Goal: Task Accomplishment & Management: Manage account settings

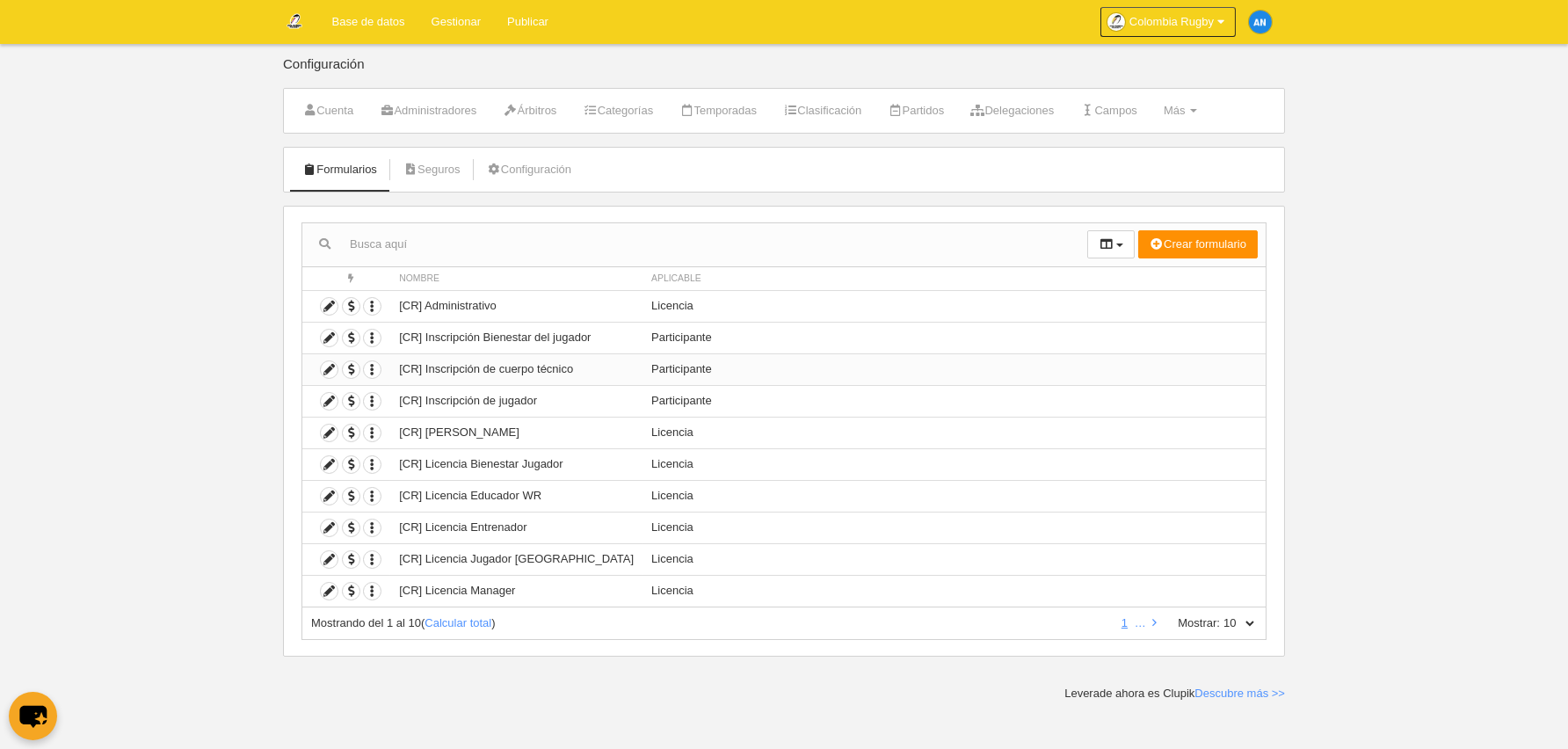
click at [591, 371] on td "[CR] Inscripción de cuerpo técnico" at bounding box center [515, 369] width 252 height 31
click at [325, 369] on icon at bounding box center [329, 369] width 17 height 17
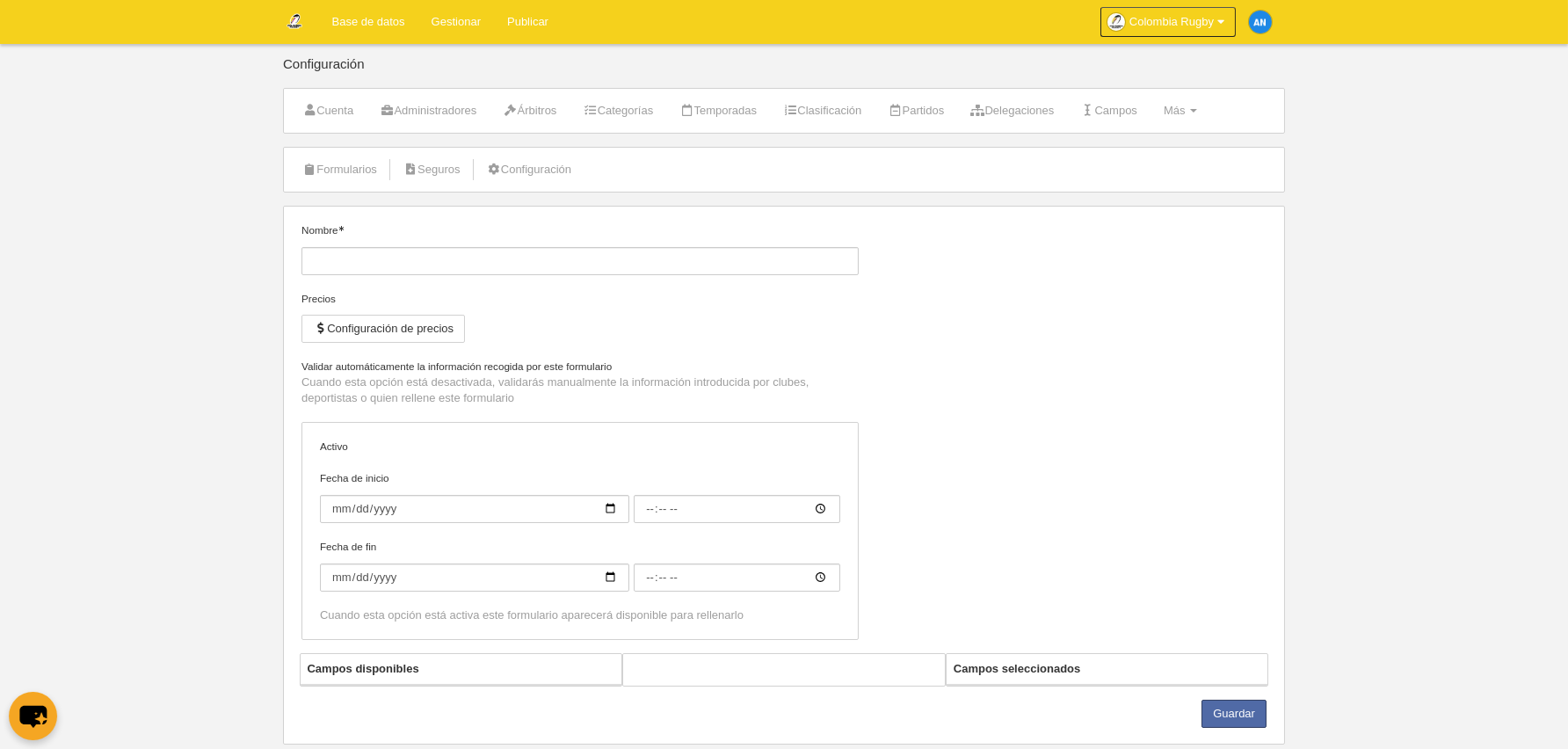
type input "[CR] Inscripción de cuerpo técnico"
checkbox input "true"
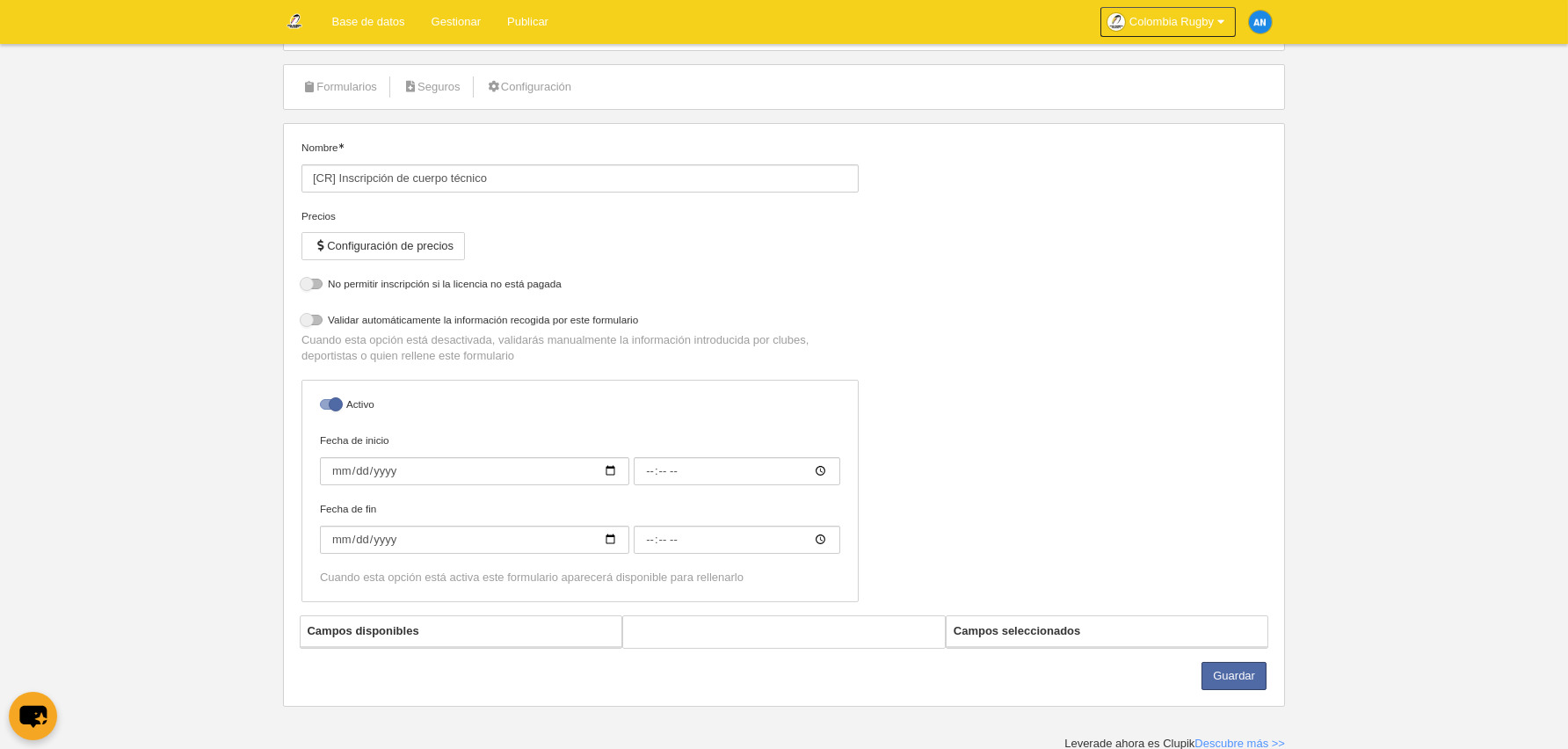
scroll to position [83, 0]
select select "selected"
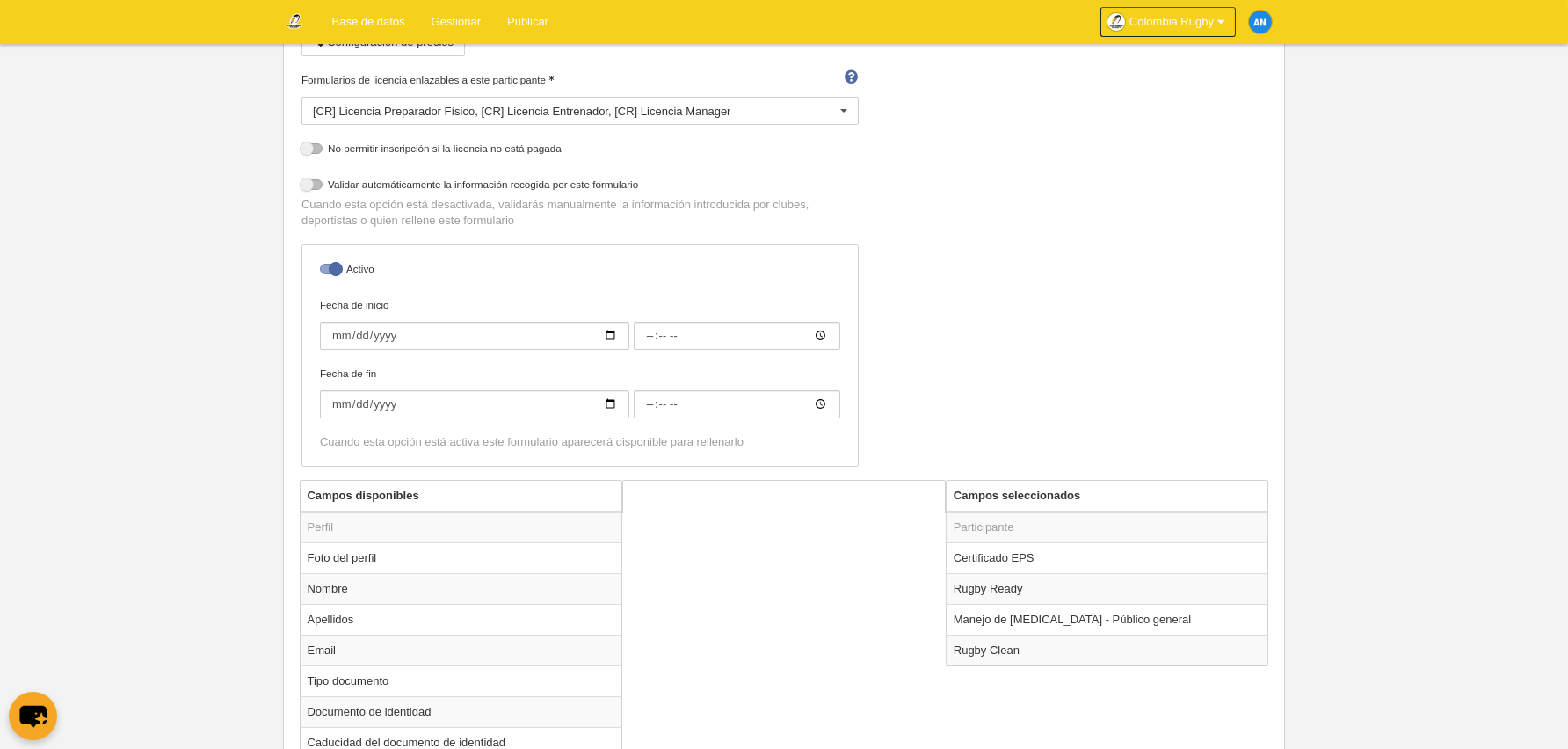
scroll to position [415, 0]
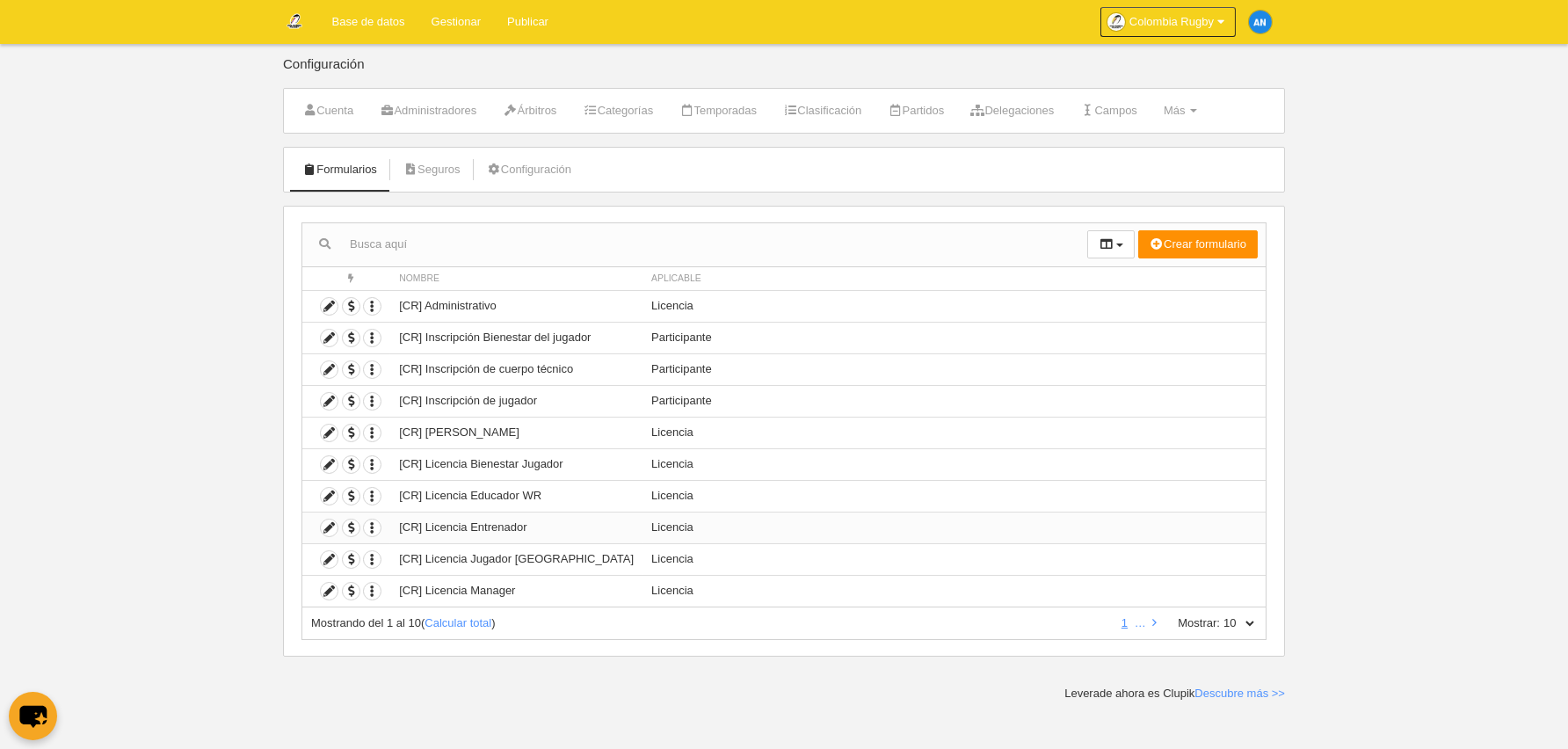
click at [517, 521] on td "[CR] Licencia Entrenador" at bounding box center [515, 527] width 252 height 31
click at [329, 526] on icon at bounding box center [329, 527] width 17 height 17
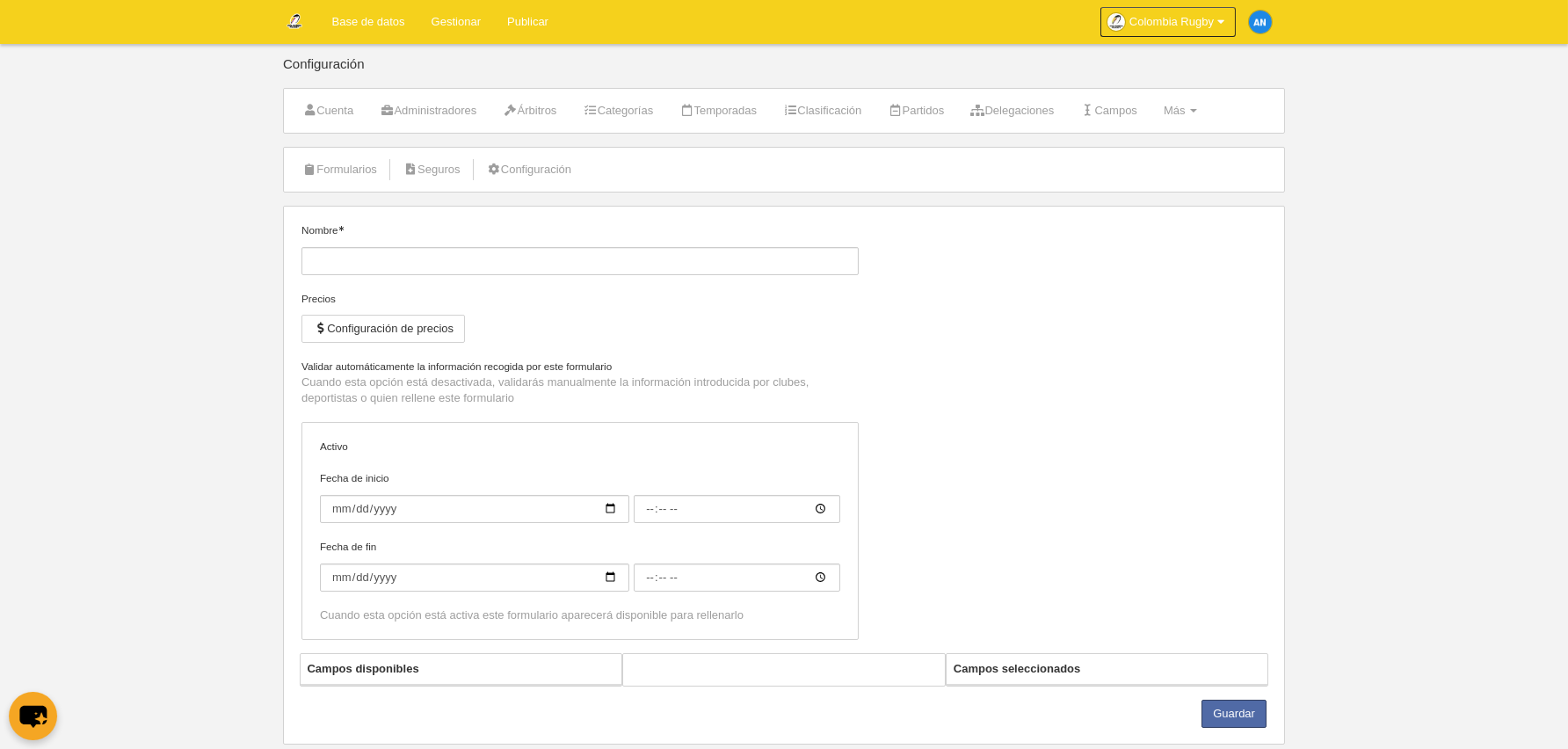
type input "[CR] Licencia Entrenador"
checkbox input "true"
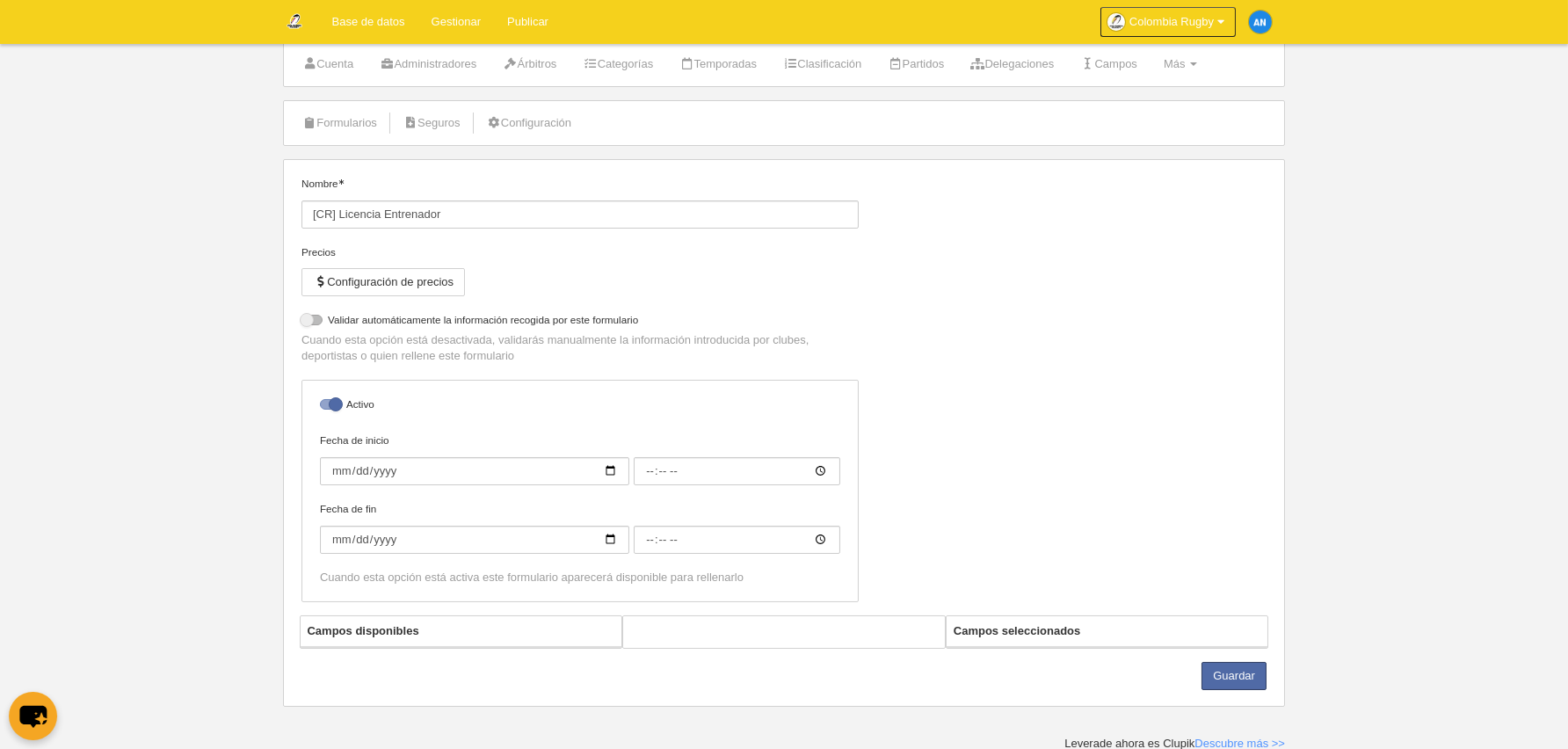
scroll to position [46, 0]
select select "selected"
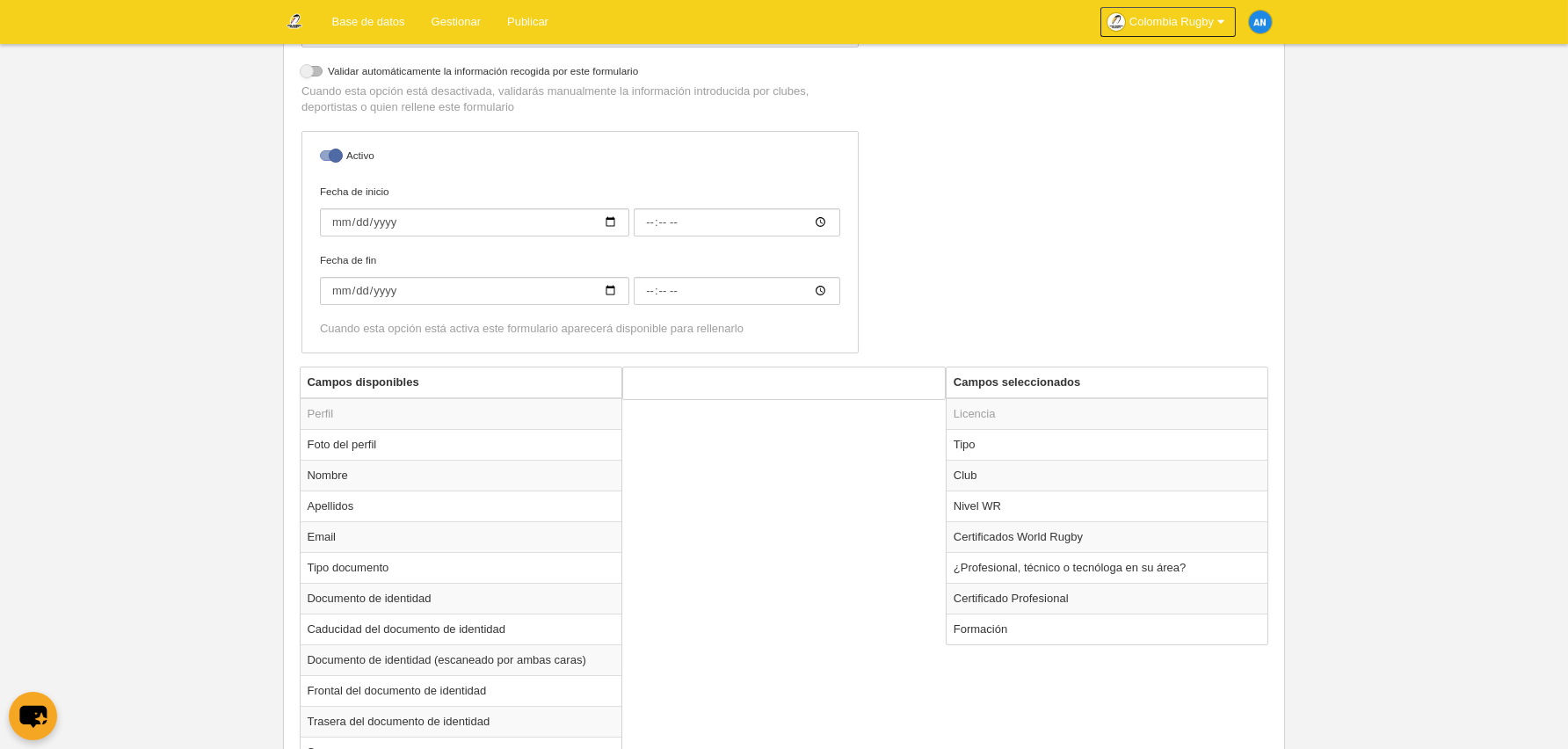
scroll to position [380, 0]
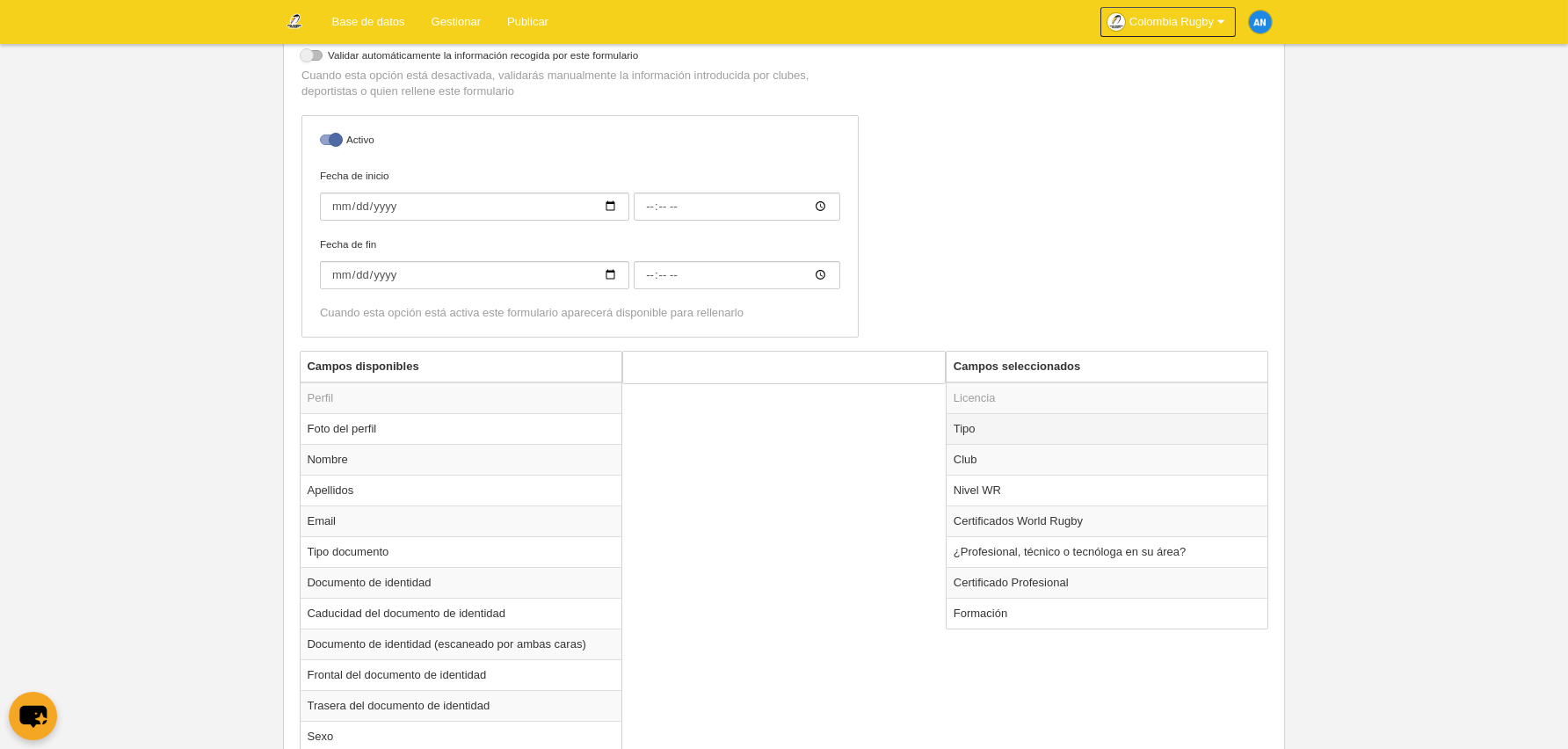
click at [994, 432] on td "Tipo" at bounding box center [1108, 428] width 322 height 30
radio input "true"
select select "staff"
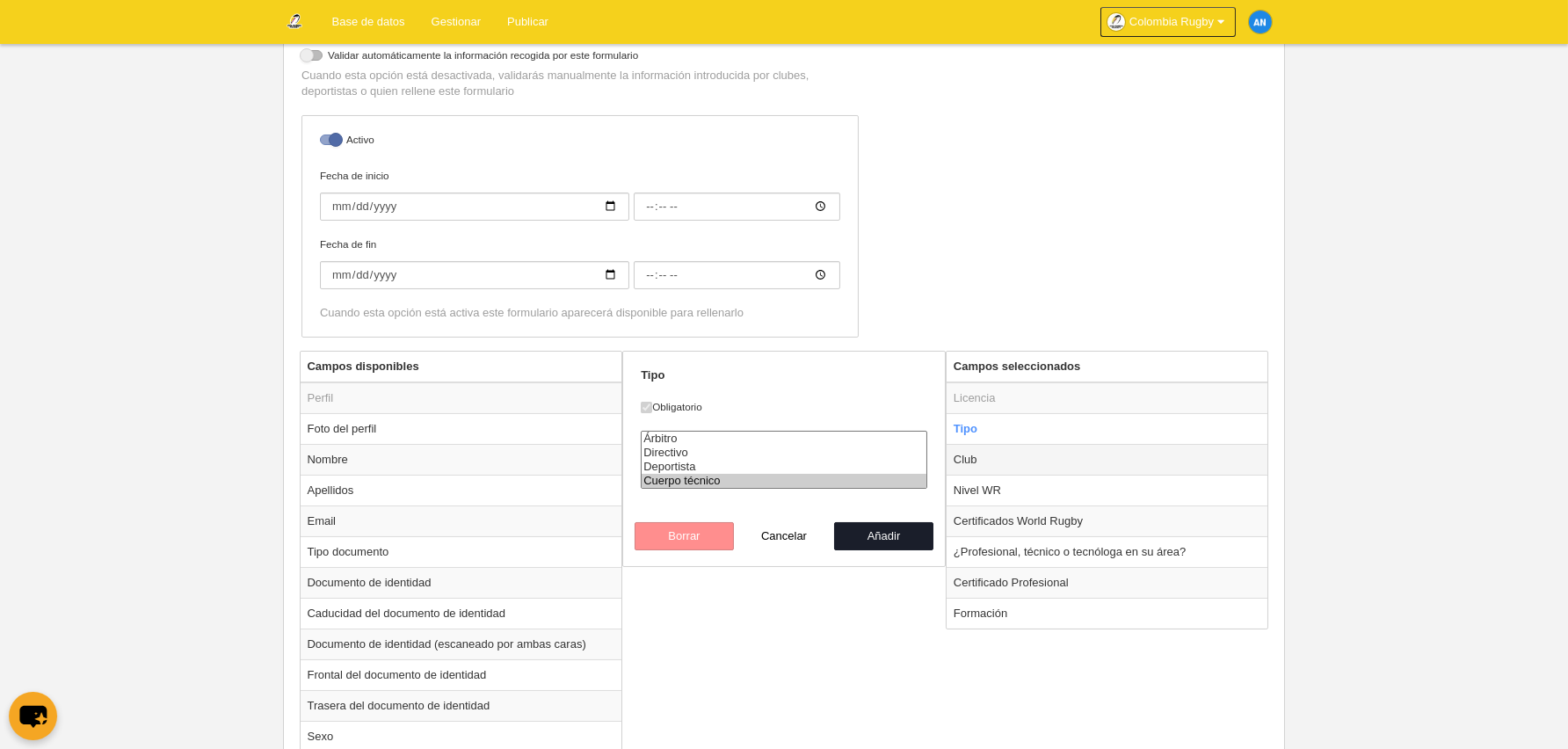
click at [1000, 447] on td "Club" at bounding box center [1108, 458] width 322 height 30
radio input "false"
radio input "true"
select select
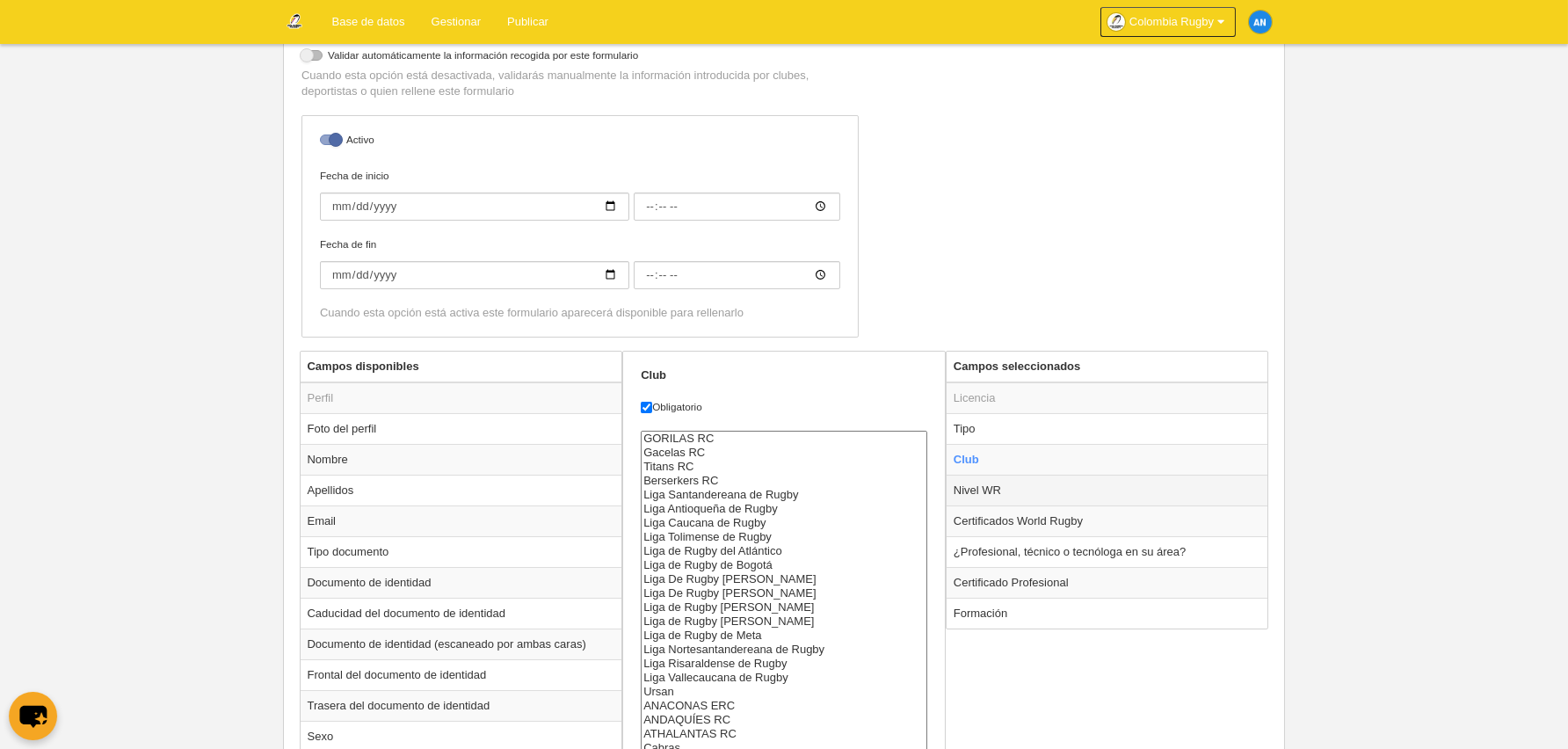
click at [1069, 492] on td "Nivel WR" at bounding box center [1108, 489] width 322 height 30
radio input "false"
radio input "true"
select select
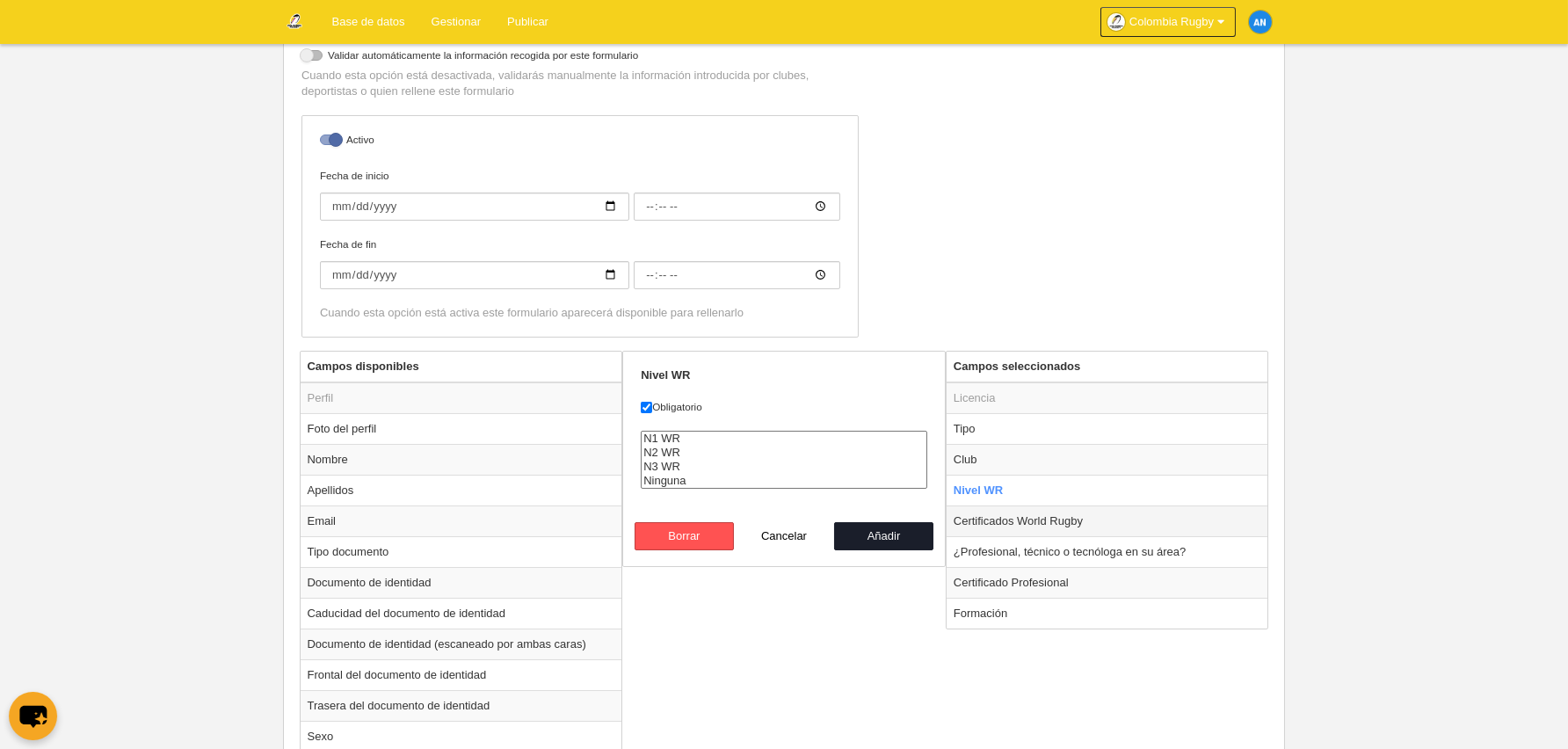
click at [1118, 519] on td "Certificados World Rugby" at bounding box center [1108, 520] width 322 height 30
radio input "false"
radio input "true"
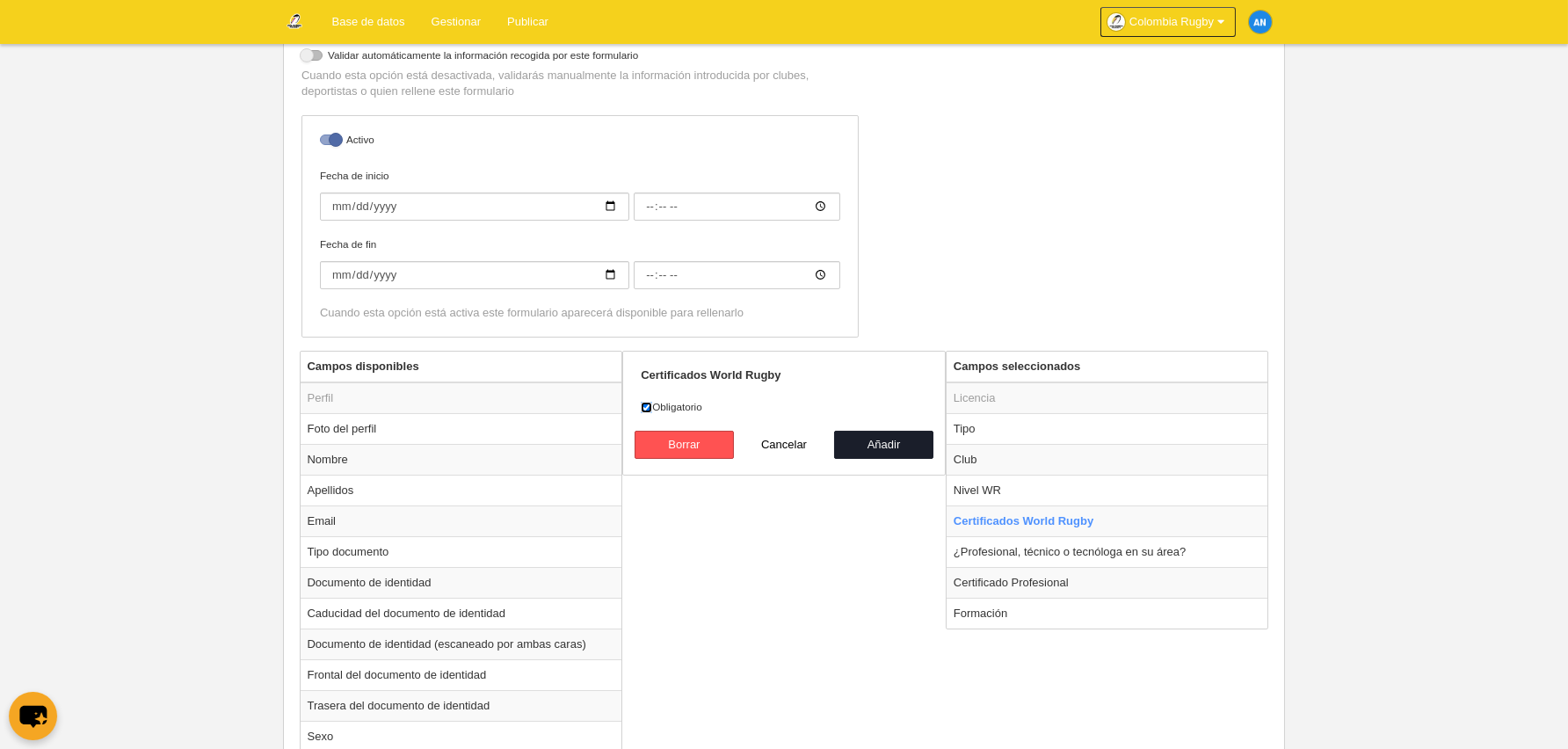
click at [650, 407] on input "Obligatorio" at bounding box center [647, 407] width 12 height 12
checkbox input "false"
click at [892, 444] on button "Añadir" at bounding box center [885, 445] width 100 height 28
radio input "false"
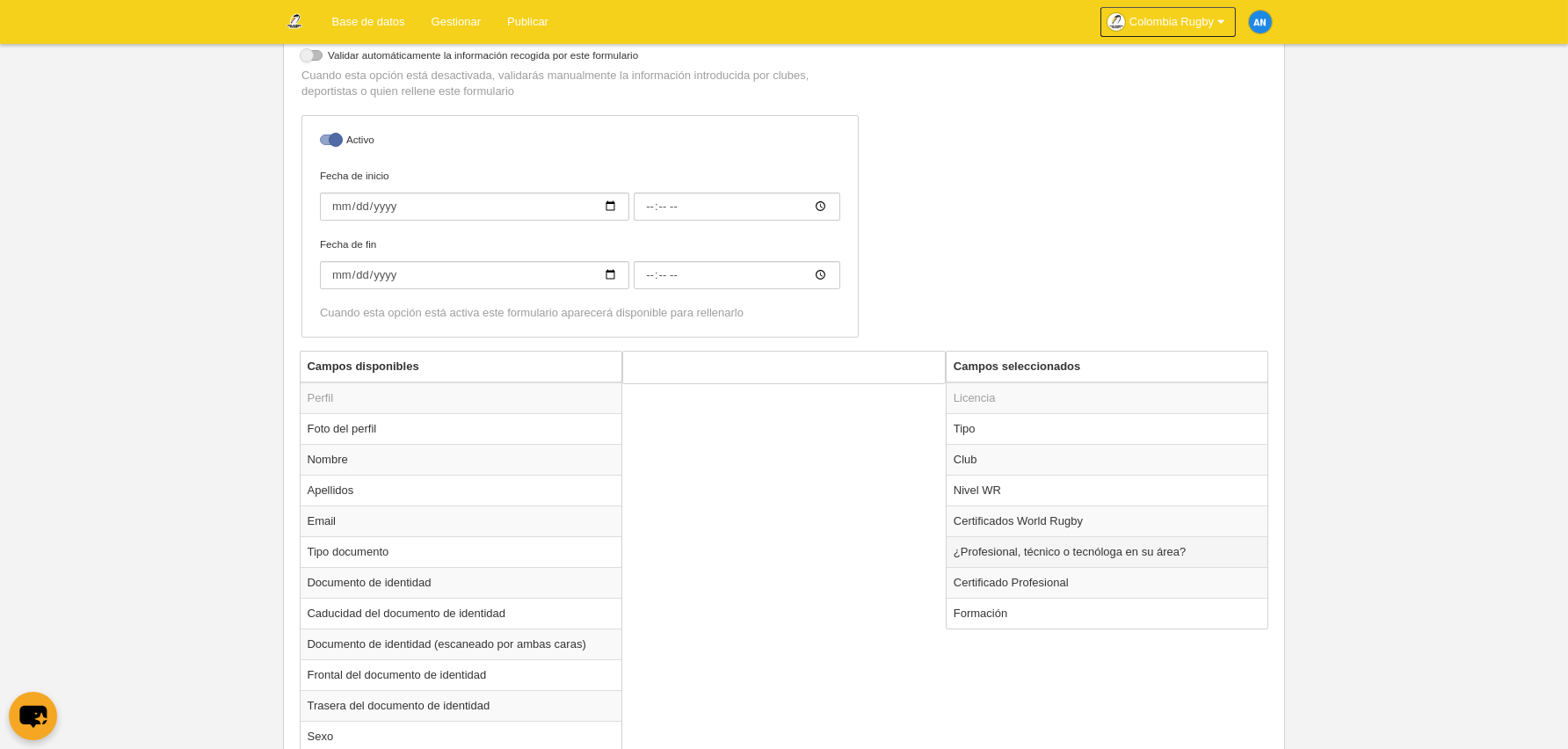
click at [1034, 550] on td "¿Profesional, técnico o tecnóloga en su área?" at bounding box center [1108, 551] width 322 height 30
radio input "true"
select select
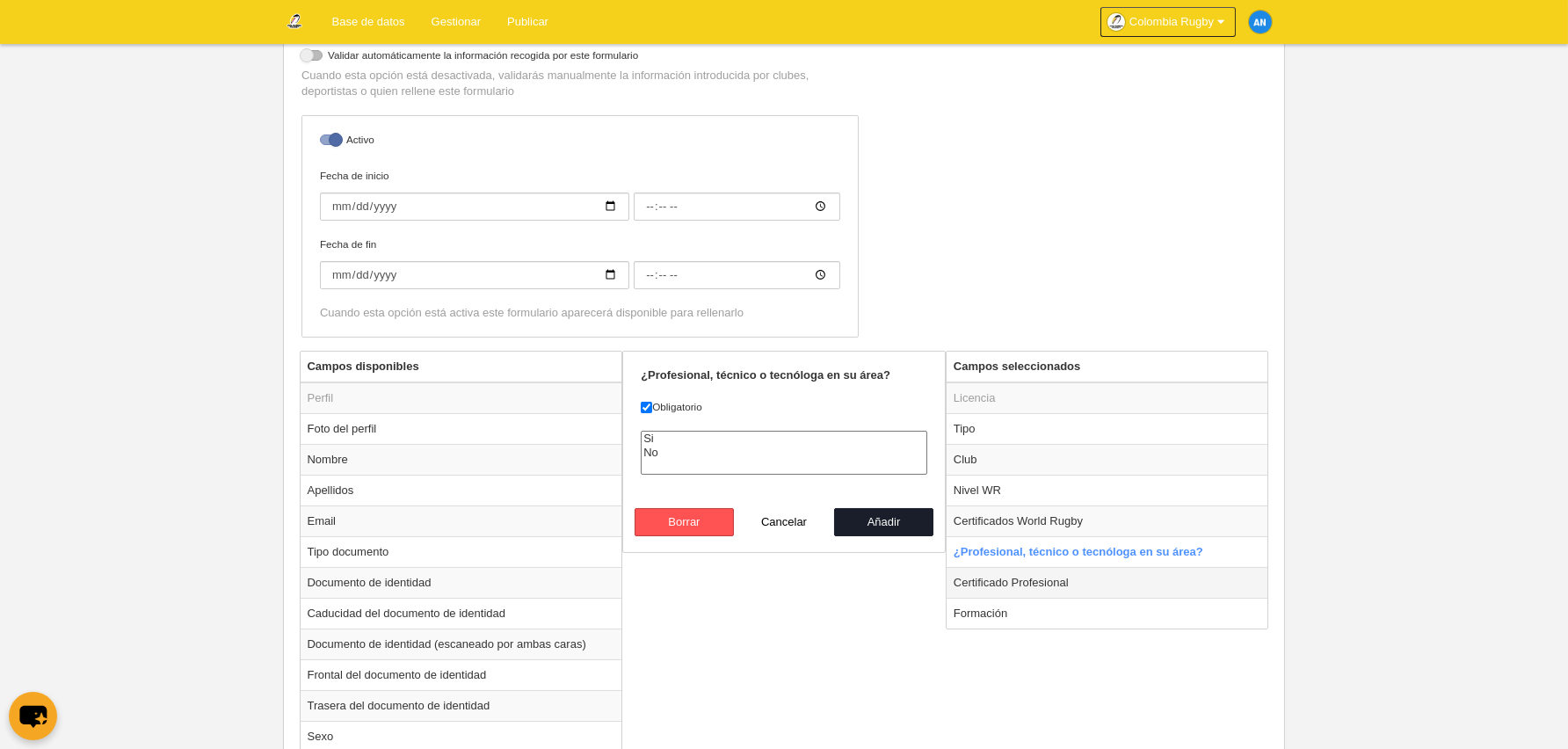
click at [1059, 579] on td "Certificado Profesional" at bounding box center [1108, 581] width 322 height 30
radio input "false"
radio input "true"
checkbox input "false"
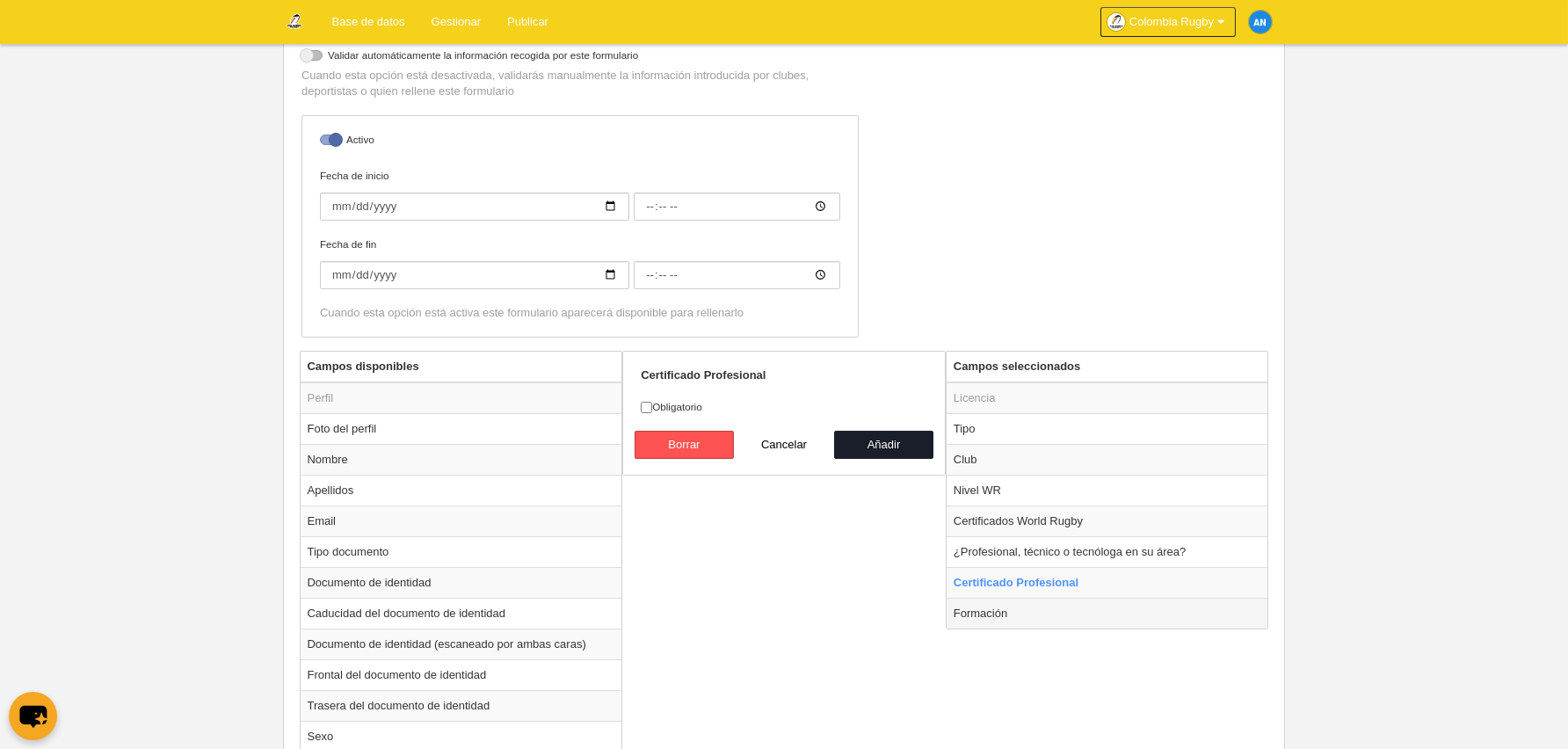
click at [1021, 609] on td "Formación" at bounding box center [1108, 613] width 322 height 30
radio input "false"
radio input "true"
checkbox input "true"
select select
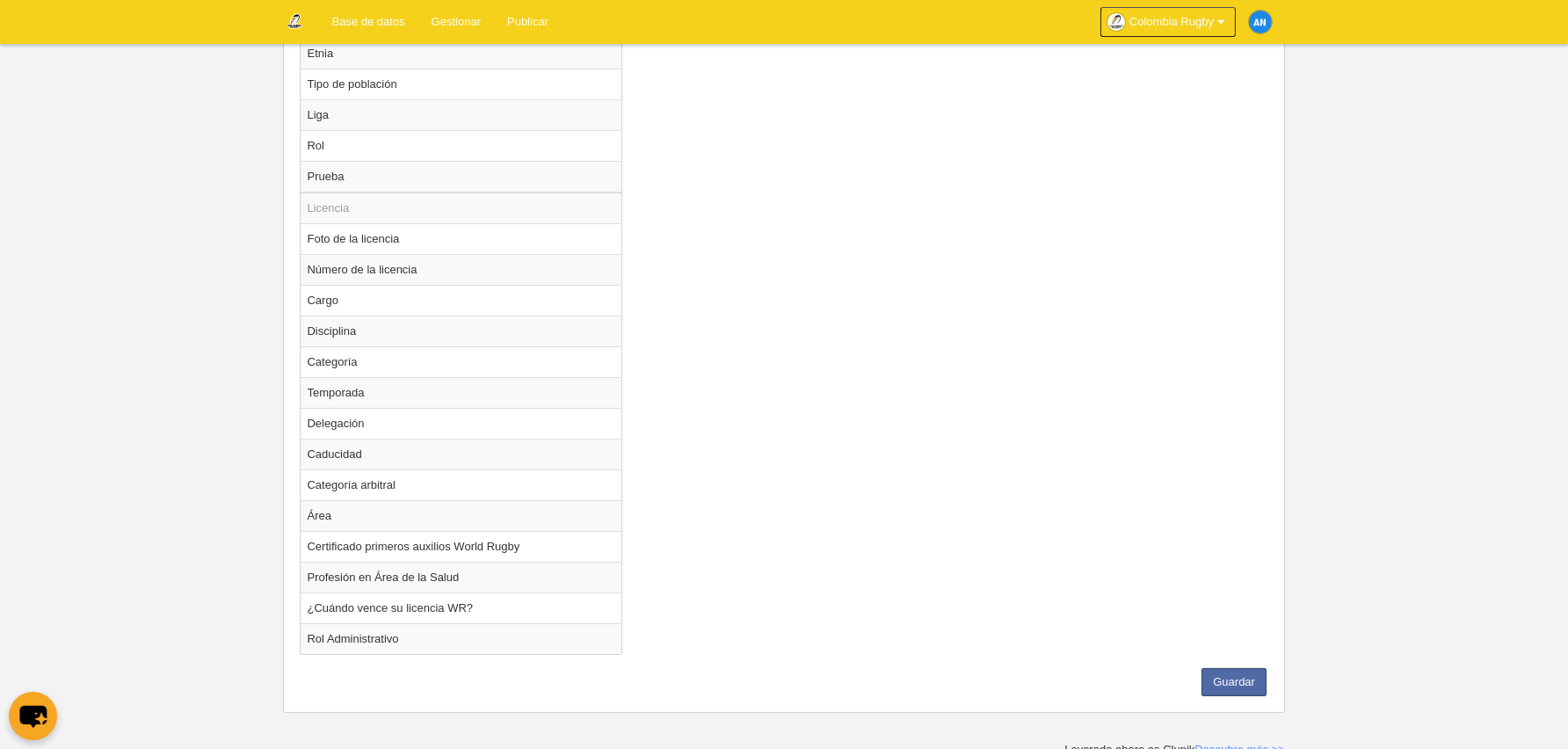
scroll to position [1344, 0]
click at [1253, 678] on button "Guardar" at bounding box center [1234, 677] width 65 height 28
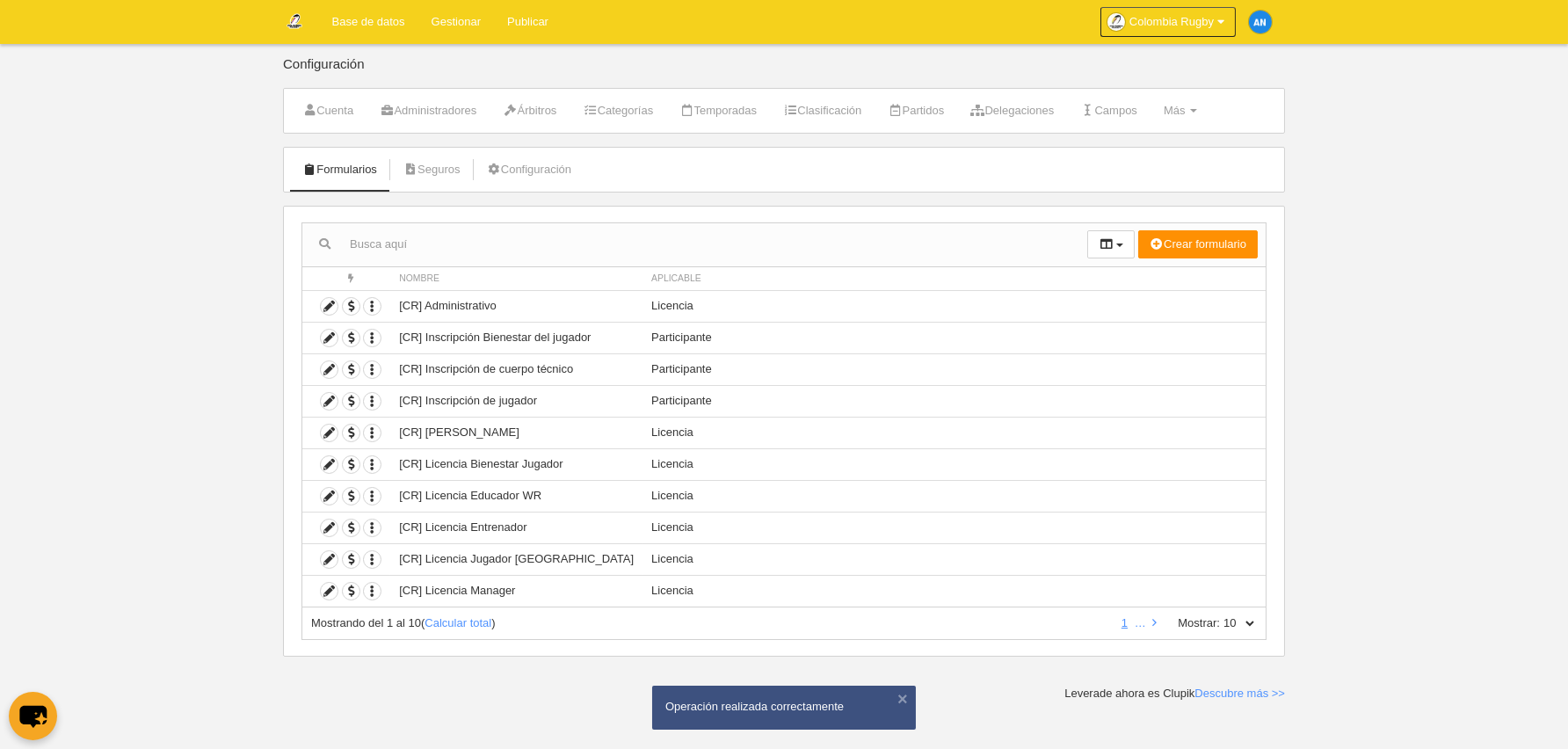
click at [1248, 621] on select "10 25 50 100 500" at bounding box center [1239, 623] width 37 height 16
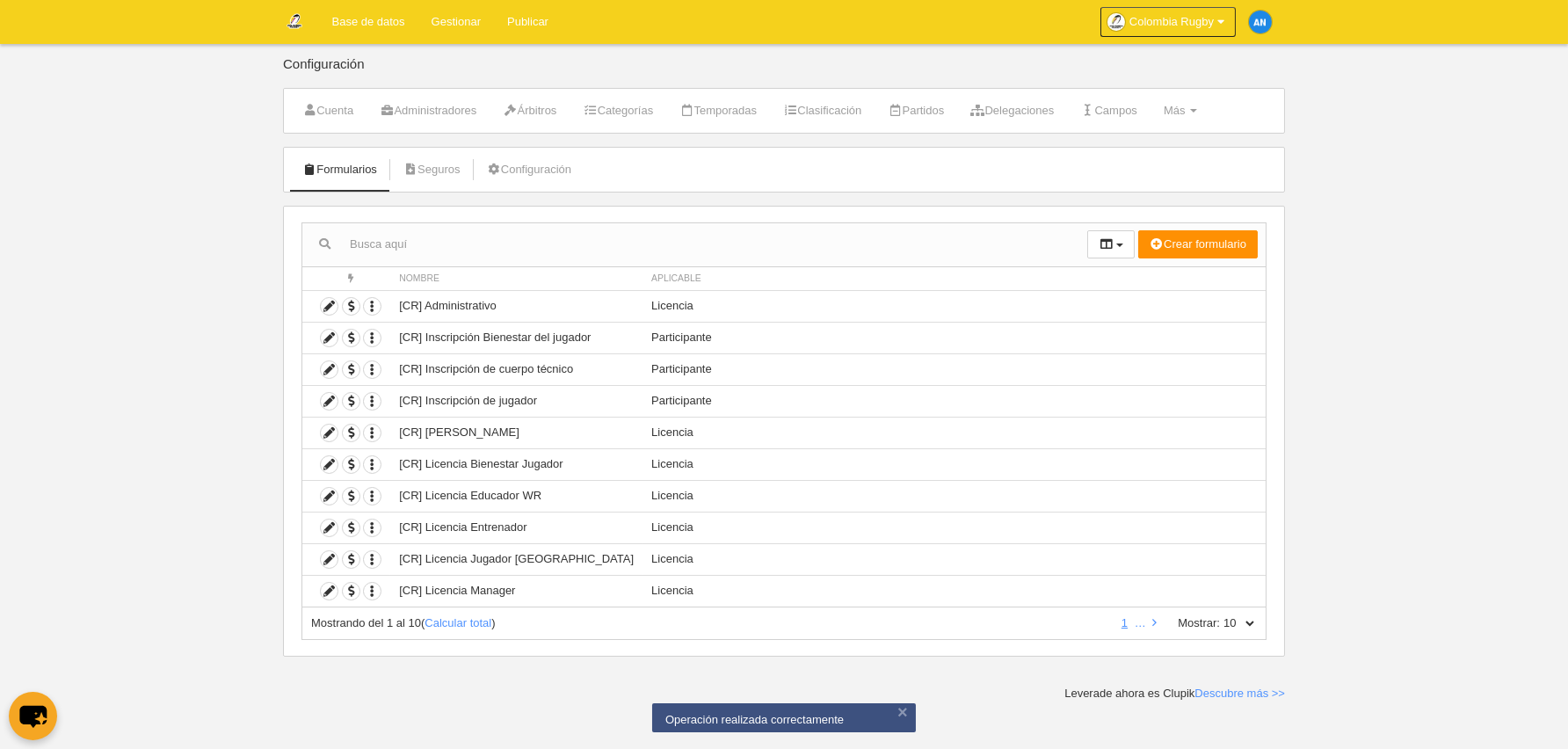
select select "50"
click at [1220, 615] on select "10 25 50 100 500" at bounding box center [1239, 623] width 37 height 16
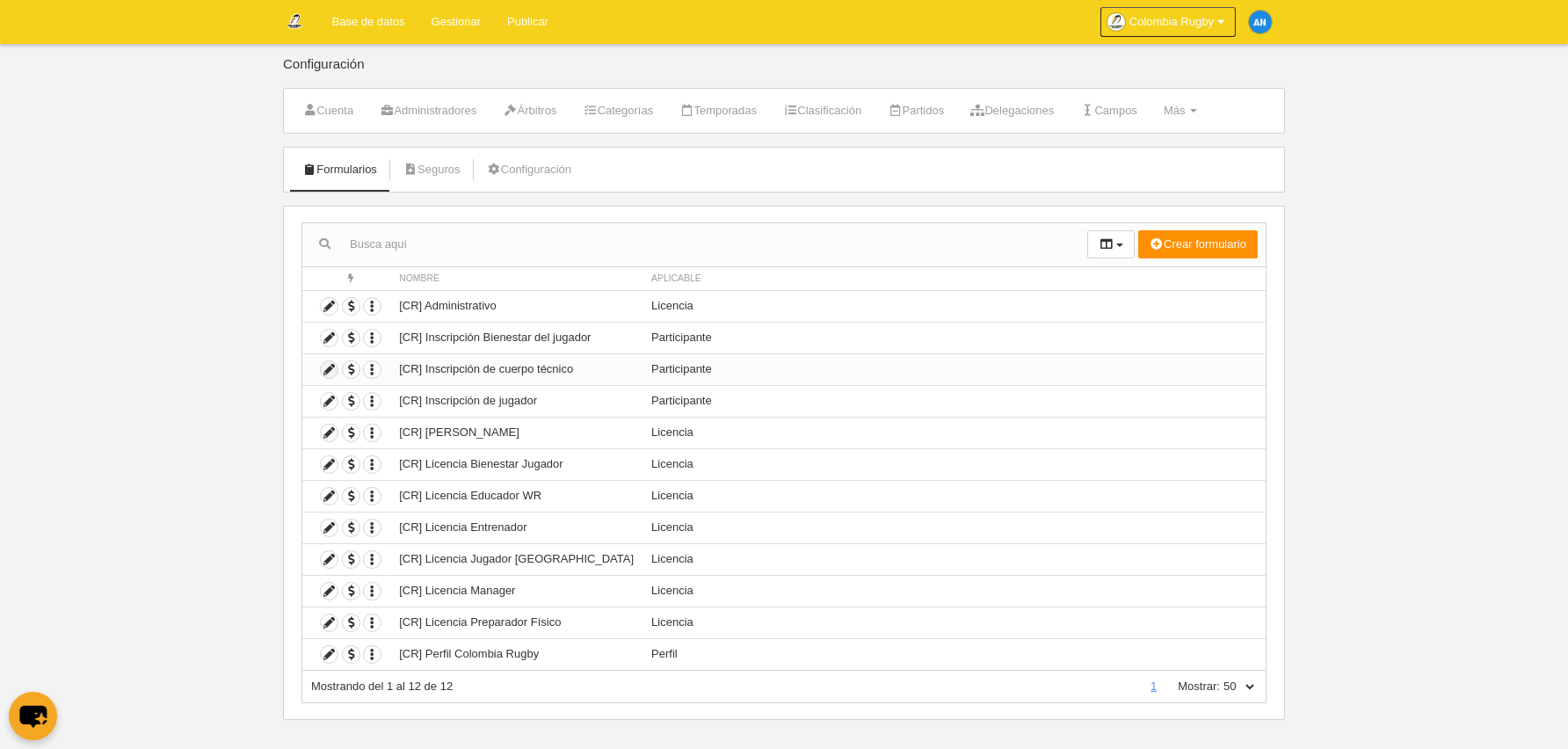
click at [323, 366] on icon at bounding box center [329, 369] width 17 height 17
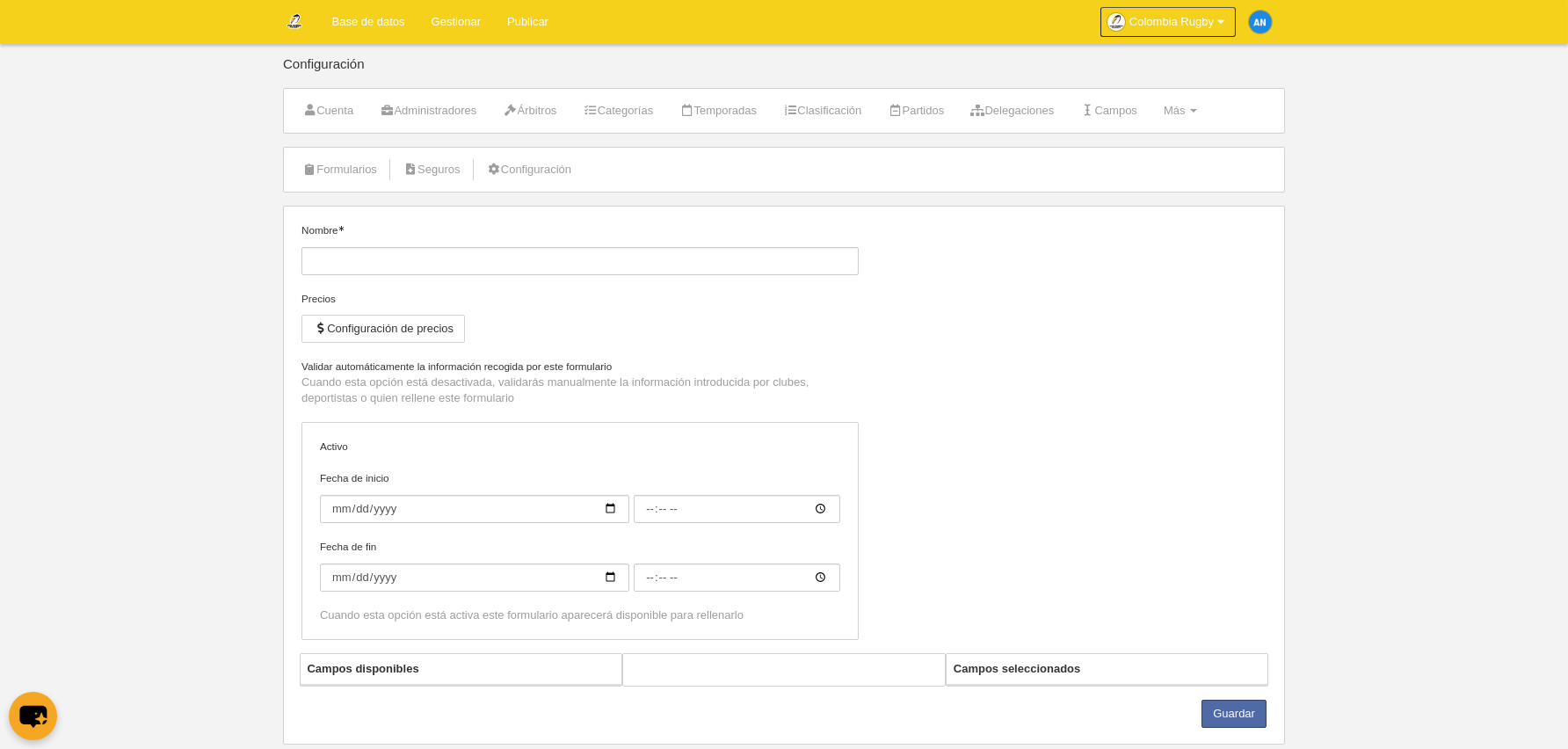
type input "[CR] Inscripción de cuerpo técnico"
checkbox input "true"
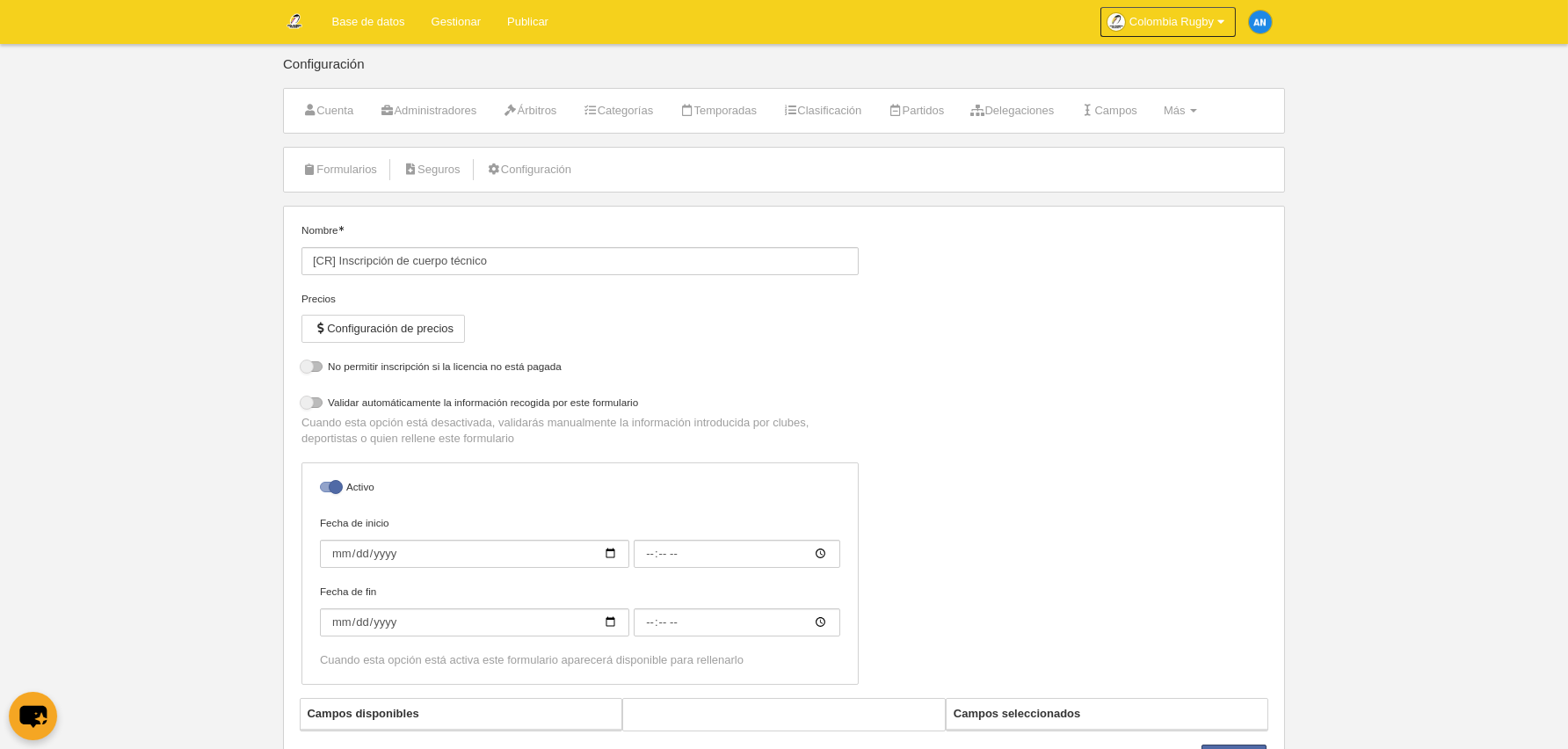
select select "selected"
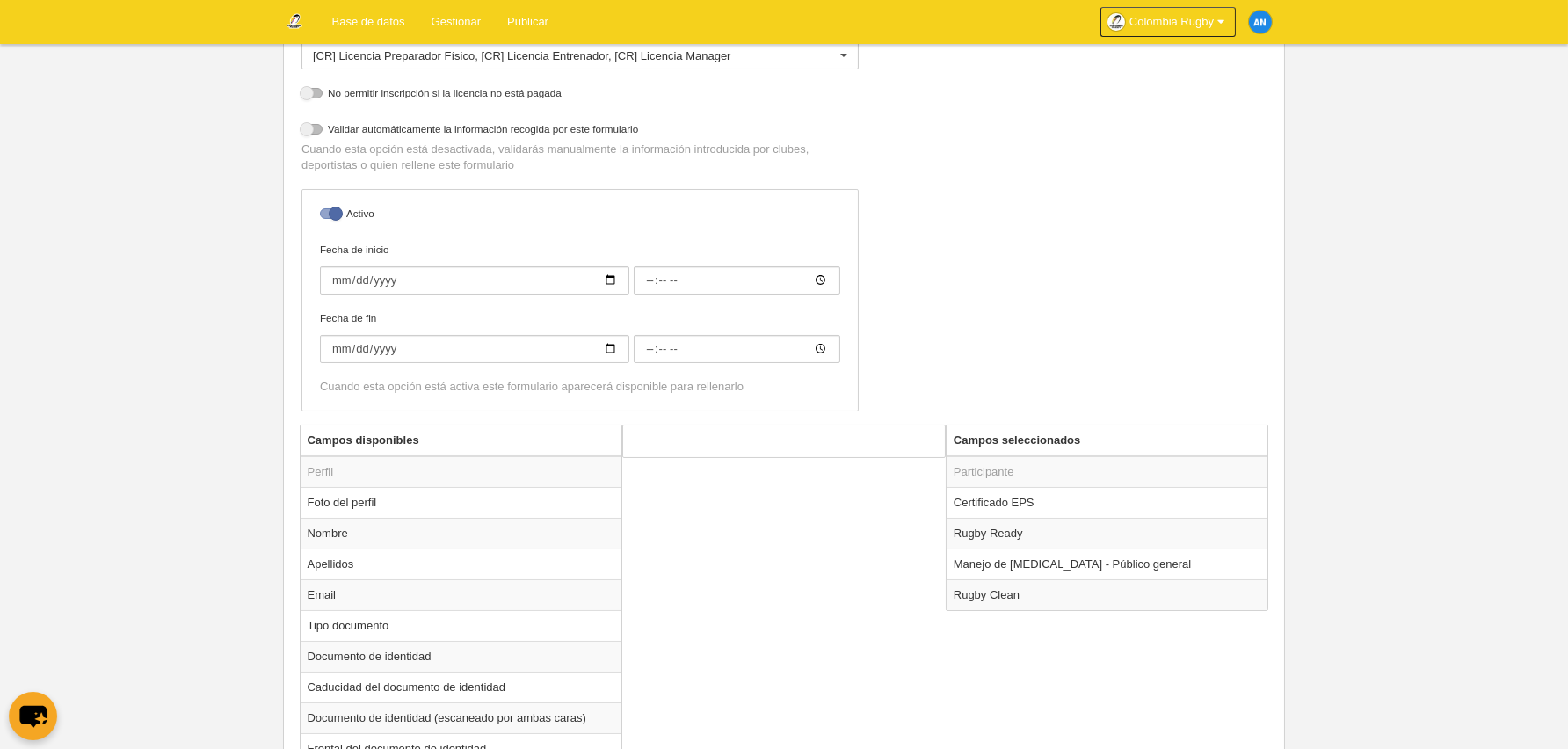
scroll to position [503, 0]
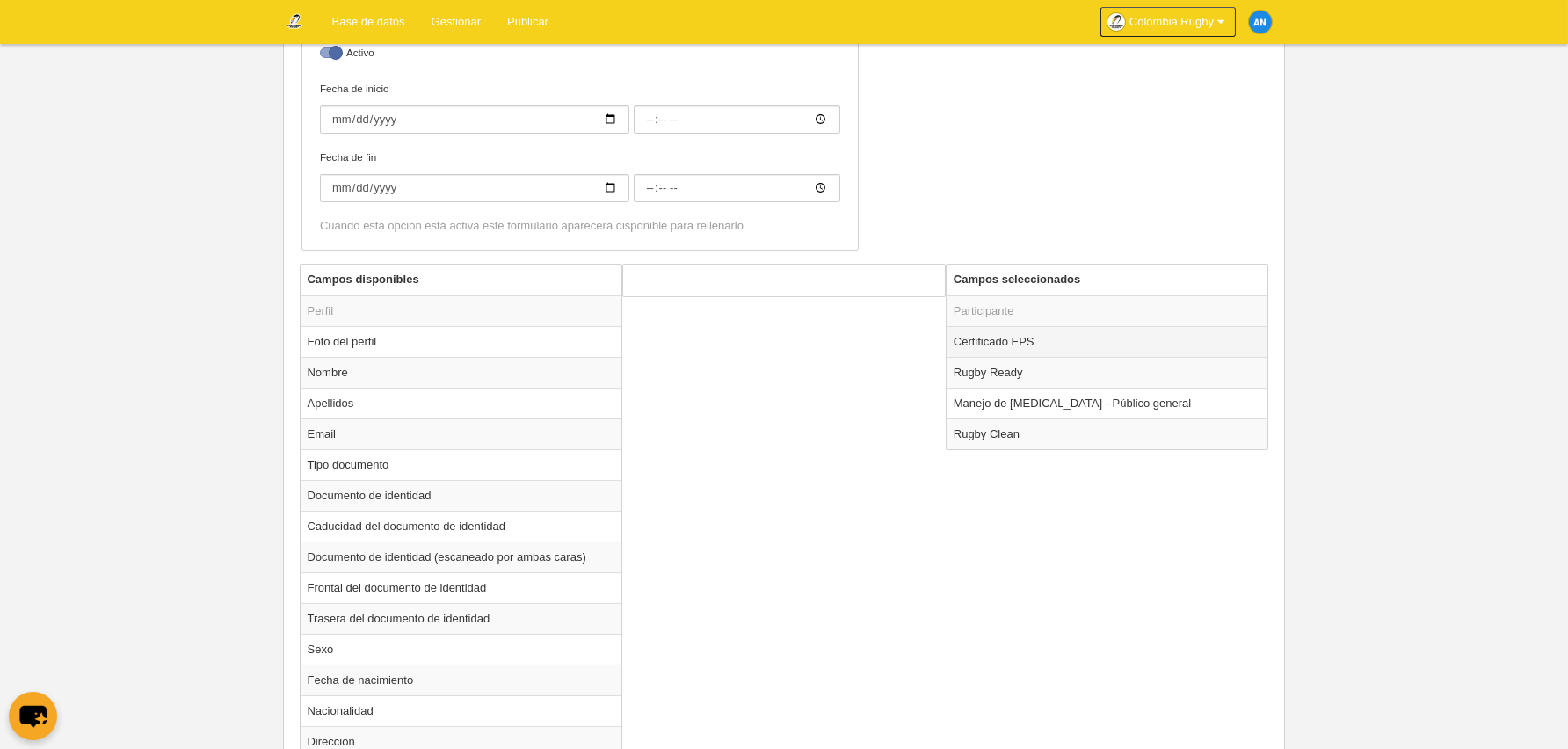
click at [1055, 348] on td "Certificado EPS" at bounding box center [1108, 341] width 322 height 30
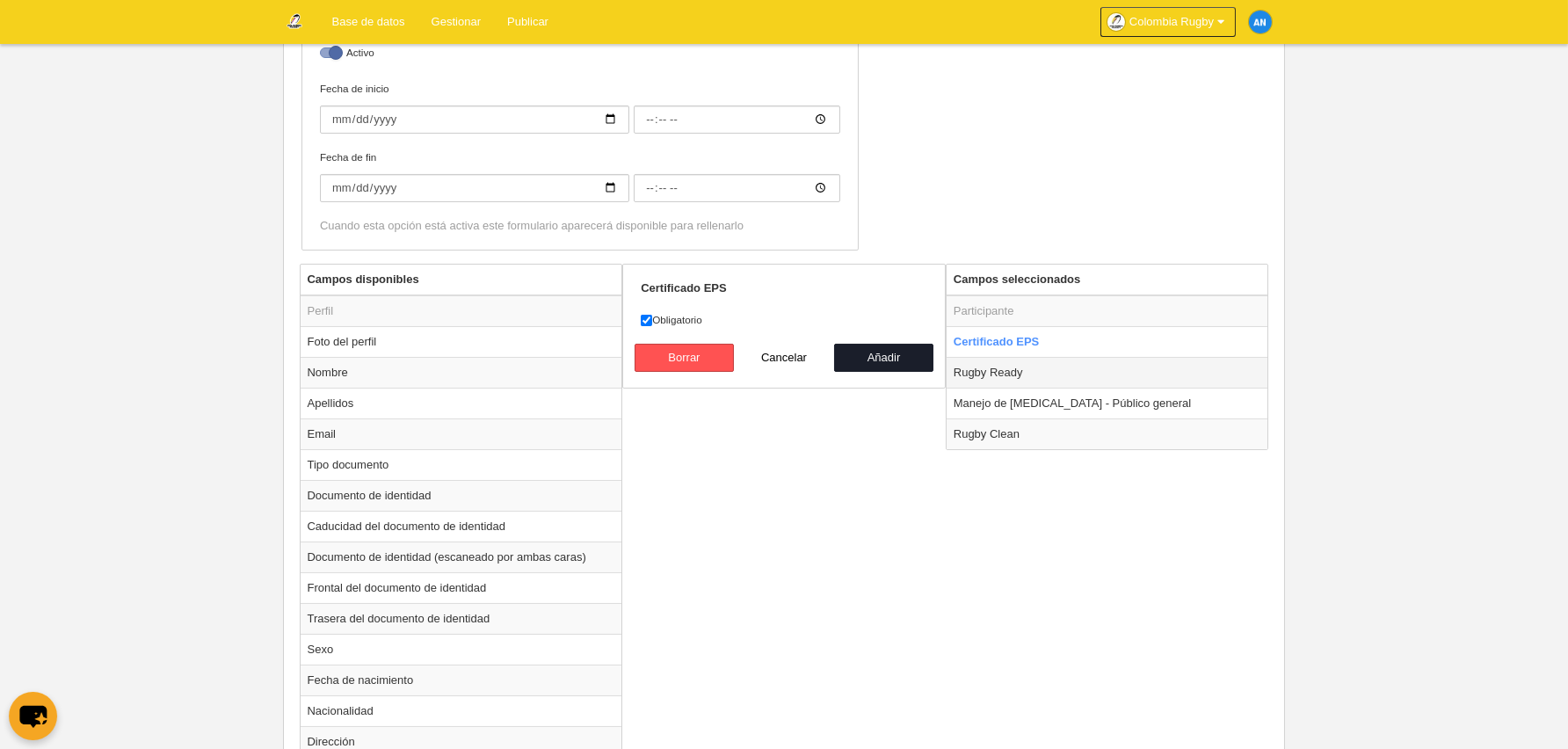
click at [1046, 379] on td "Rugby Ready" at bounding box center [1108, 371] width 322 height 30
radio input "false"
click at [1057, 408] on td "Manejo de [MEDICAL_DATA] - Público general" at bounding box center [1108, 402] width 322 height 30
radio input "false"
click at [1046, 433] on td "Rugby Clean" at bounding box center [1108, 433] width 322 height 30
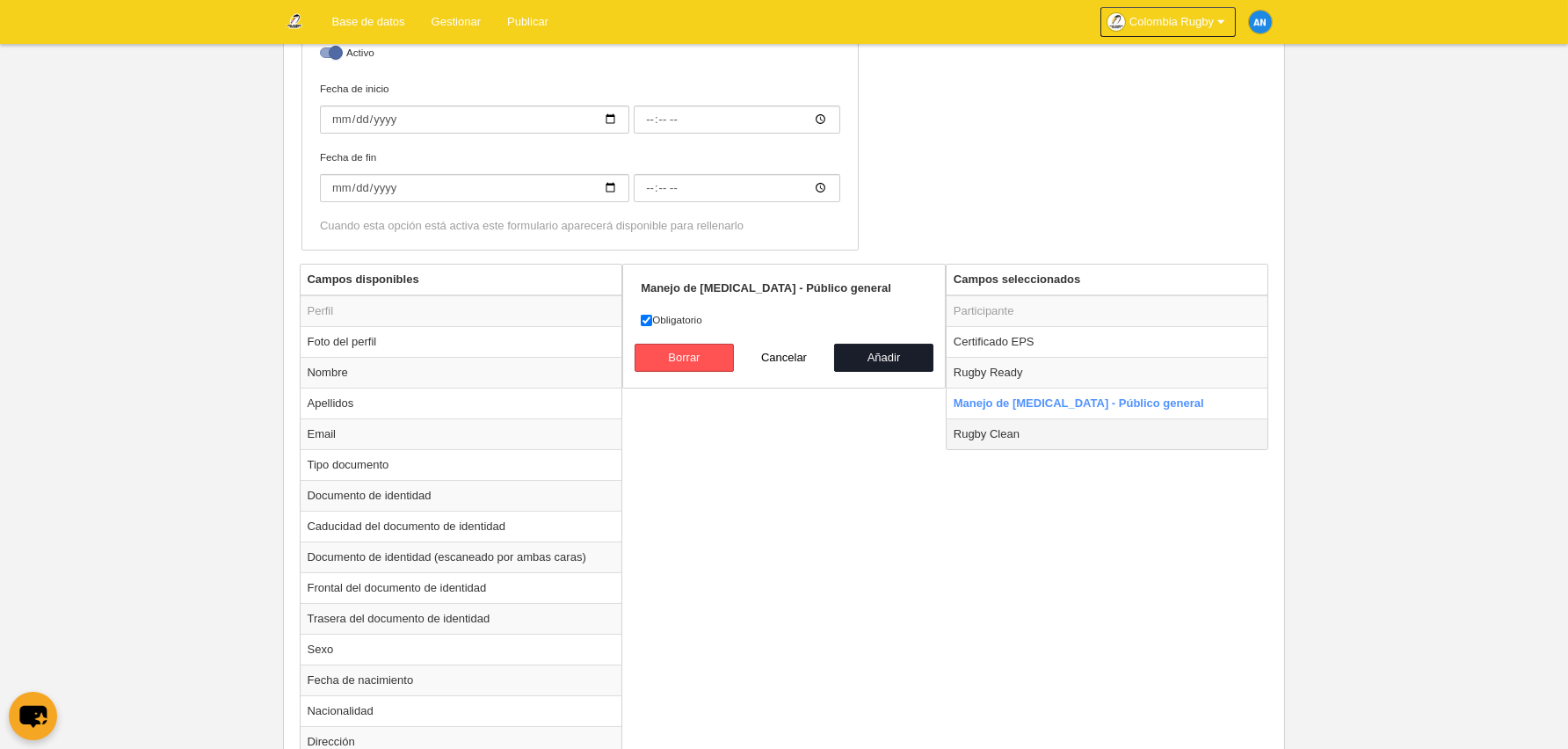
radio input "false"
radio input "true"
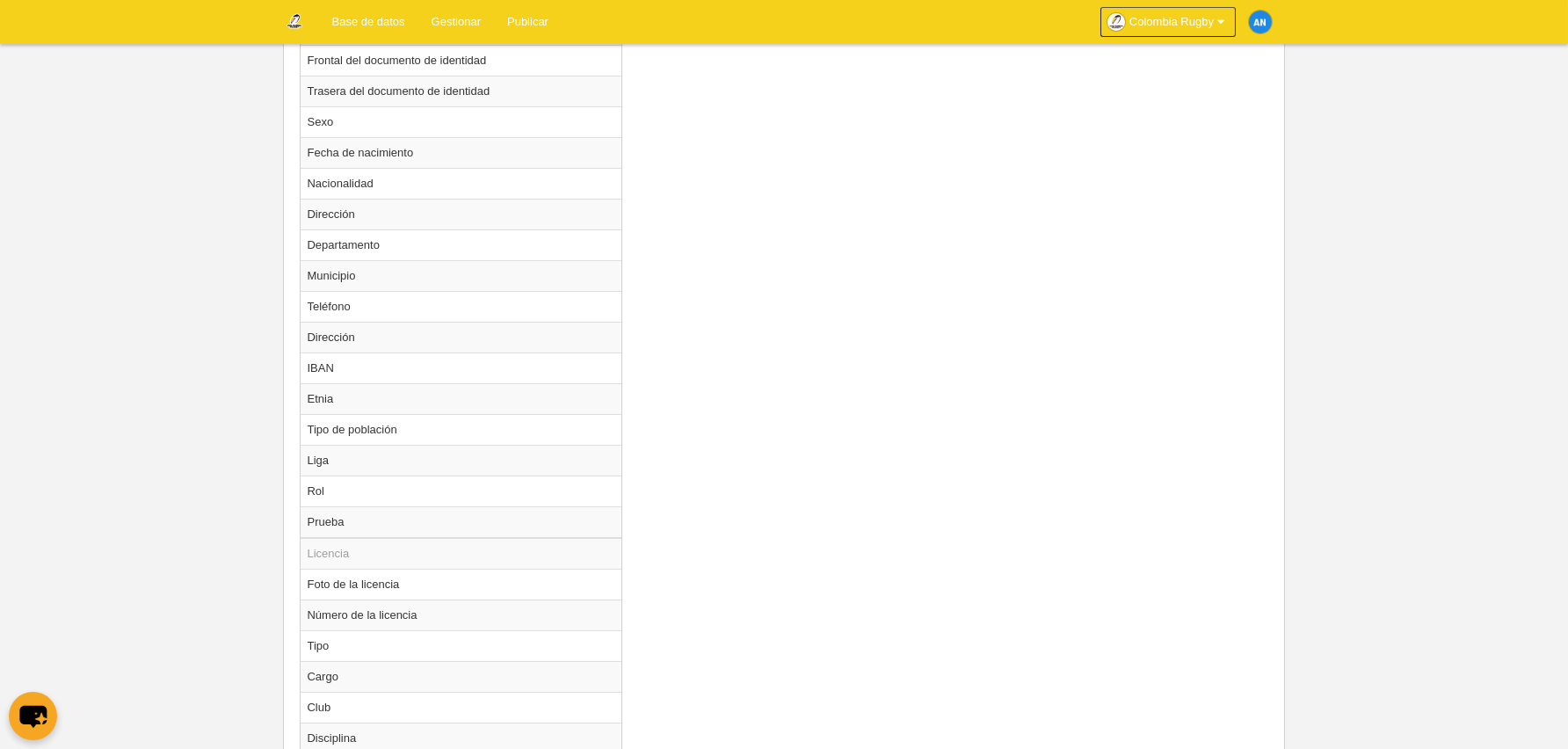
scroll to position [1718, 0]
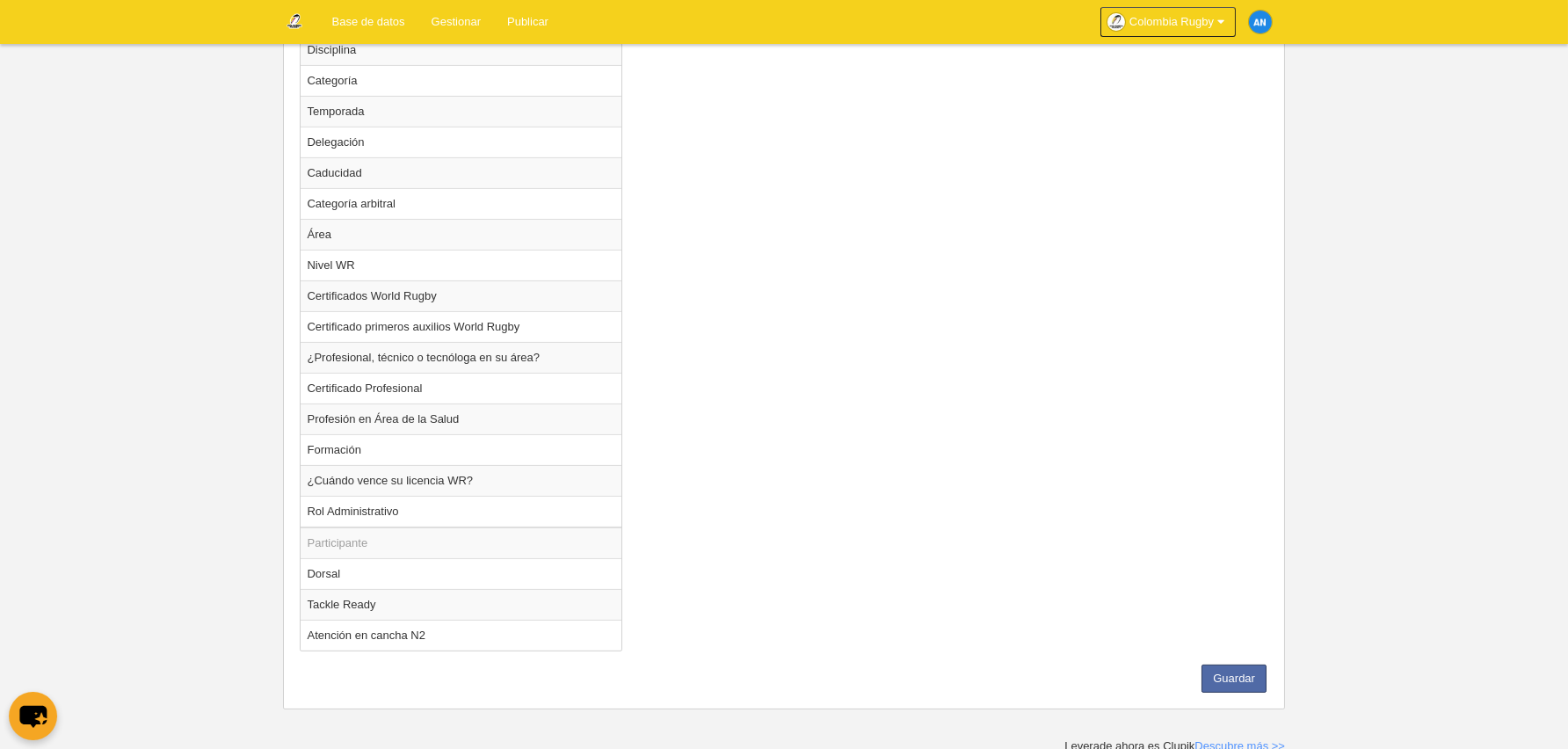
drag, startPoint x: 770, startPoint y: 222, endPoint x: 773, endPoint y: 211, distance: 11.4
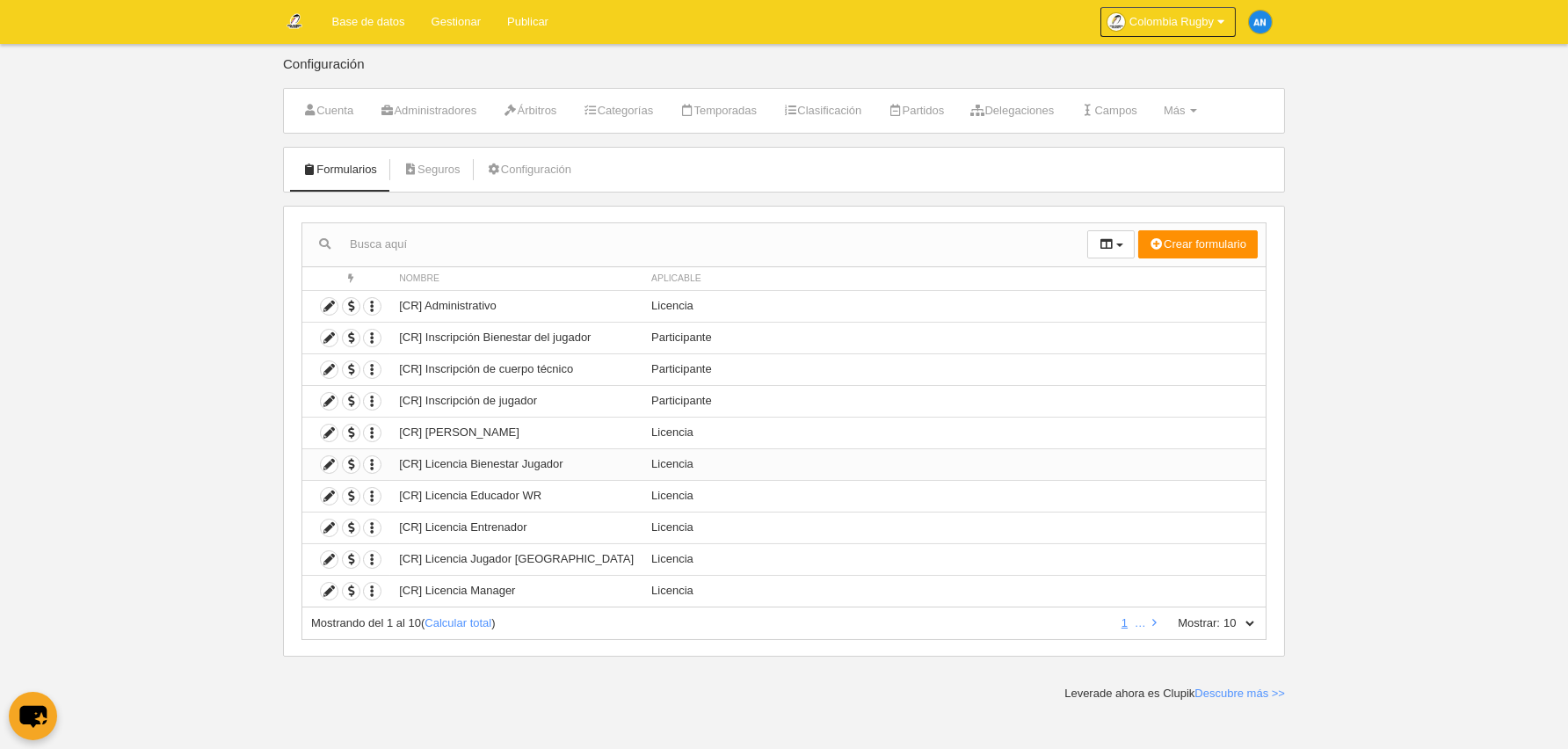
click at [485, 469] on td "[CR] Licencia Bienestar Jugador" at bounding box center [515, 464] width 252 height 31
click at [323, 463] on icon at bounding box center [329, 464] width 17 height 17
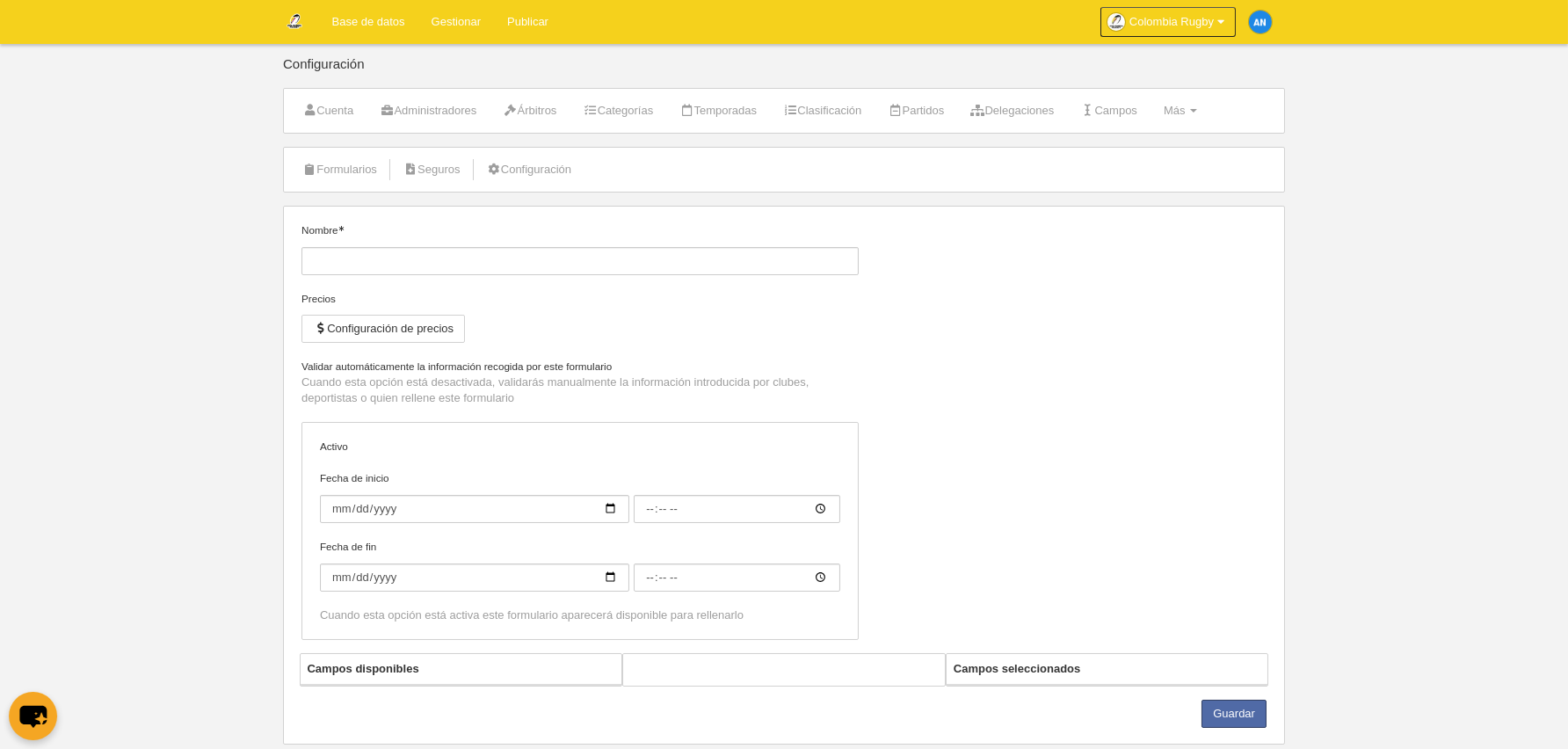
type input "[CR] Licencia Bienestar Jugador"
checkbox input "true"
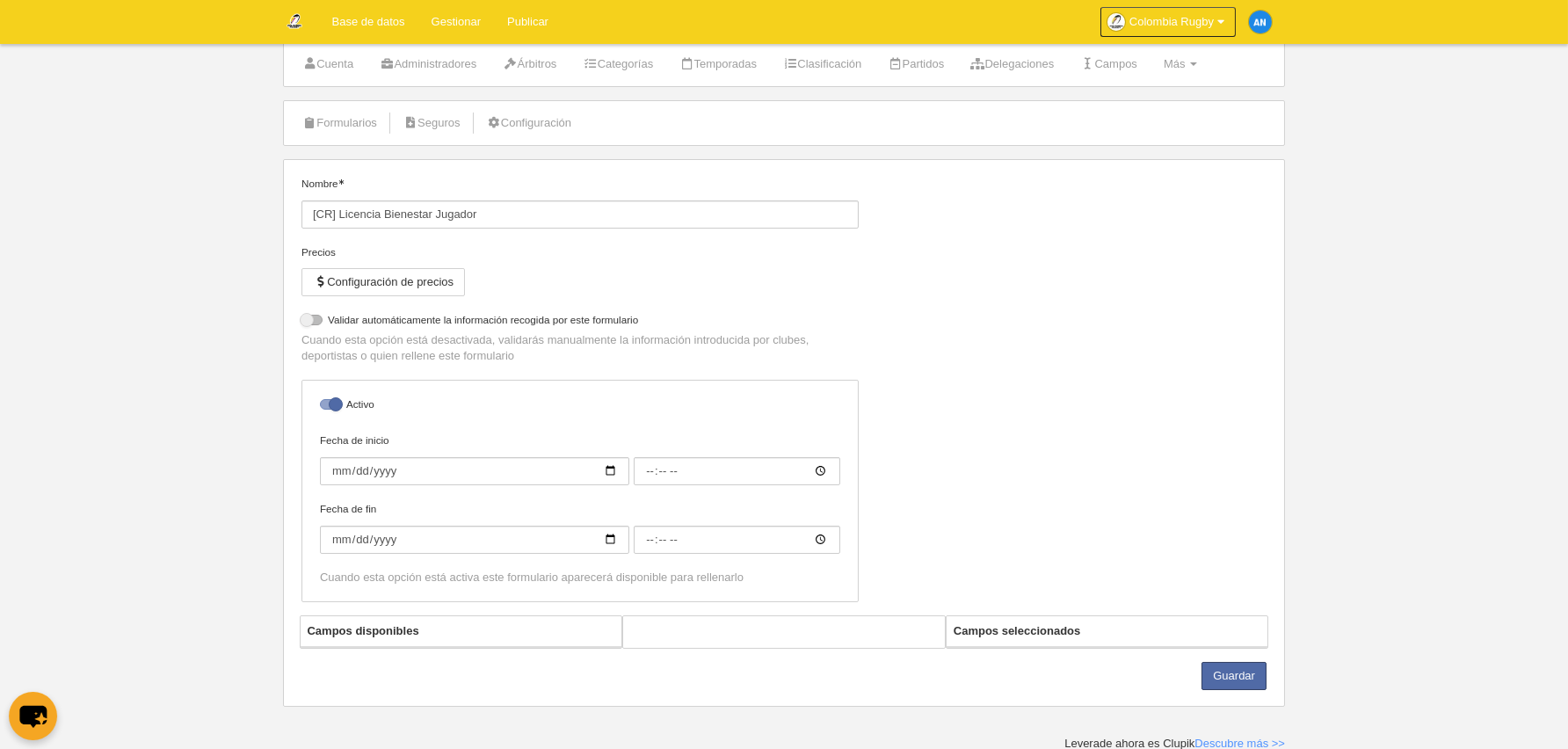
select select "selected"
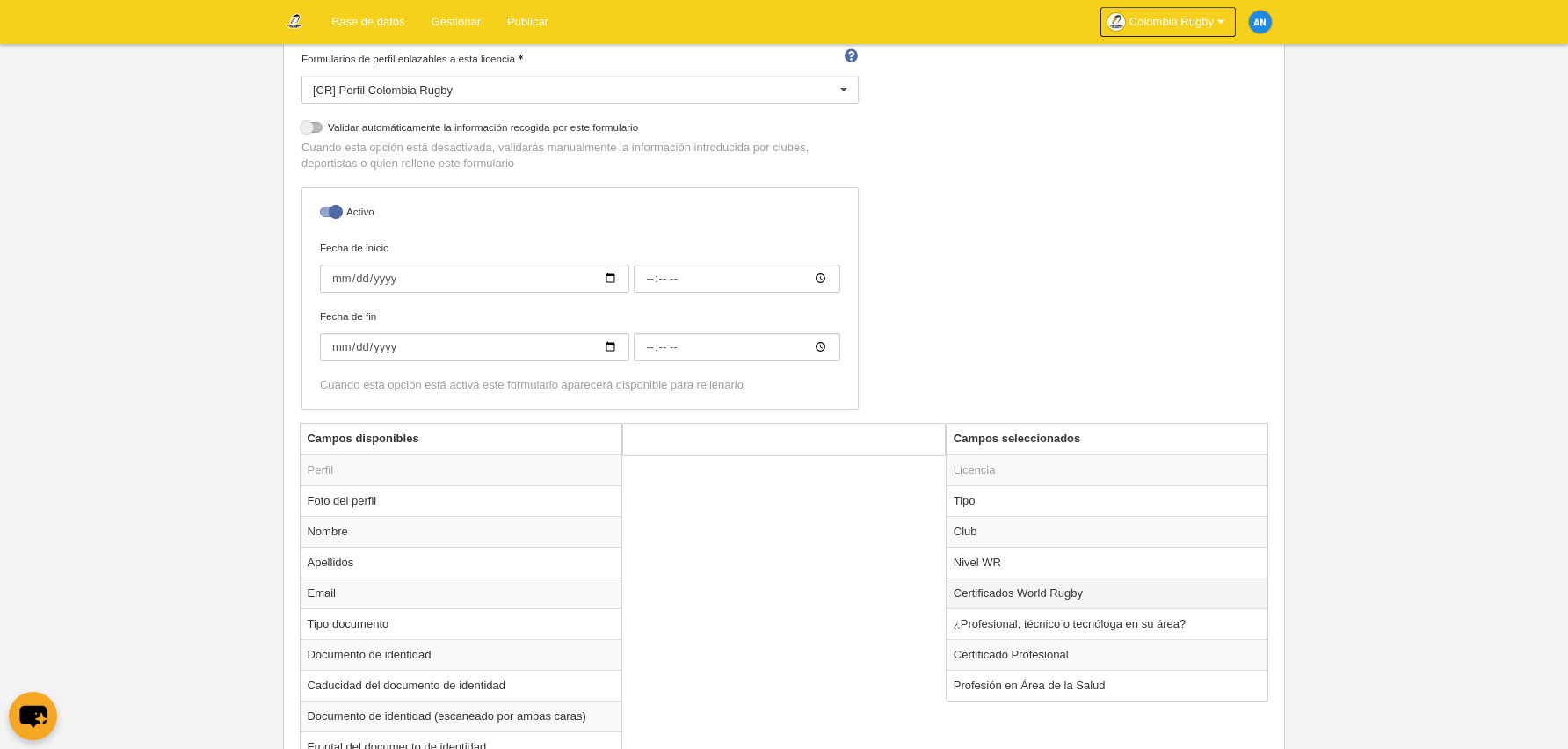
scroll to position [380, 0]
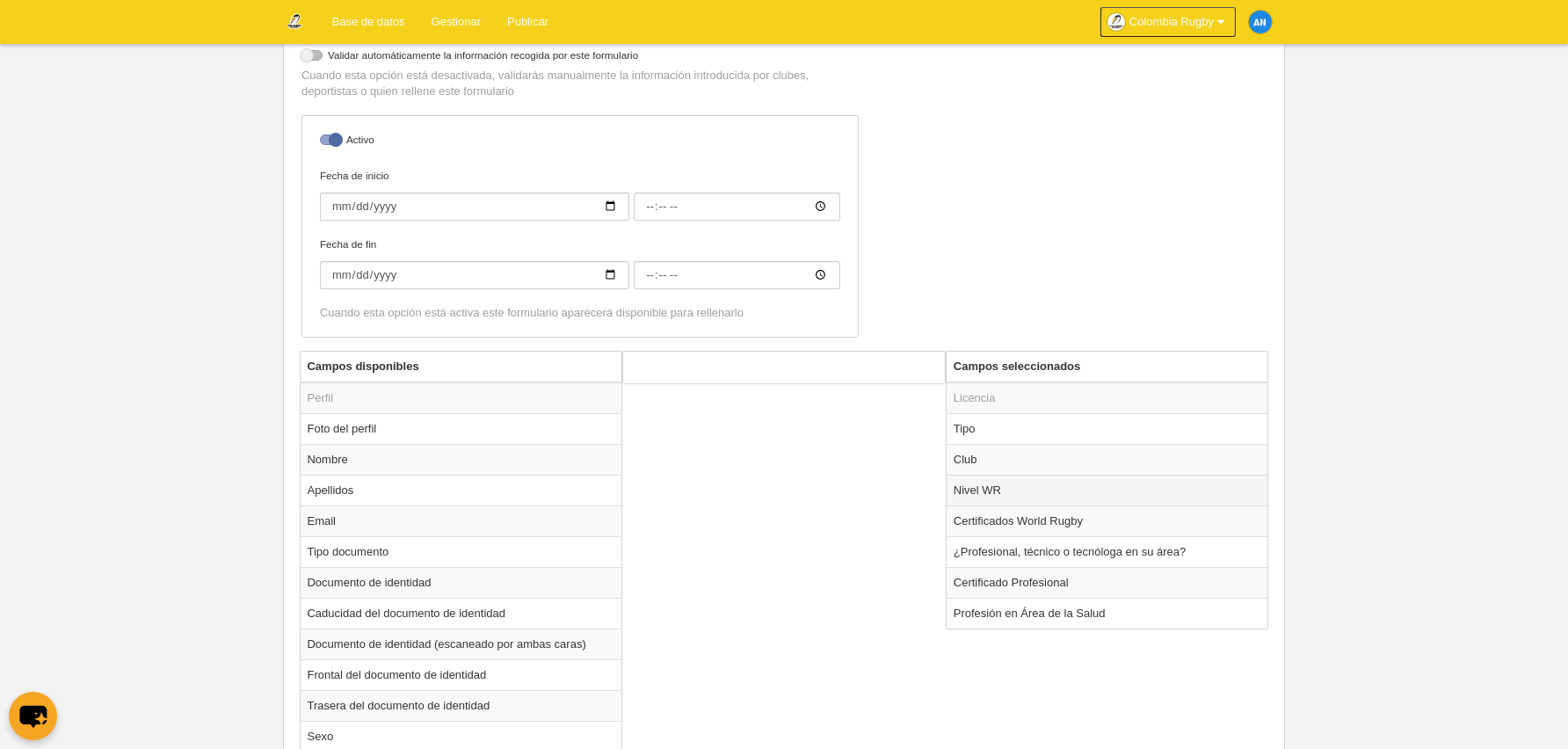
click at [1025, 492] on td "Nivel WR" at bounding box center [1108, 489] width 322 height 30
radio input "true"
select select
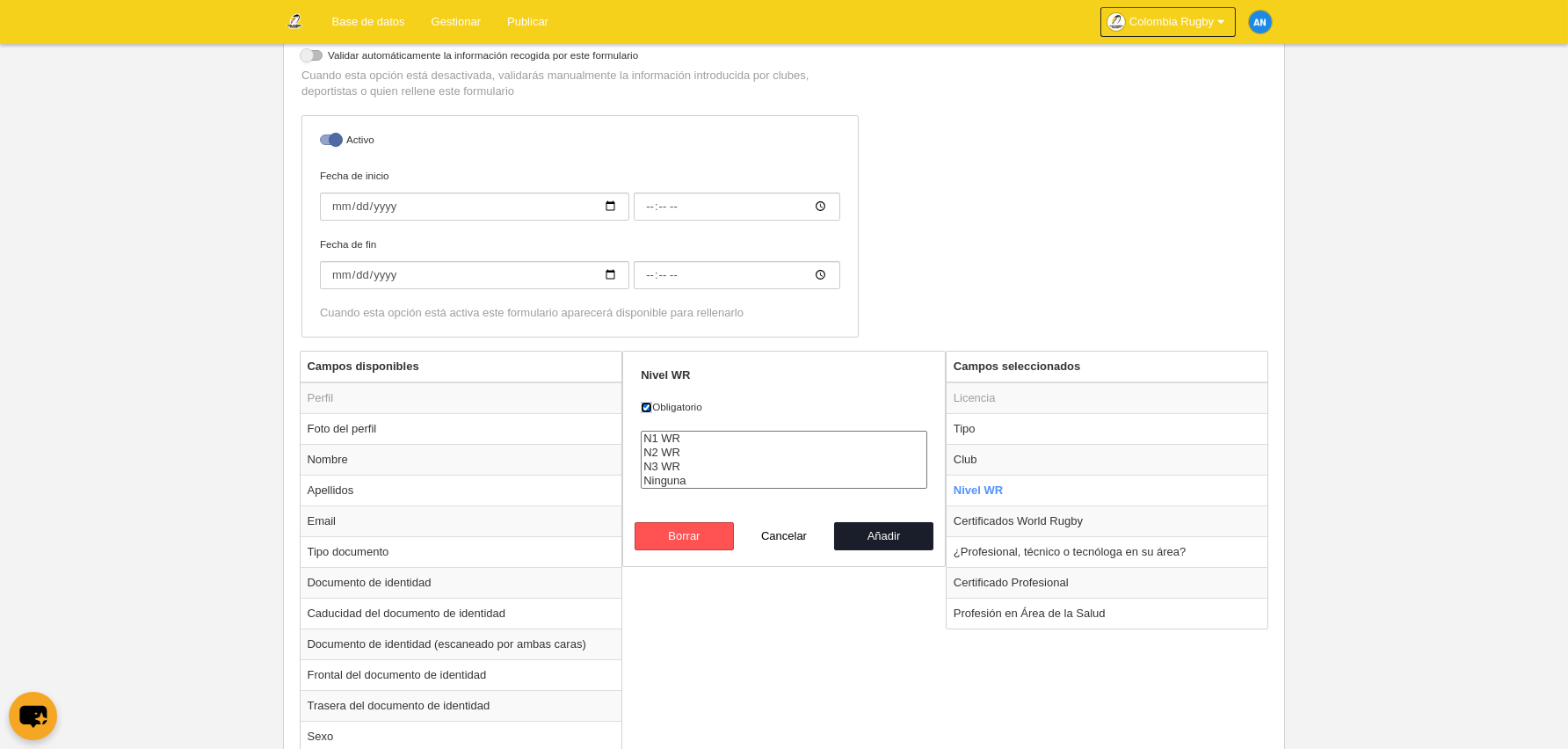
click at [644, 405] on input "Obligatorio" at bounding box center [647, 407] width 12 height 12
checkbox input "false"
click at [876, 531] on button "Añadir" at bounding box center [885, 536] width 100 height 28
radio input "false"
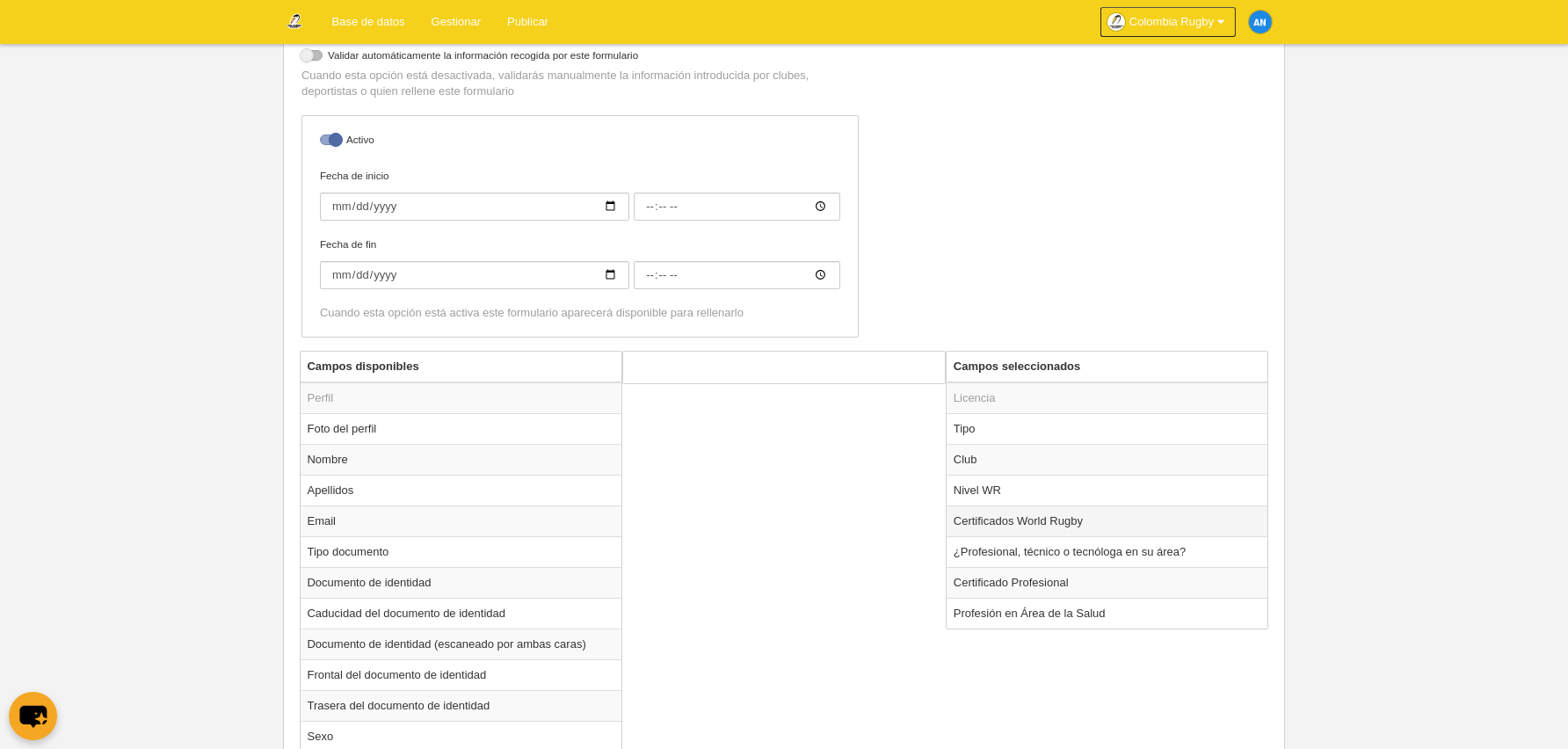
click at [1112, 516] on td "Certificados World Rugby" at bounding box center [1108, 520] width 322 height 30
radio input "true"
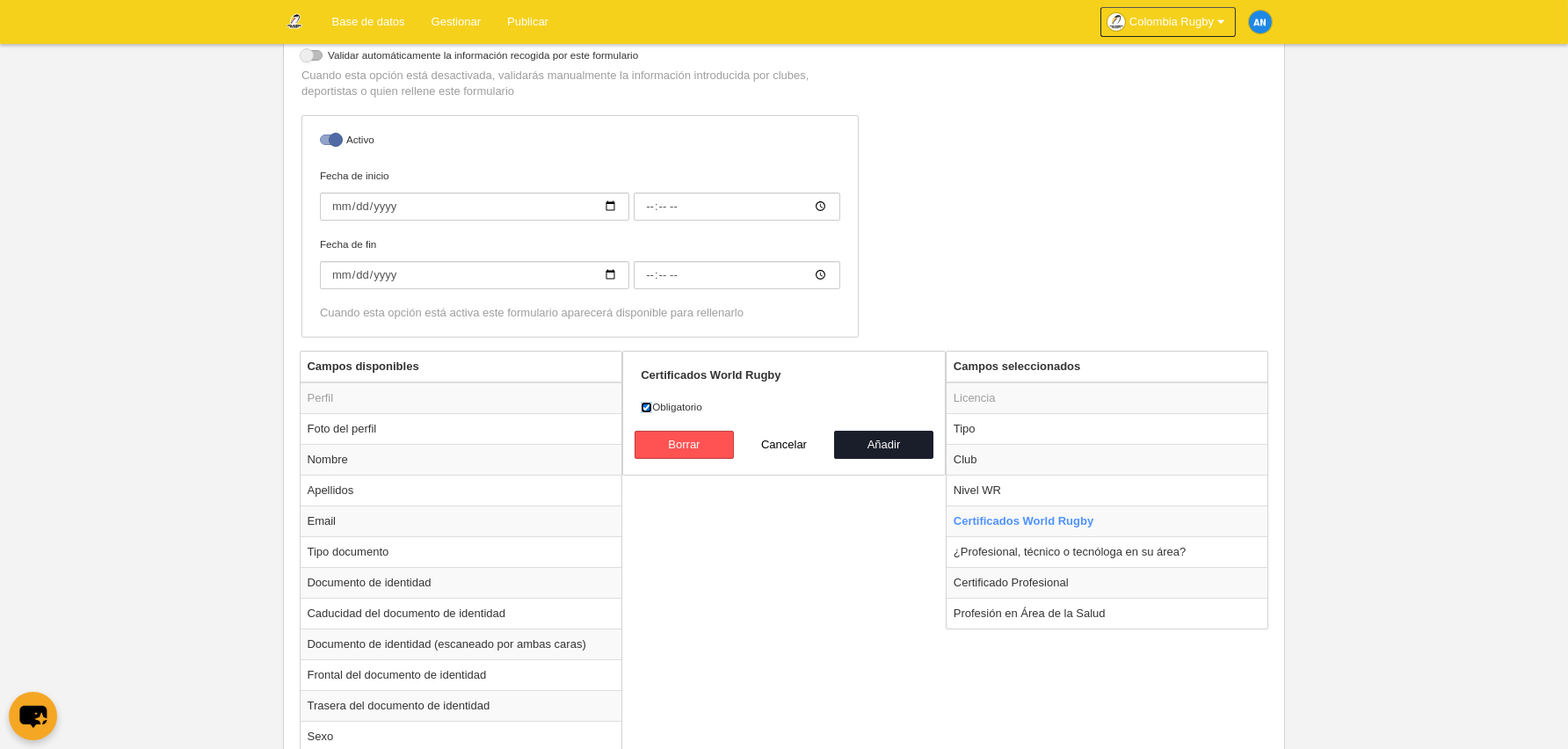
click at [641, 401] on input "Obligatorio" at bounding box center [647, 407] width 12 height 12
checkbox input "false"
drag, startPoint x: 908, startPoint y: 436, endPoint x: 934, endPoint y: 442, distance: 26.7
click at [904, 436] on button "Añadir" at bounding box center [885, 445] width 100 height 28
radio input "false"
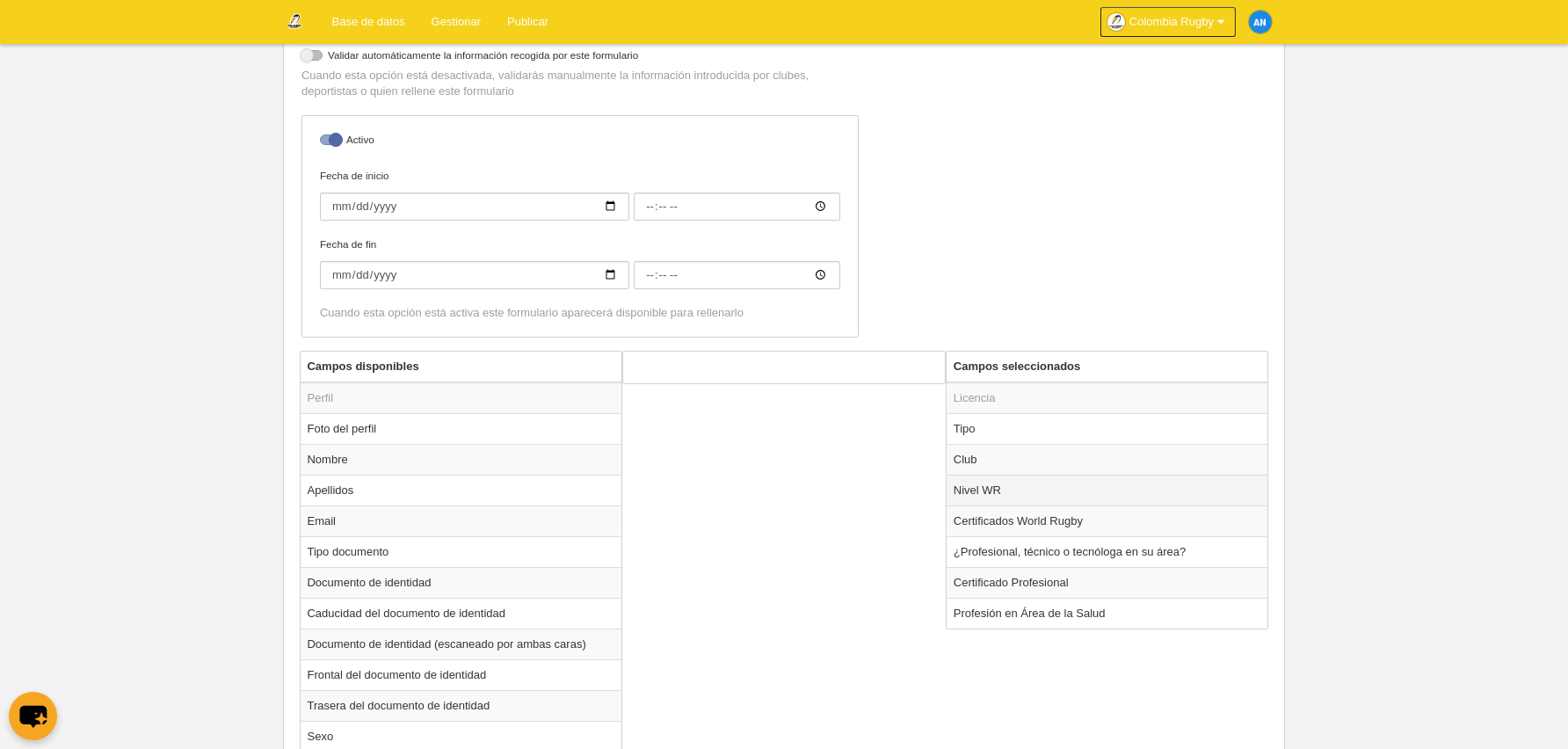
click at [1002, 484] on td "Nivel WR" at bounding box center [1108, 489] width 322 height 30
radio input "true"
select select
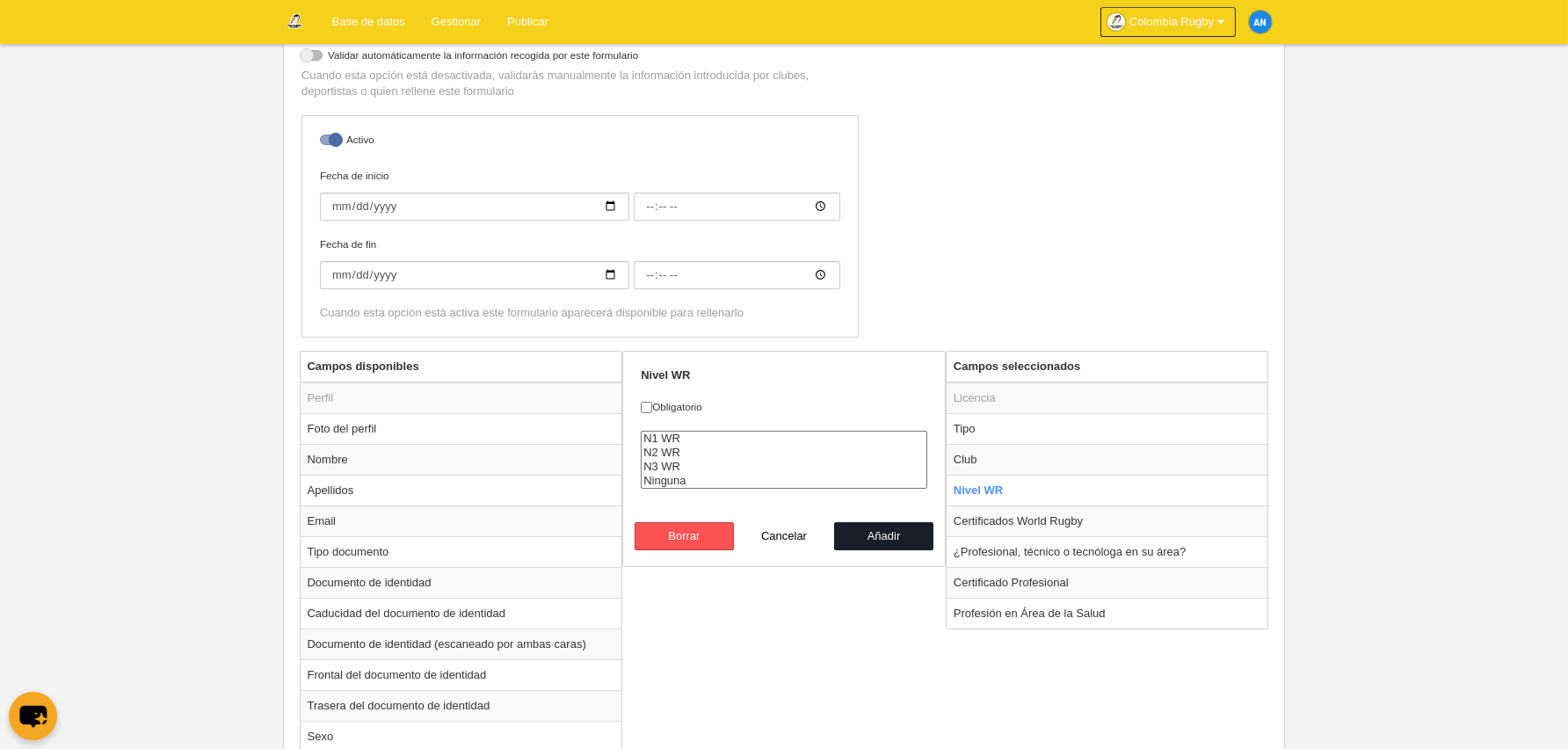
click at [674, 402] on label "Obligatorio" at bounding box center [784, 406] width 287 height 16
click at [652, 402] on input "Obligatorio" at bounding box center [647, 407] width 12 height 12
checkbox input "true"
click at [874, 537] on button "Añadir" at bounding box center [885, 536] width 100 height 28
radio input "false"
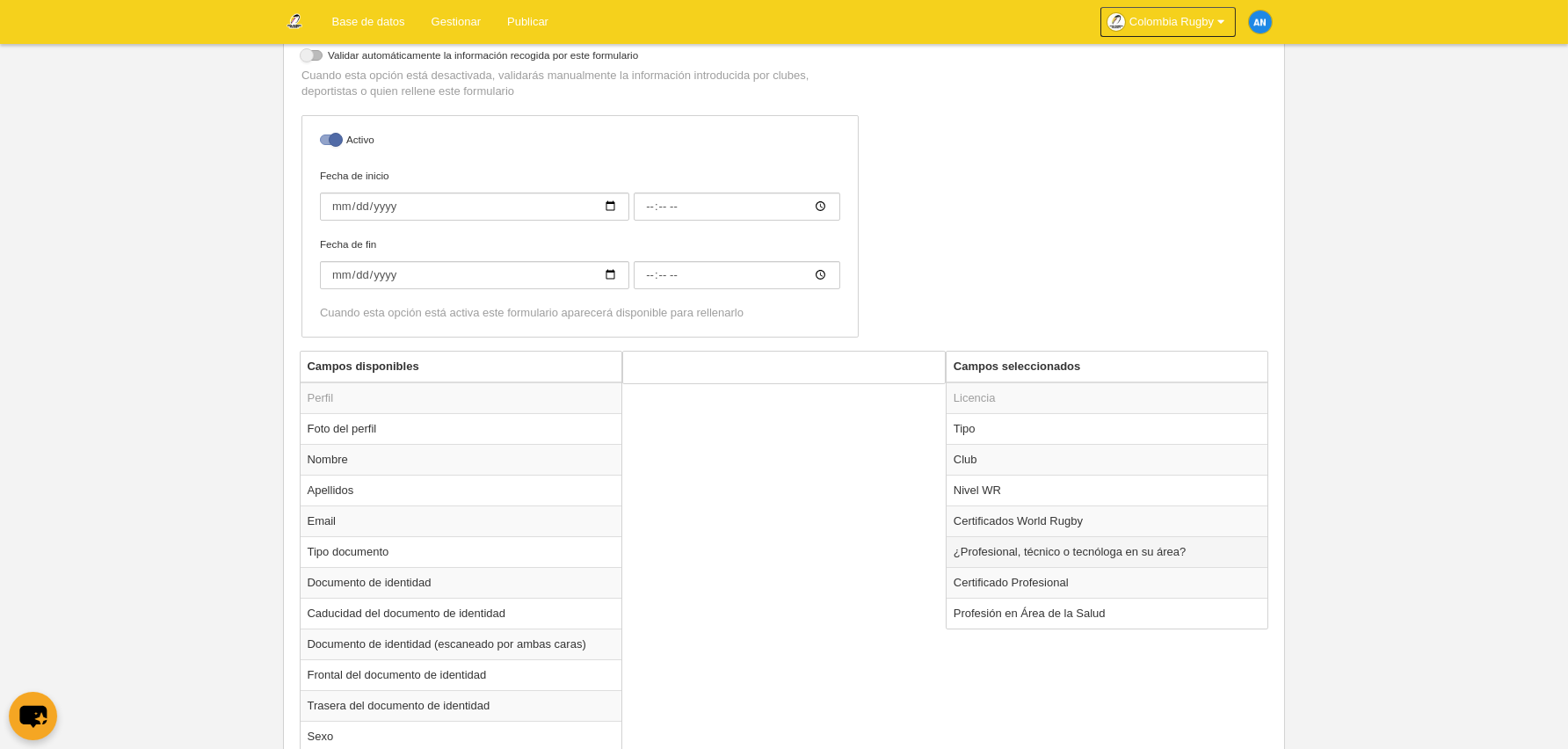
click at [1055, 554] on td "¿Profesional, técnico o tecnóloga en su área?" at bounding box center [1108, 551] width 322 height 30
radio input "true"
select select
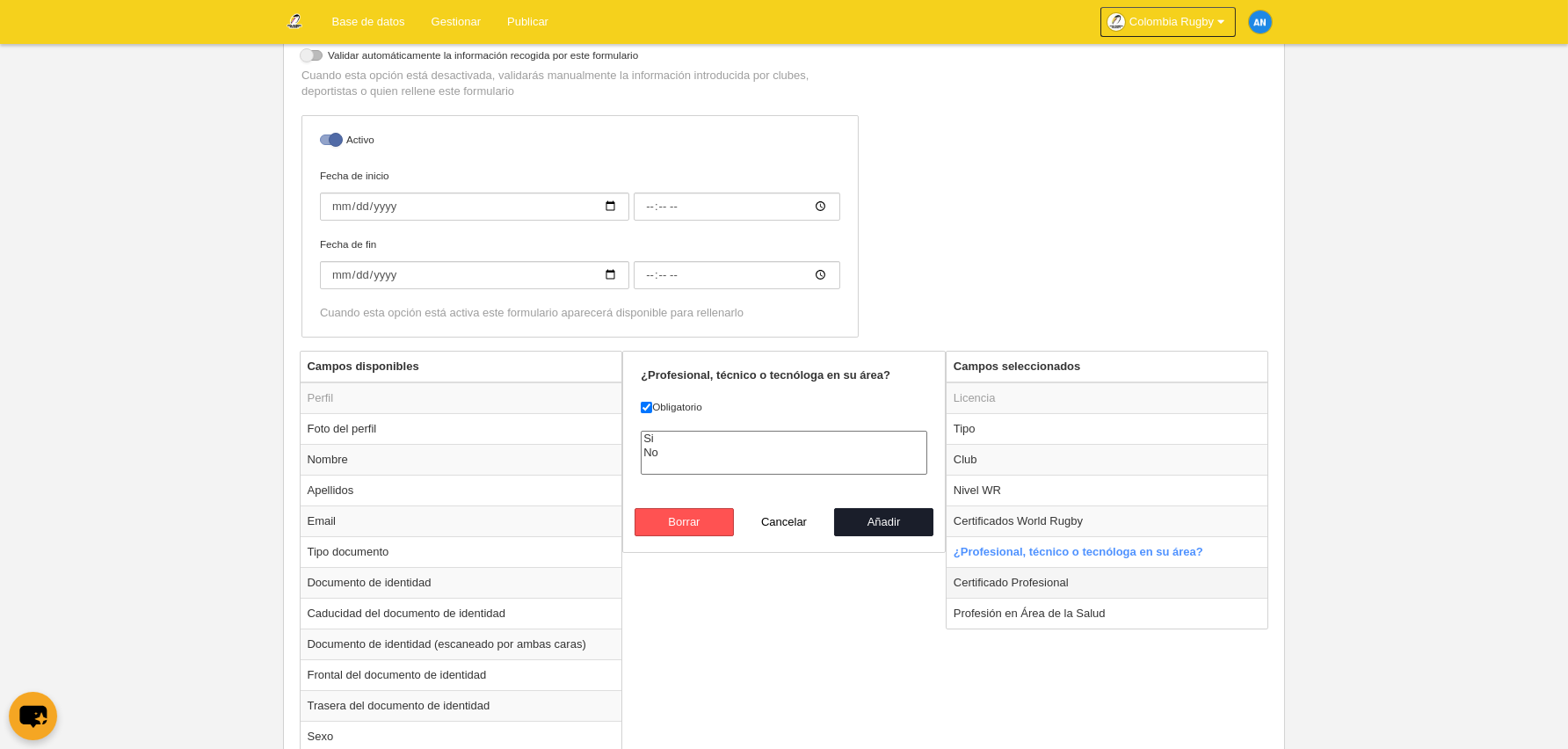
click at [1061, 575] on td "Certificado Profesional" at bounding box center [1108, 581] width 322 height 30
radio input "false"
radio input "true"
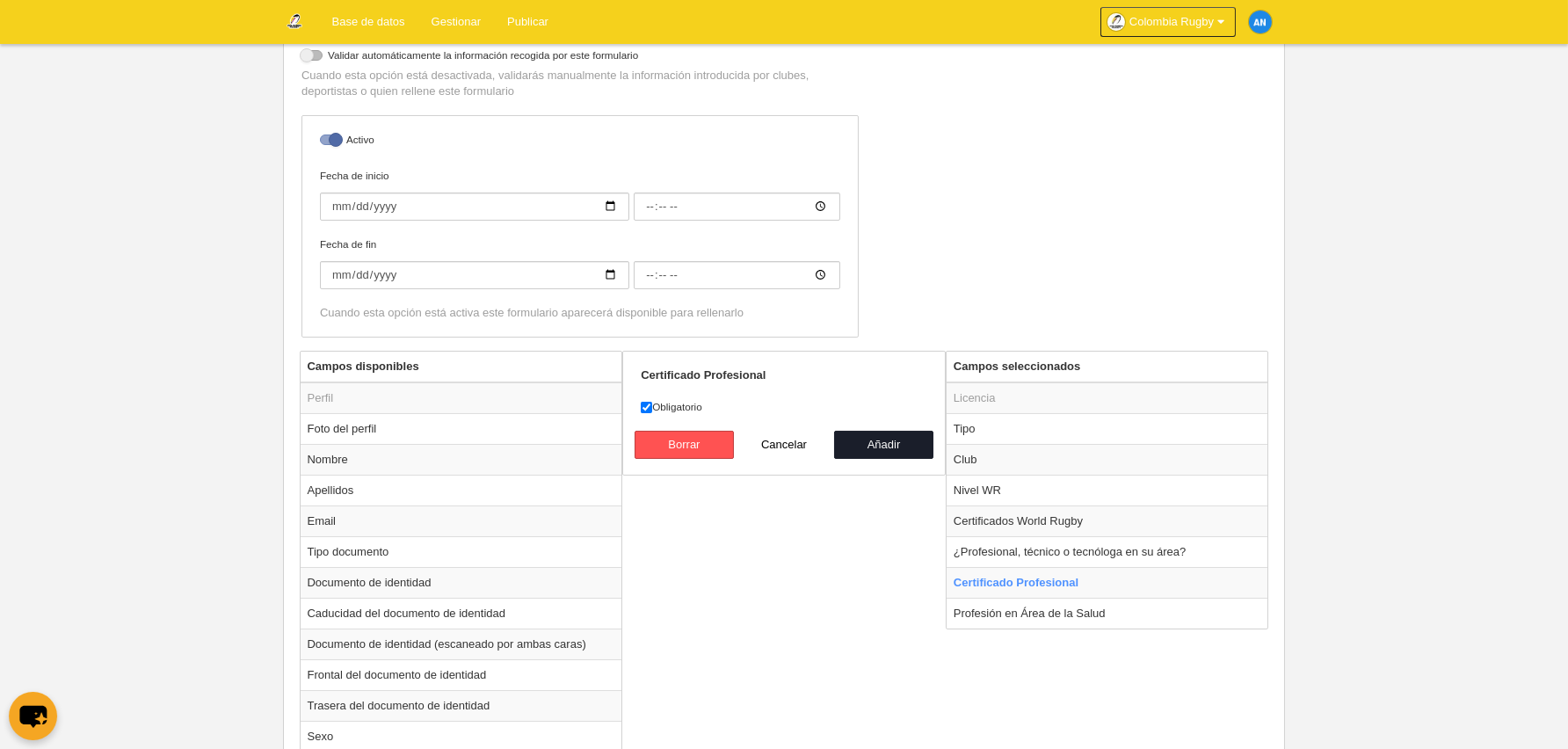
click at [661, 406] on label "Obligatorio" at bounding box center [784, 406] width 287 height 16
click at [652, 406] on input "Obligatorio" at bounding box center [647, 407] width 12 height 12
checkbox input "false"
click at [868, 439] on button "Añadir" at bounding box center [885, 445] width 100 height 28
radio input "false"
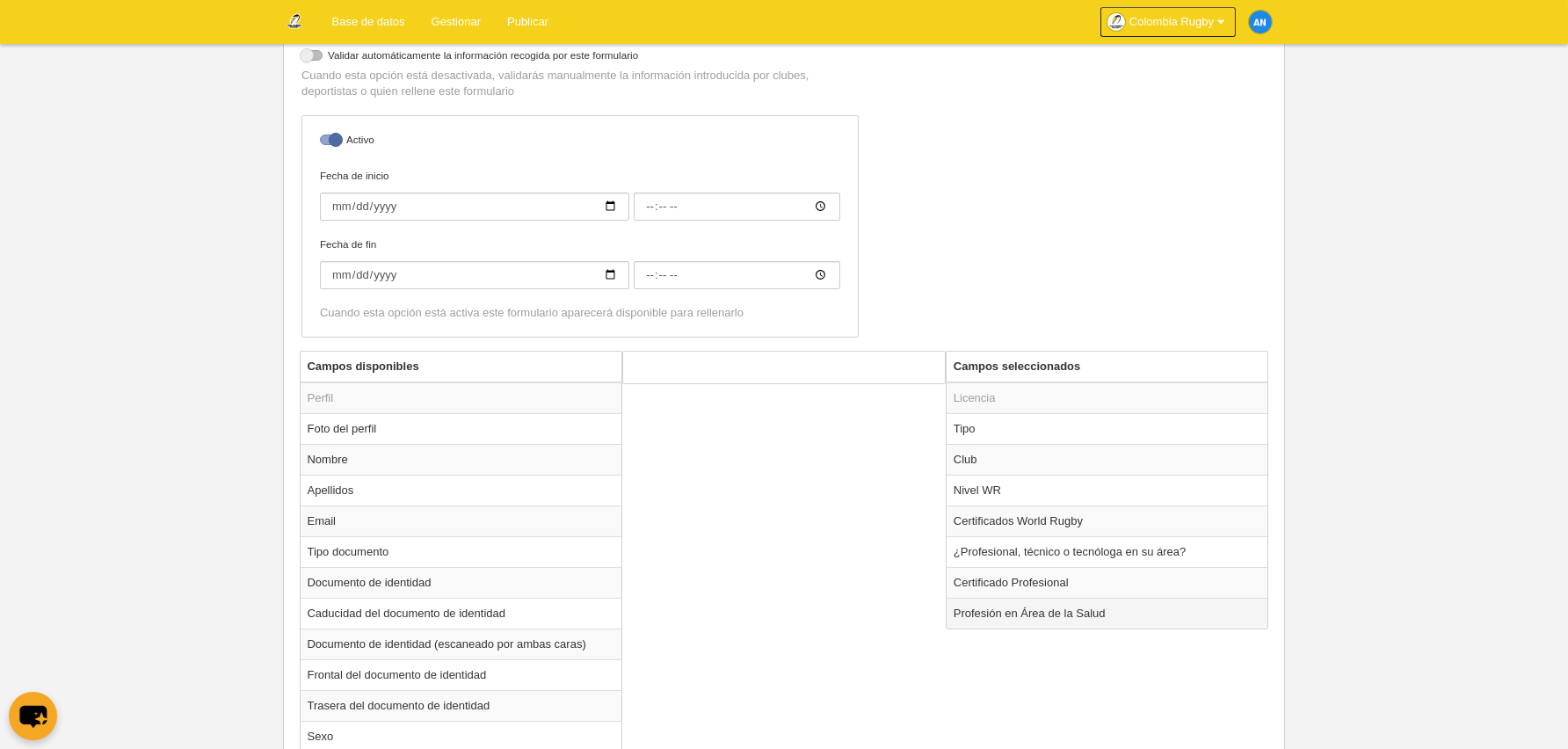
click at [1011, 609] on td "Profesión en Área de la Salud" at bounding box center [1108, 613] width 322 height 30
radio input "true"
select select
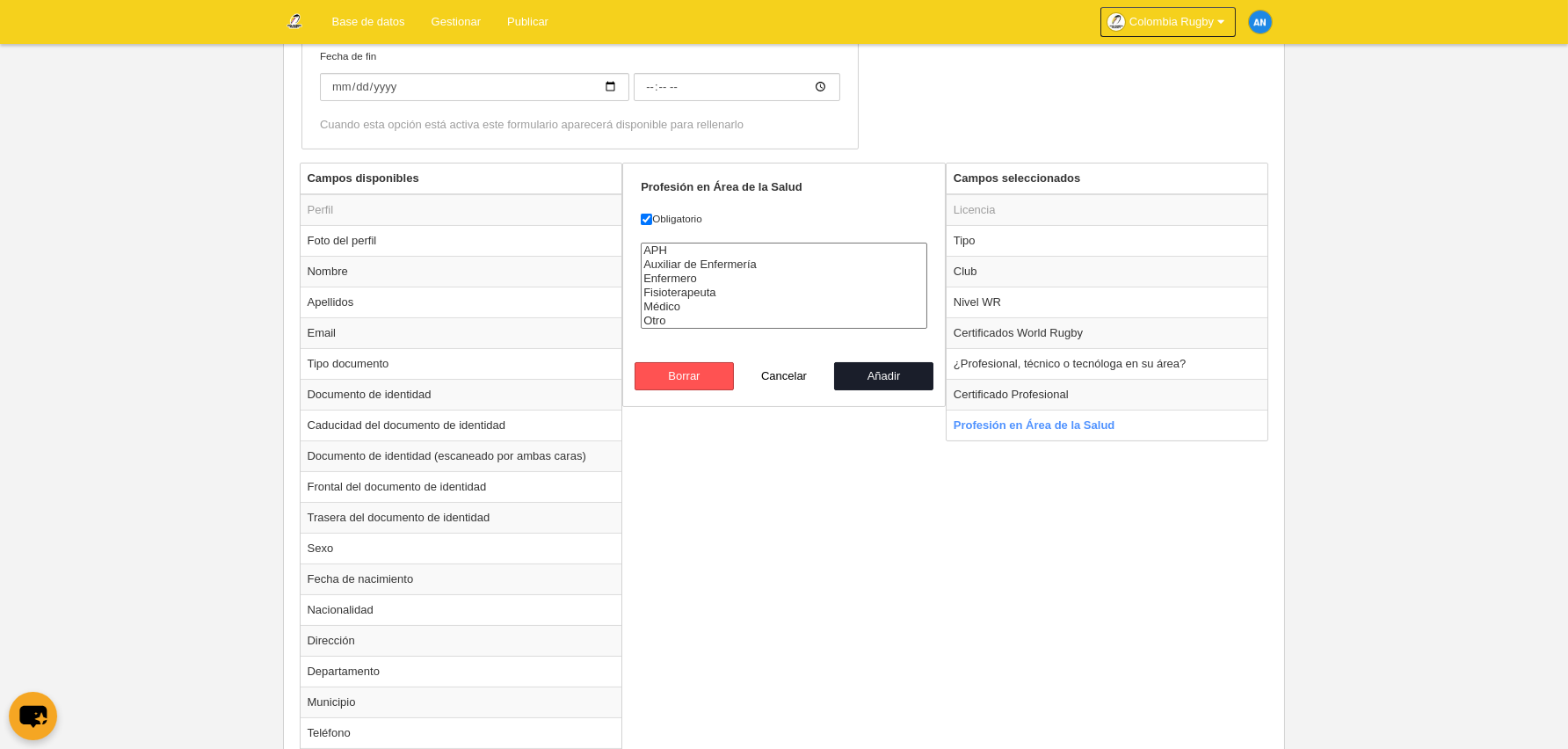
scroll to position [201, 0]
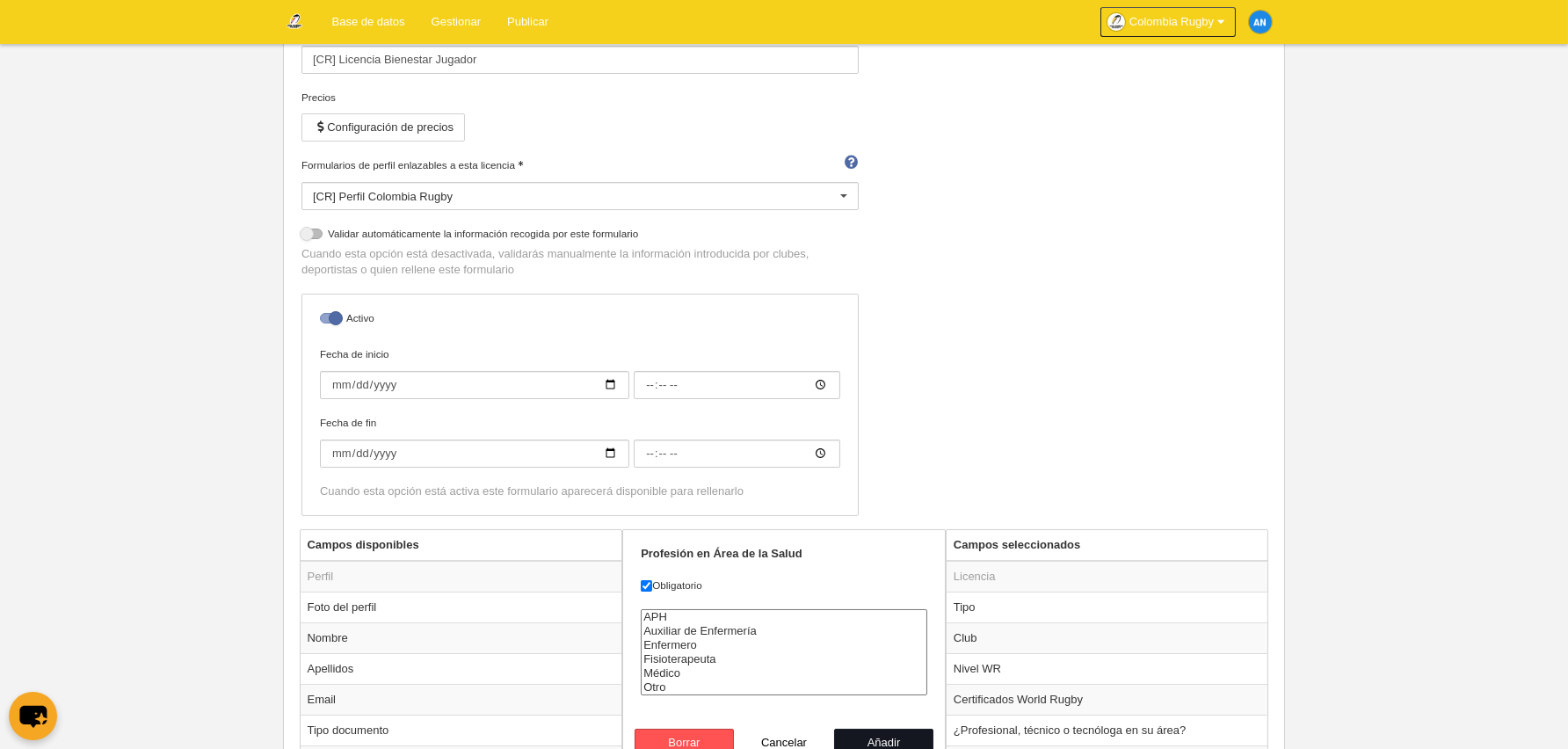
click at [895, 735] on button "Añadir" at bounding box center [885, 742] width 100 height 28
radio input "false"
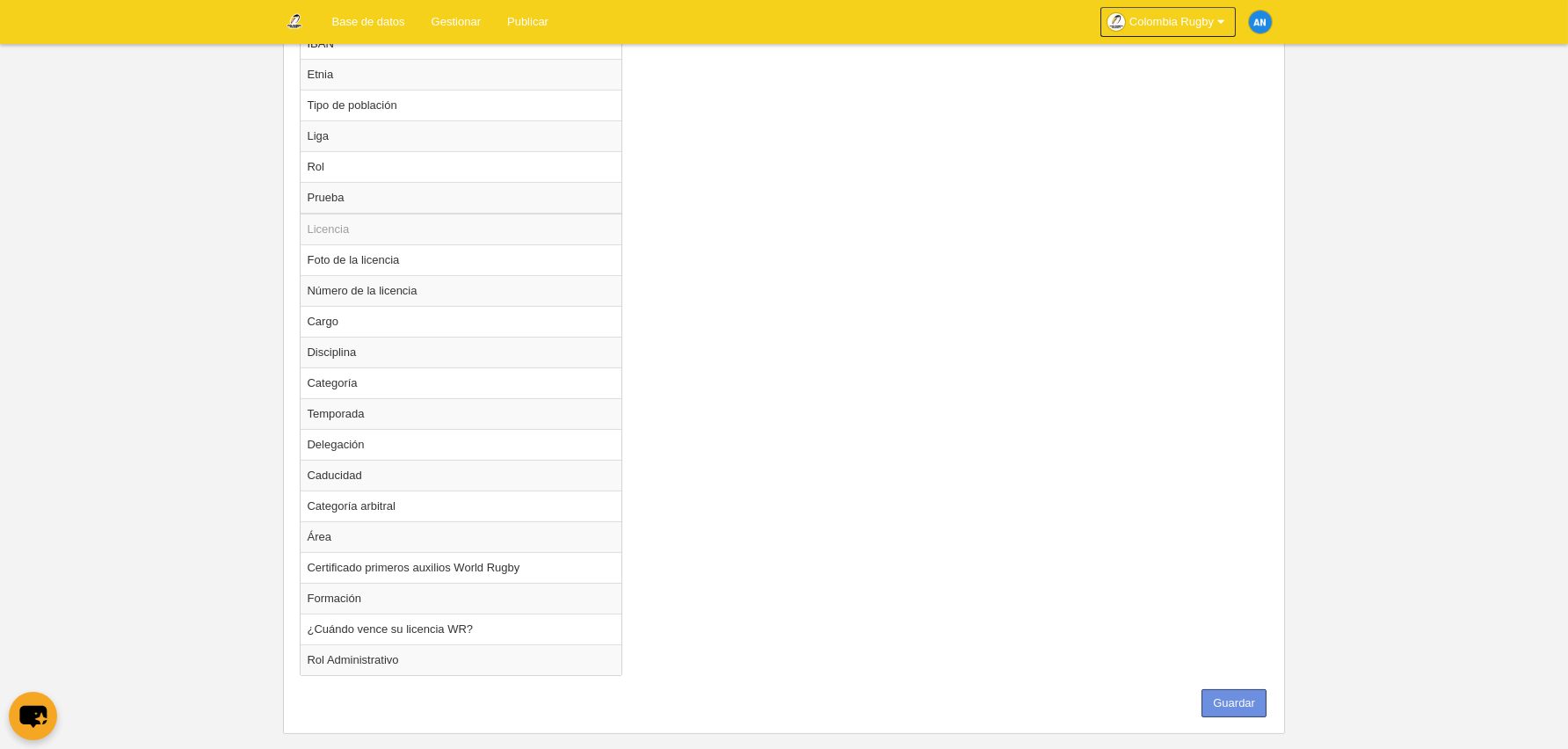
scroll to position [1344, 0]
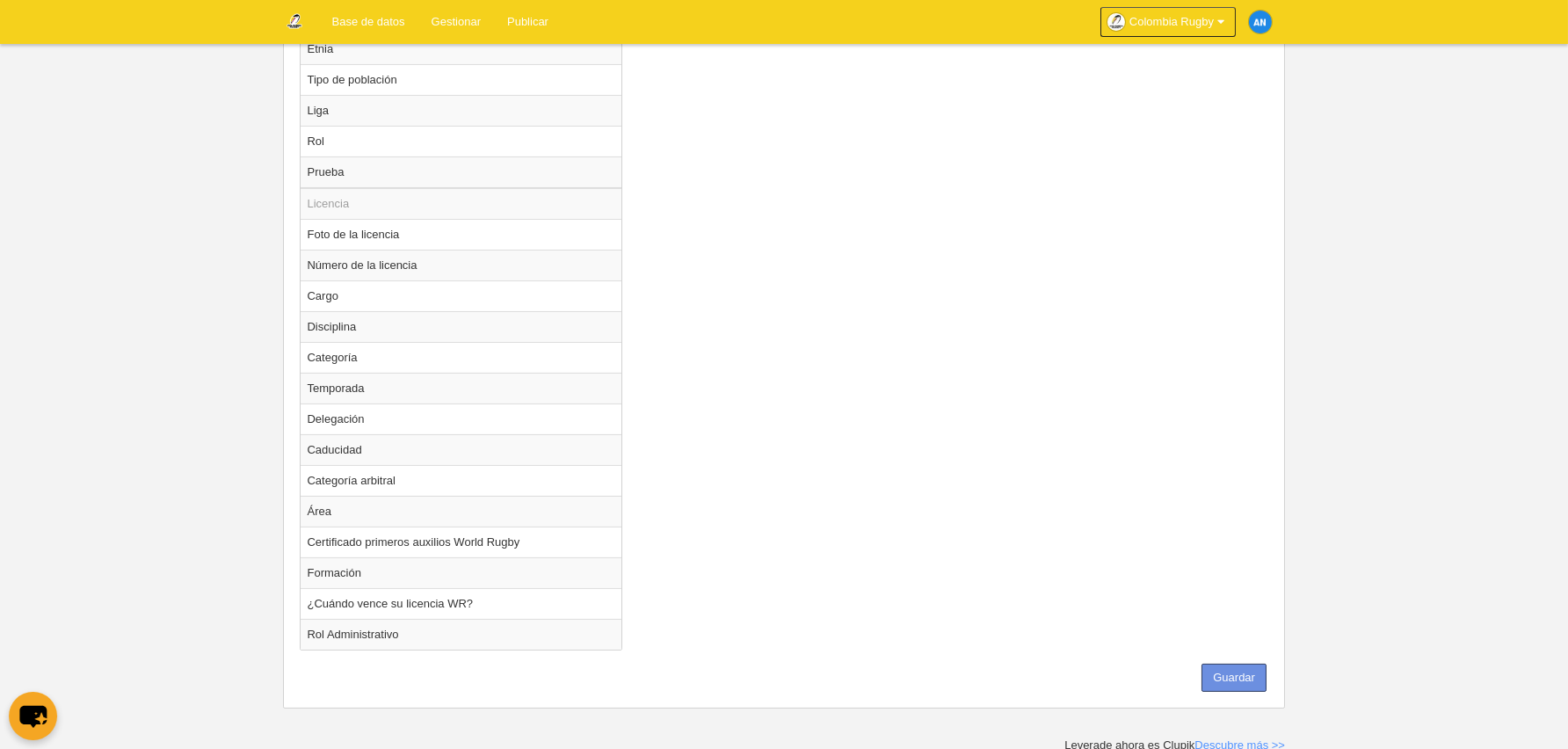
click at [1240, 676] on button "Guardar" at bounding box center [1234, 677] width 65 height 28
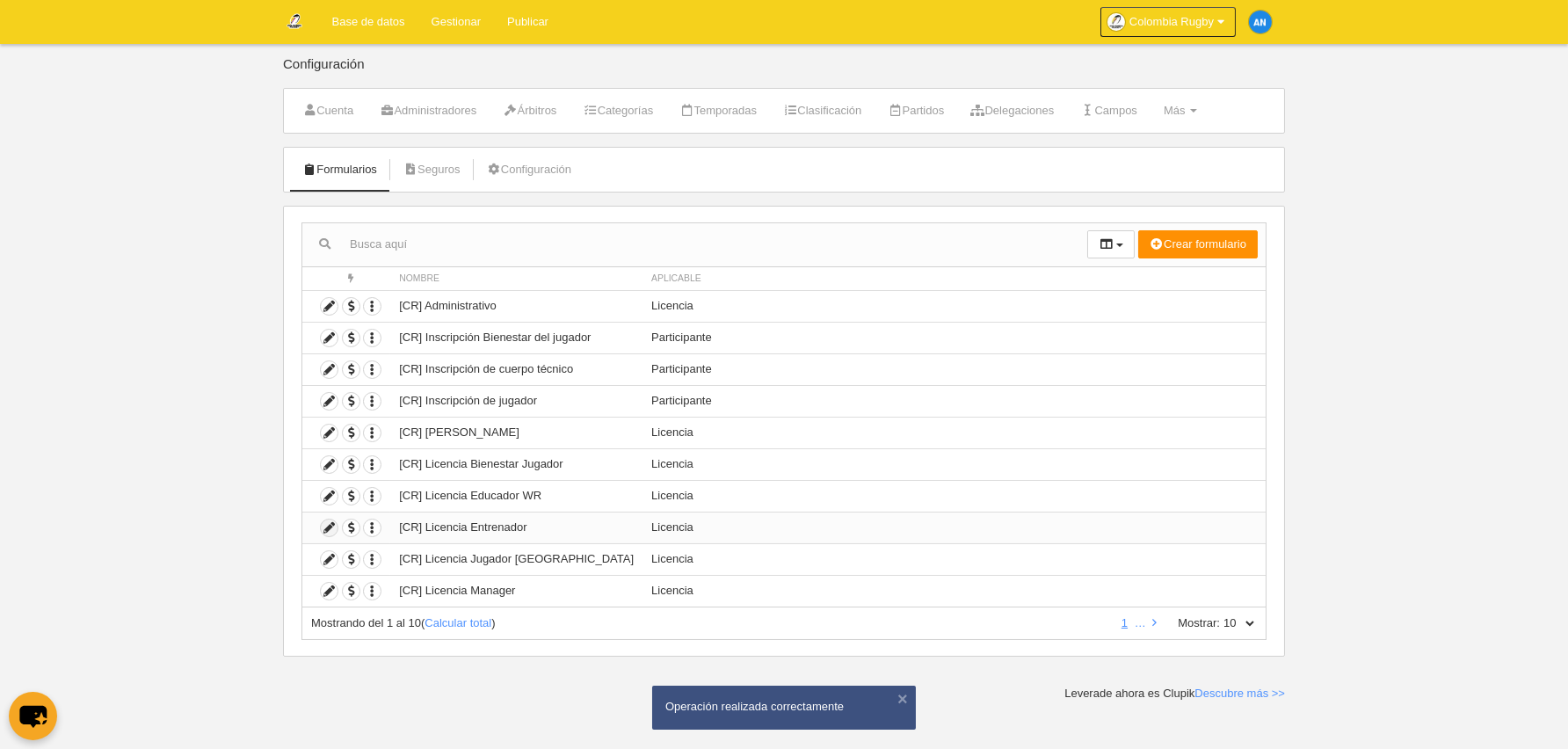
click at [332, 528] on icon at bounding box center [329, 527] width 17 height 17
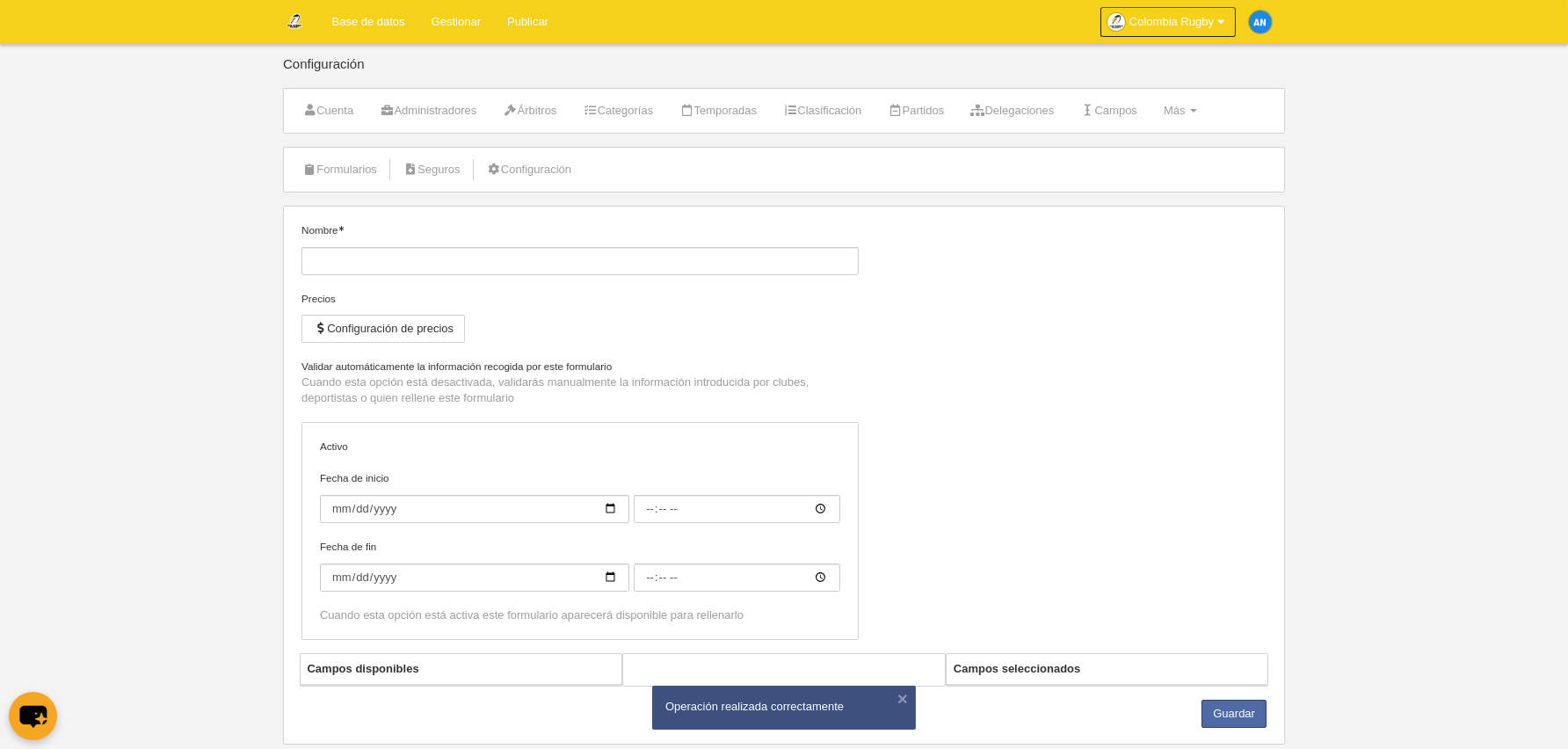
type input "[CR] Licencia Entrenador"
checkbox input "true"
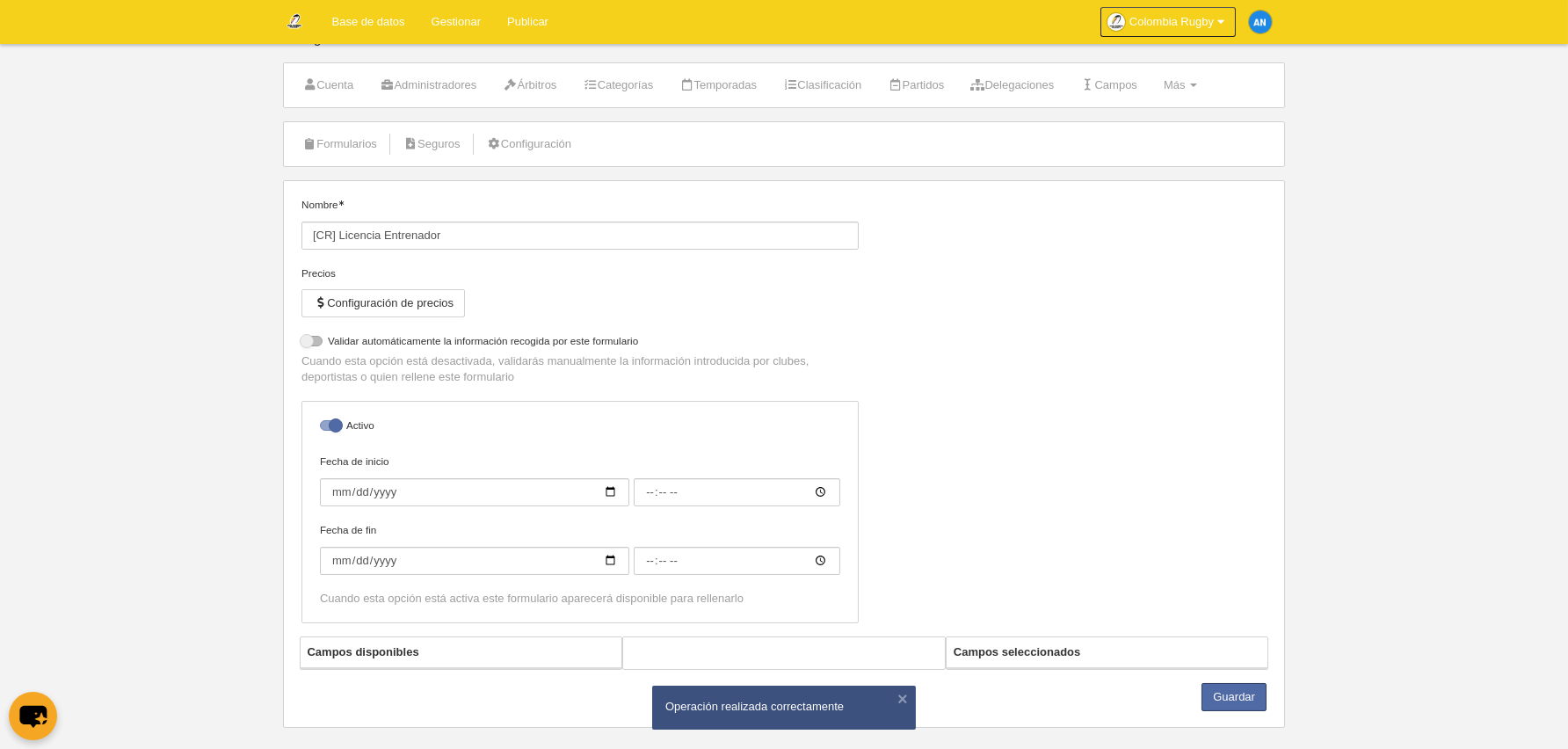
scroll to position [46, 0]
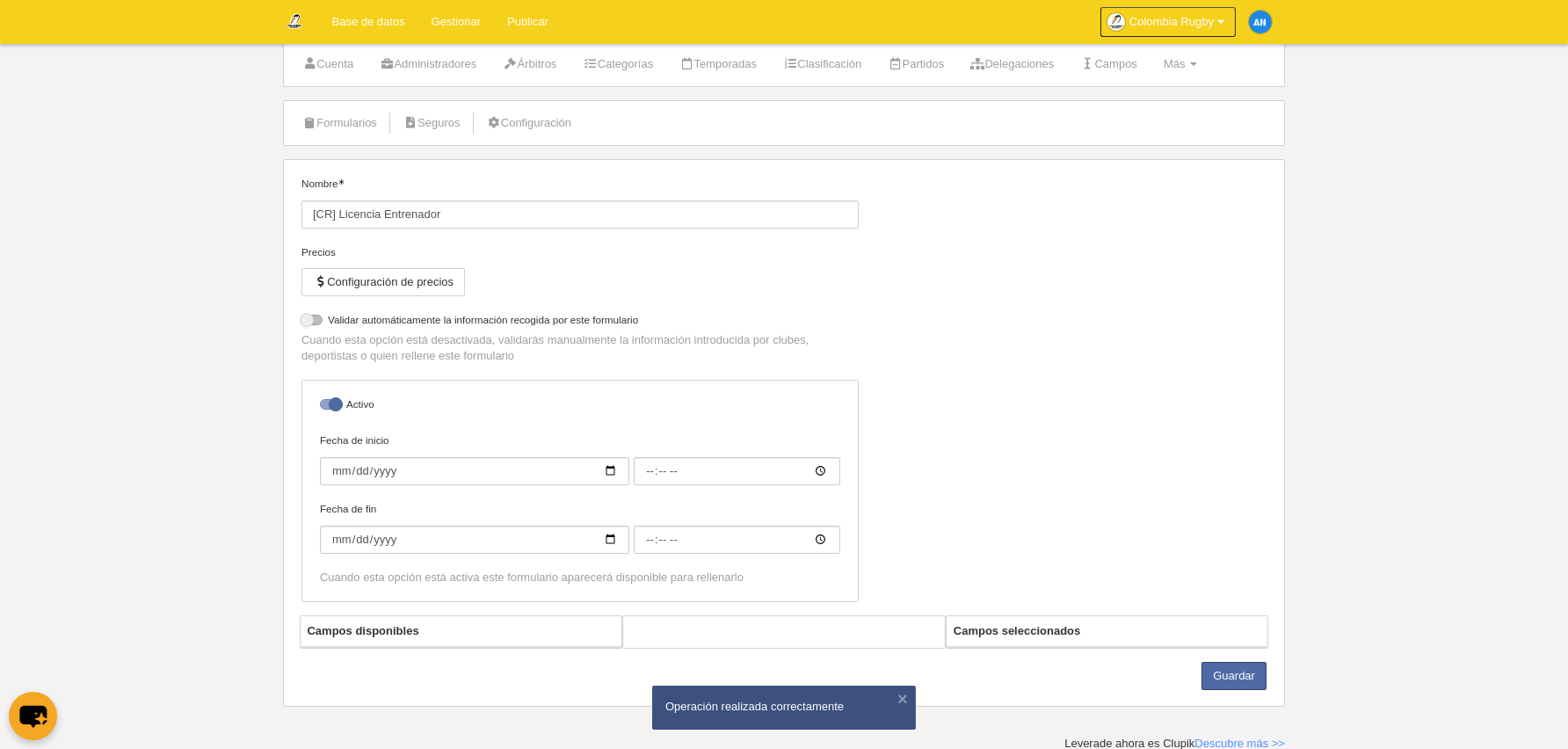
select select "selected"
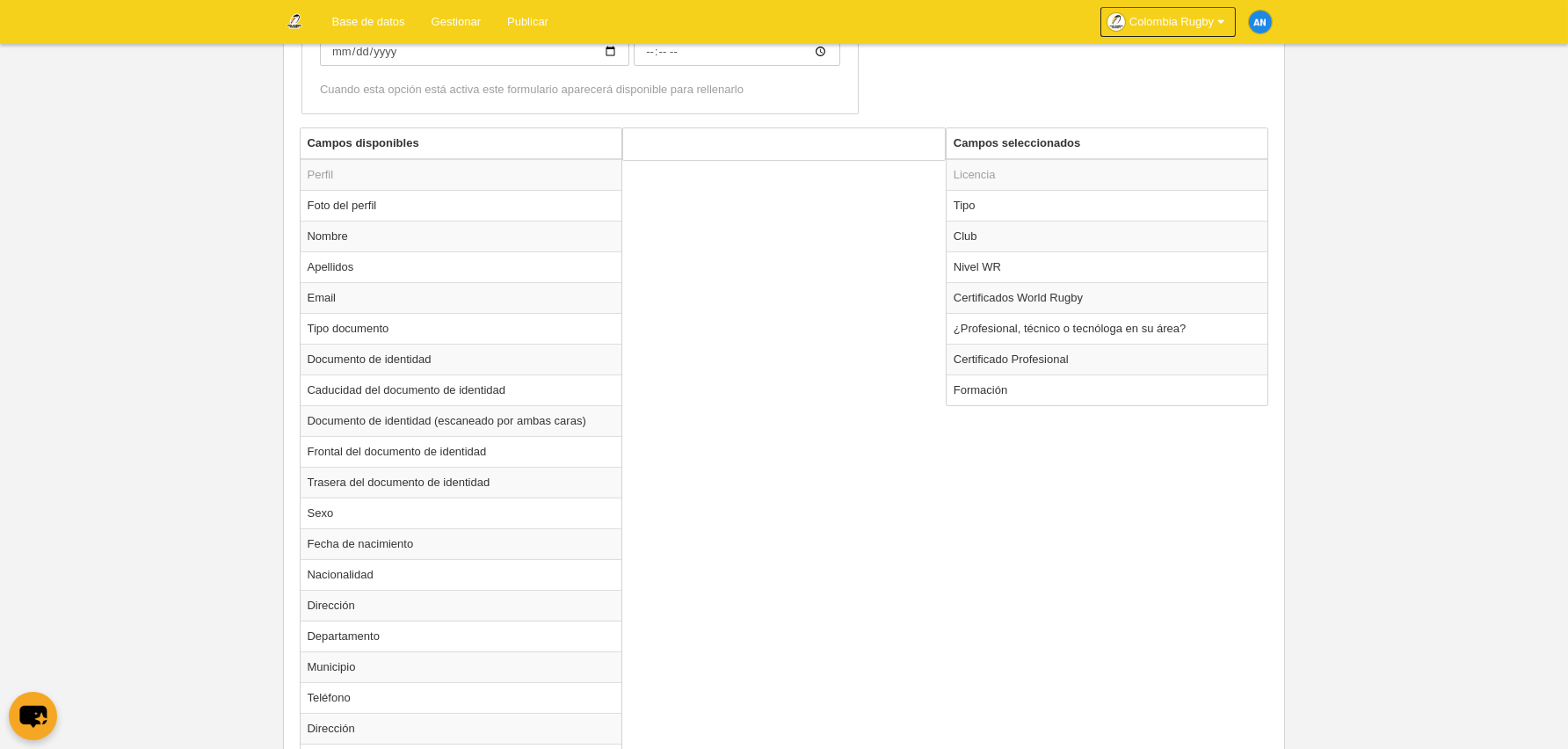
scroll to position [643, 0]
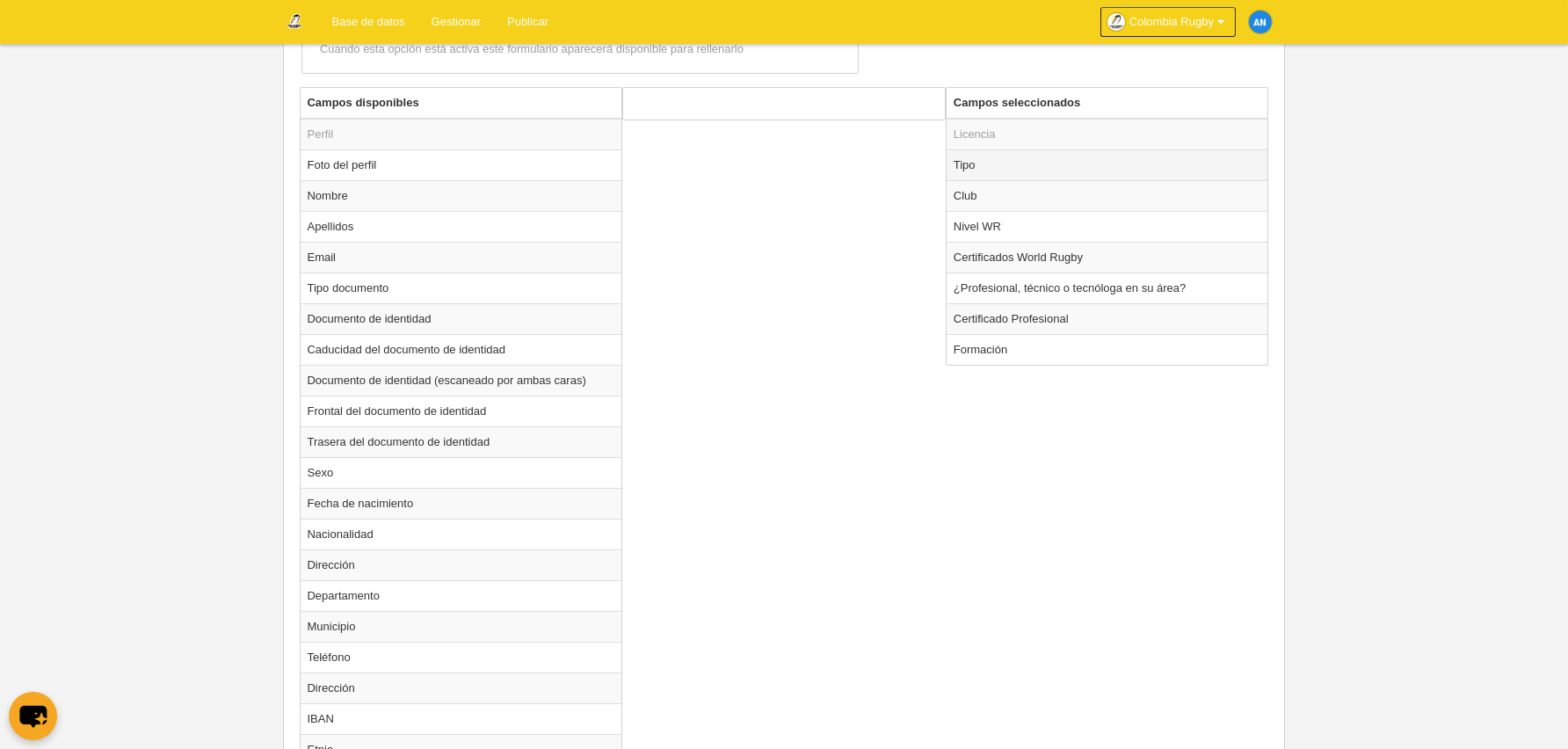
click at [1018, 170] on td "Tipo" at bounding box center [1108, 164] width 322 height 30
radio input "true"
select select "staff"
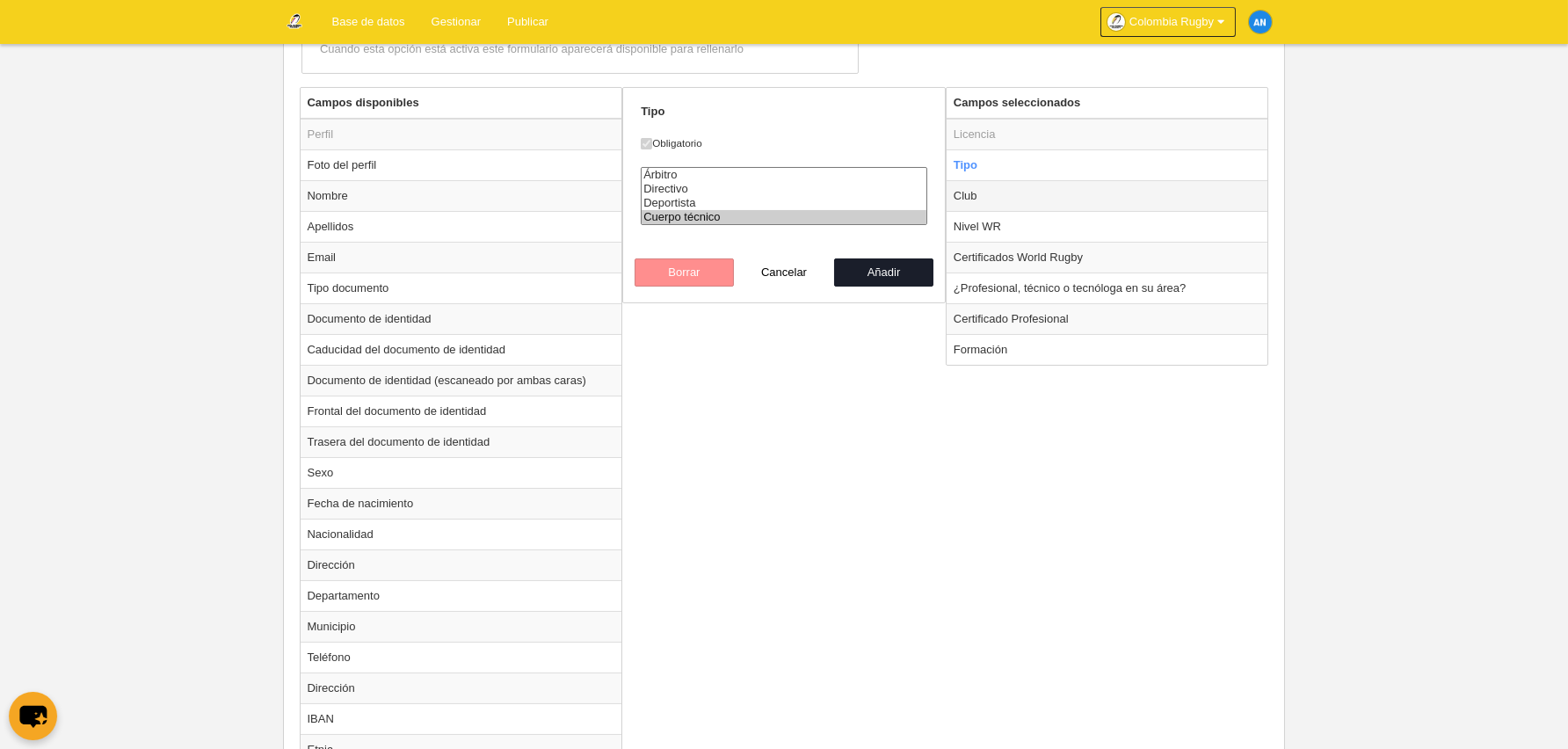
click at [1018, 198] on td "Club" at bounding box center [1108, 195] width 322 height 30
radio input "false"
radio input "true"
select select
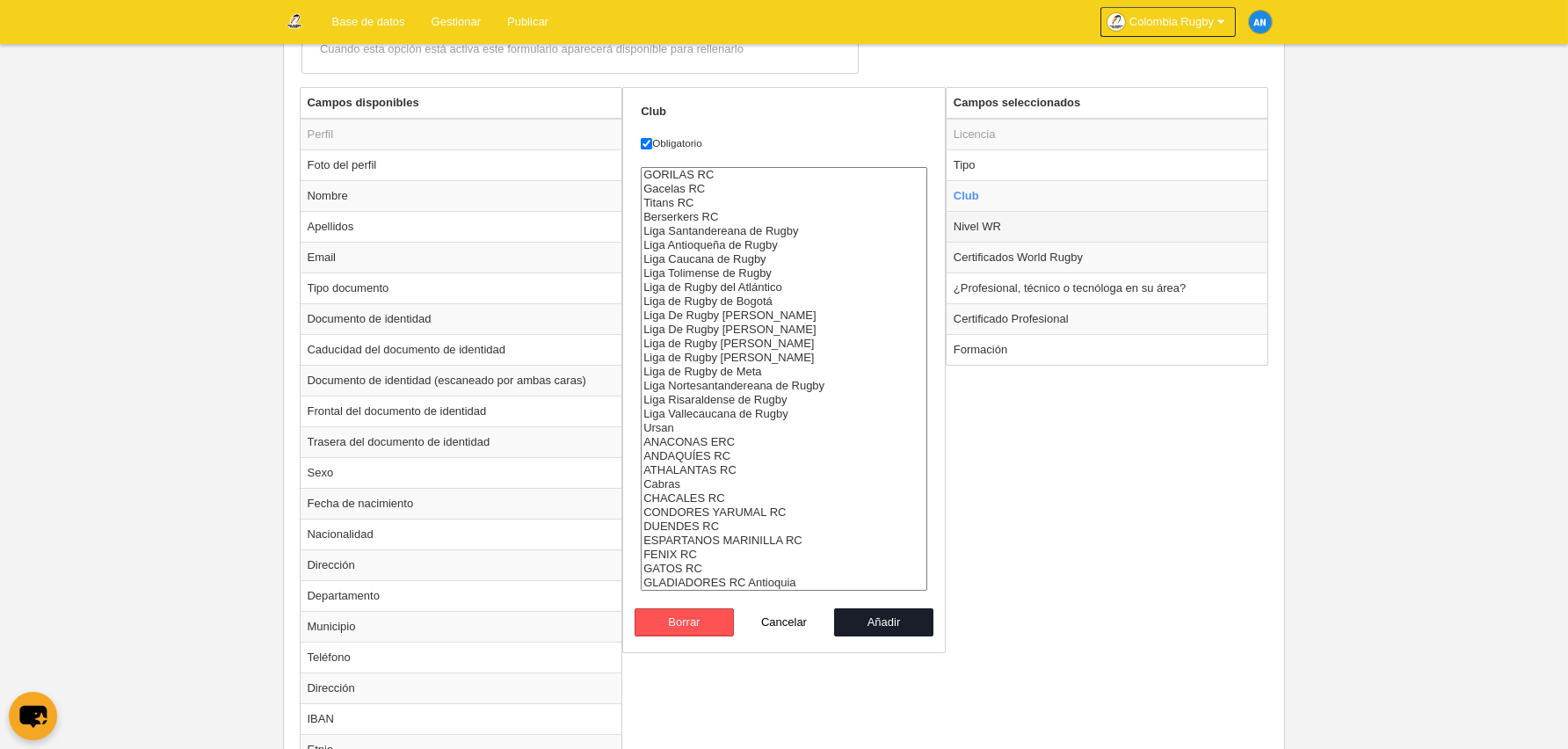
click at [1039, 229] on td "Nivel WR" at bounding box center [1108, 226] width 322 height 30
radio input "false"
radio input "true"
select select
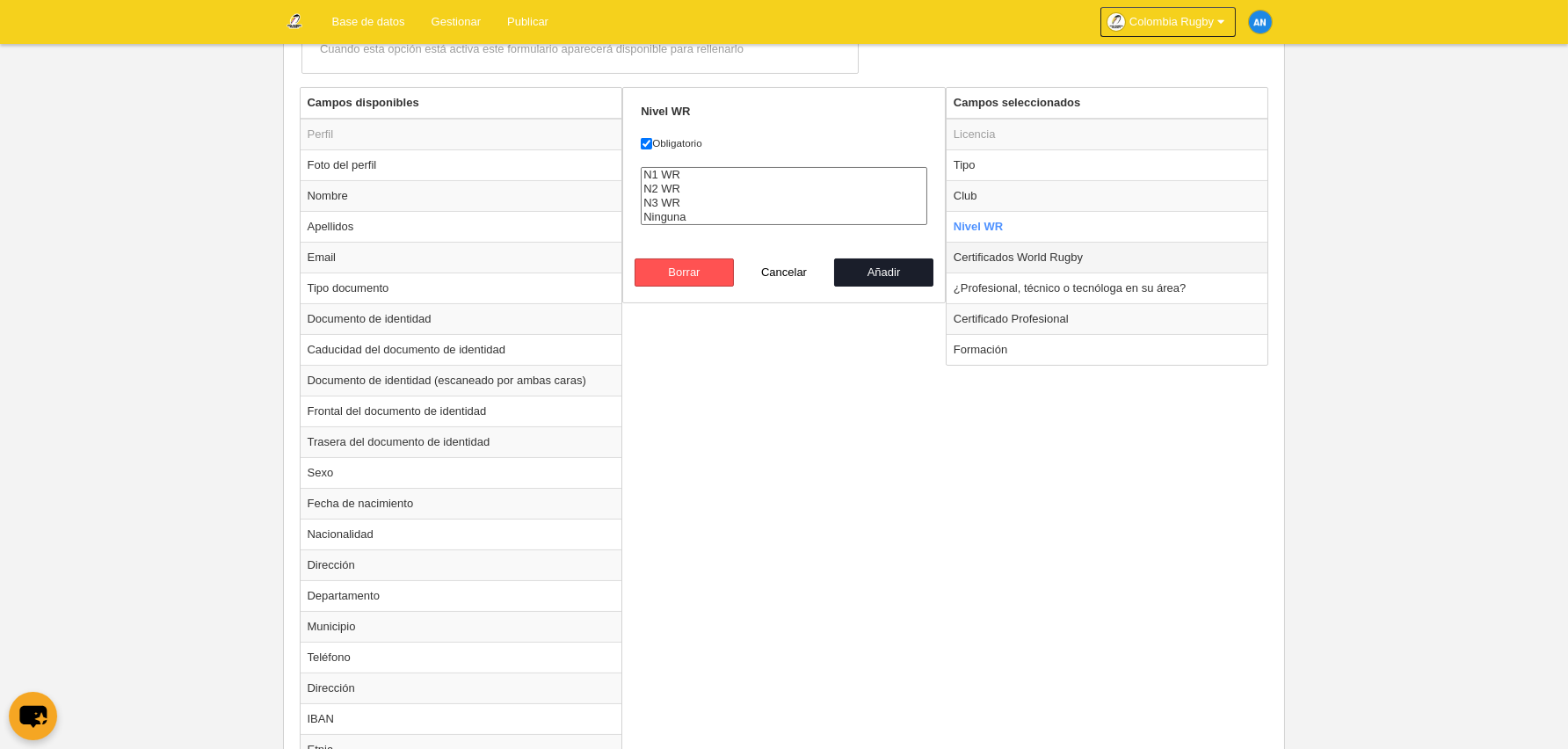
click at [1031, 258] on td "Certificados World Rugby" at bounding box center [1108, 256] width 322 height 30
radio input "false"
radio input "true"
checkbox input "false"
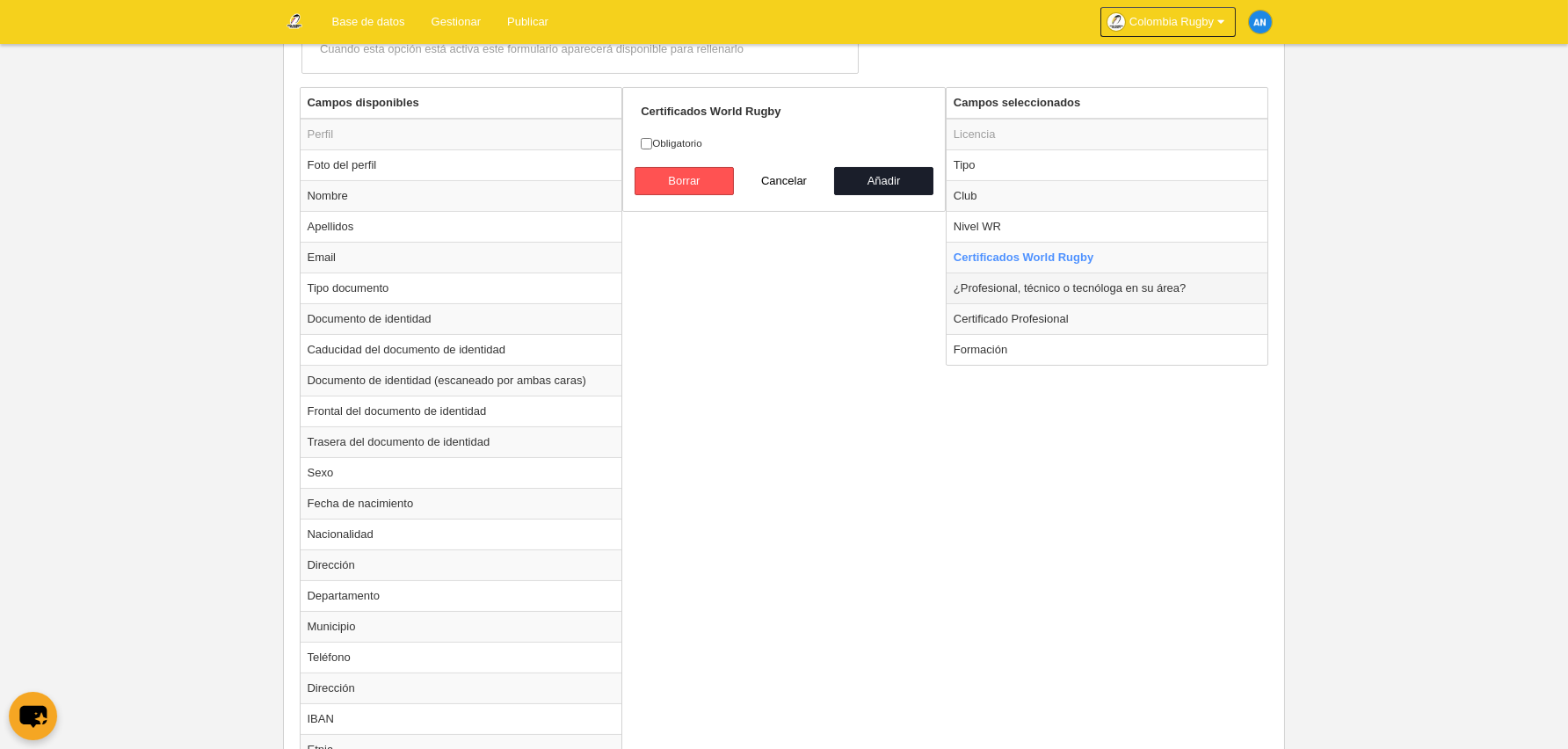
click at [1033, 289] on td "¿Profesional, técnico o tecnóloga en su área?" at bounding box center [1108, 288] width 322 height 30
radio input "false"
radio input "true"
checkbox input "true"
select select
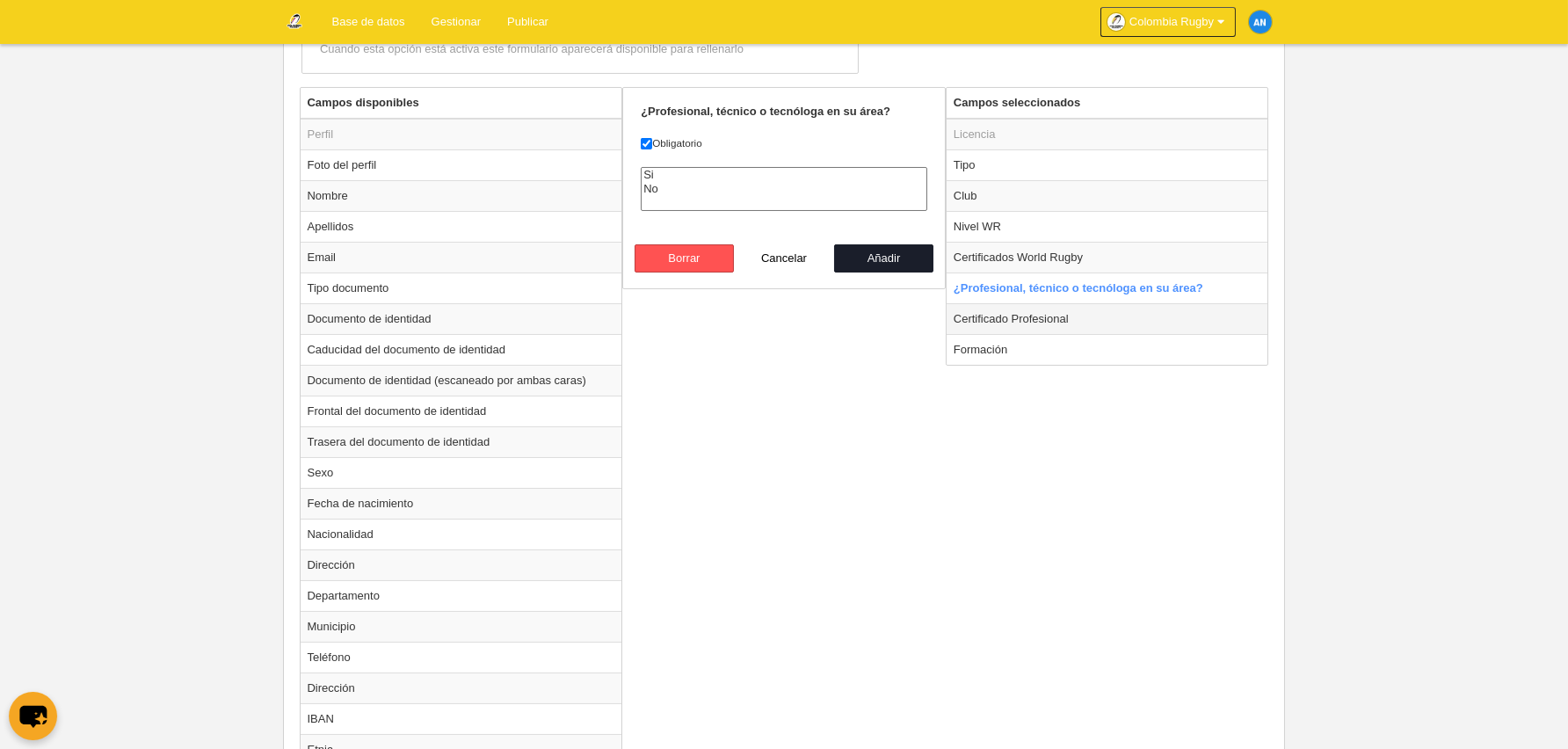
click at [1009, 312] on td "Certificado Profesional" at bounding box center [1108, 318] width 322 height 30
radio input "false"
radio input "true"
checkbox input "false"
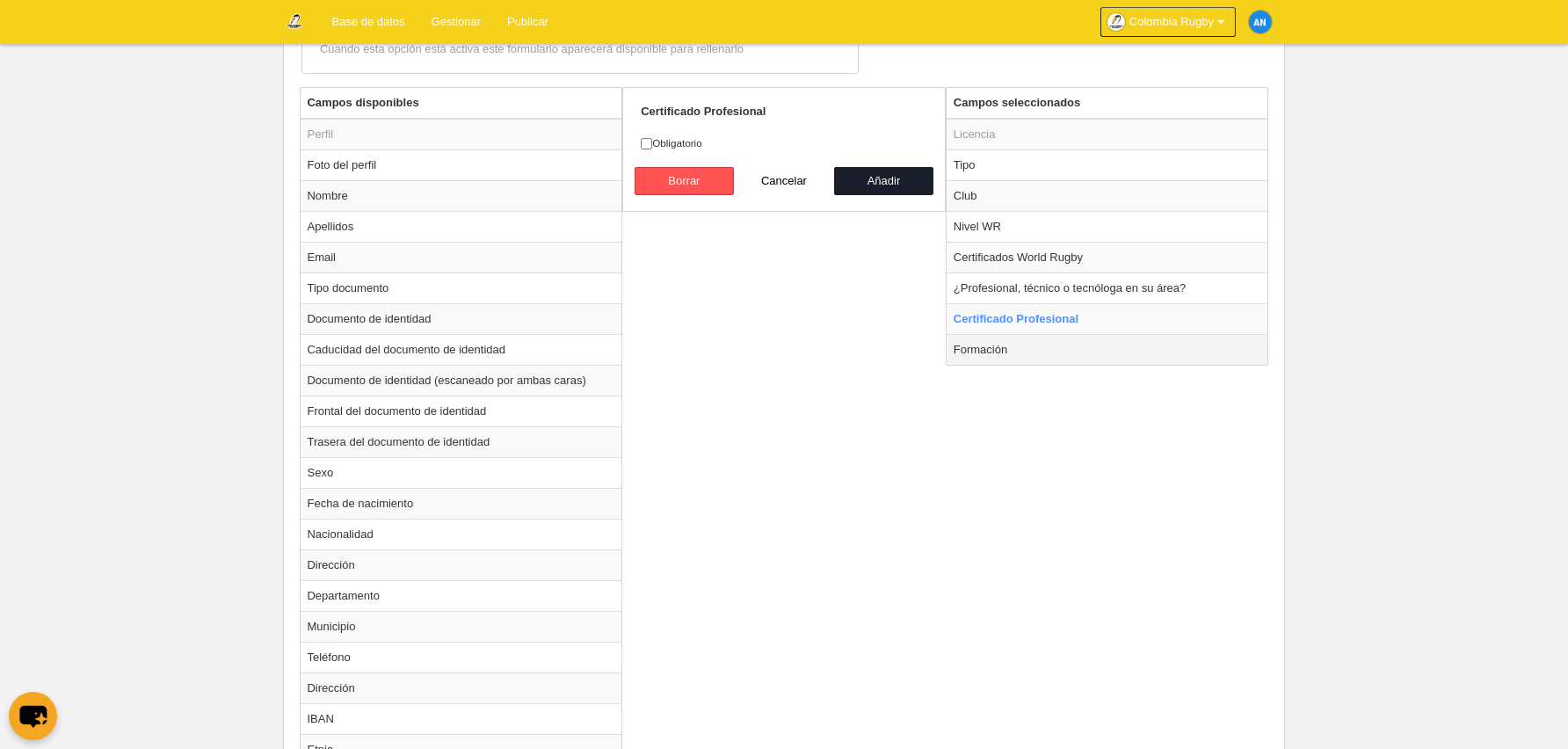
click at [1006, 345] on td "Formación" at bounding box center [1108, 348] width 322 height 30
radio input "false"
radio input "true"
checkbox input "true"
select select
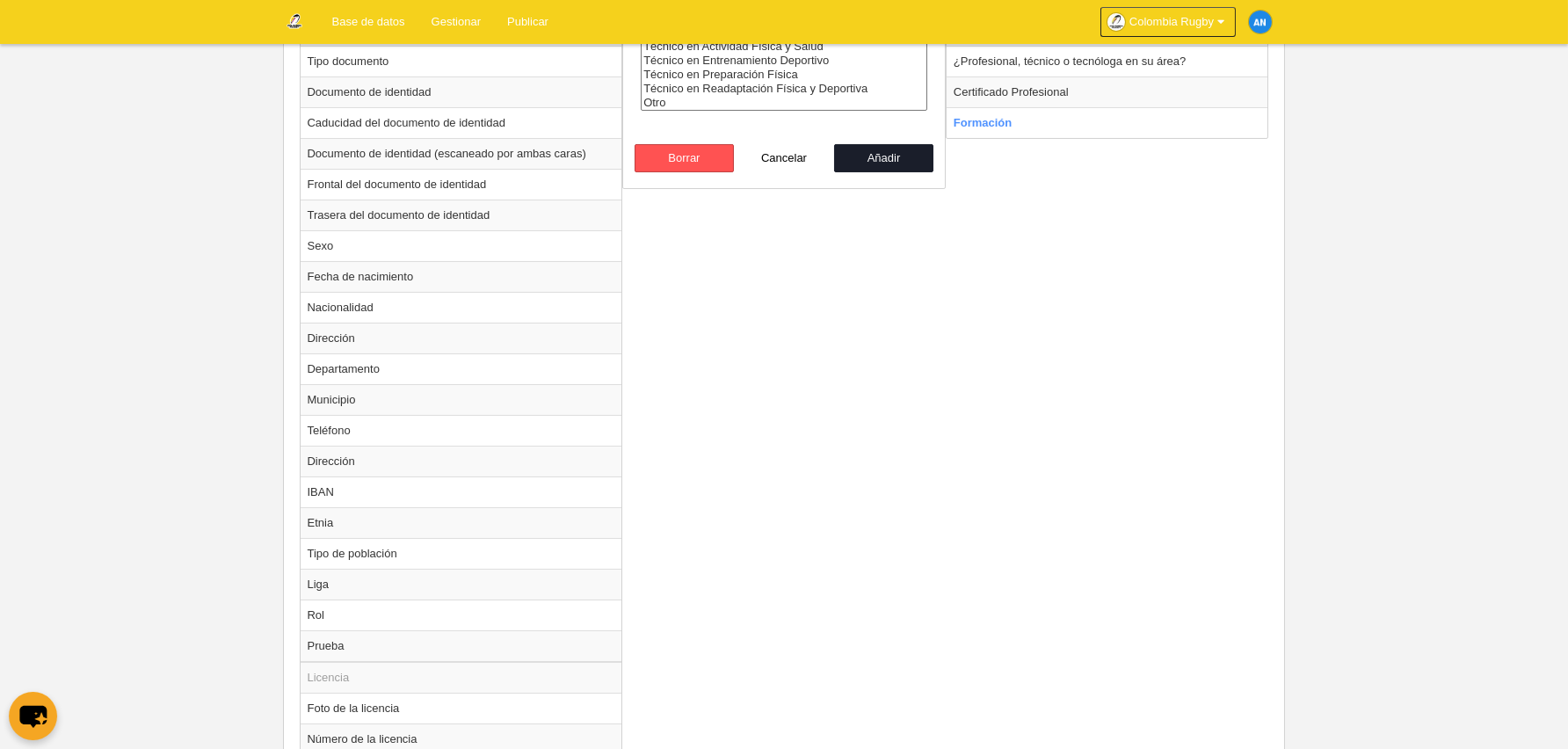
scroll to position [1344, 0]
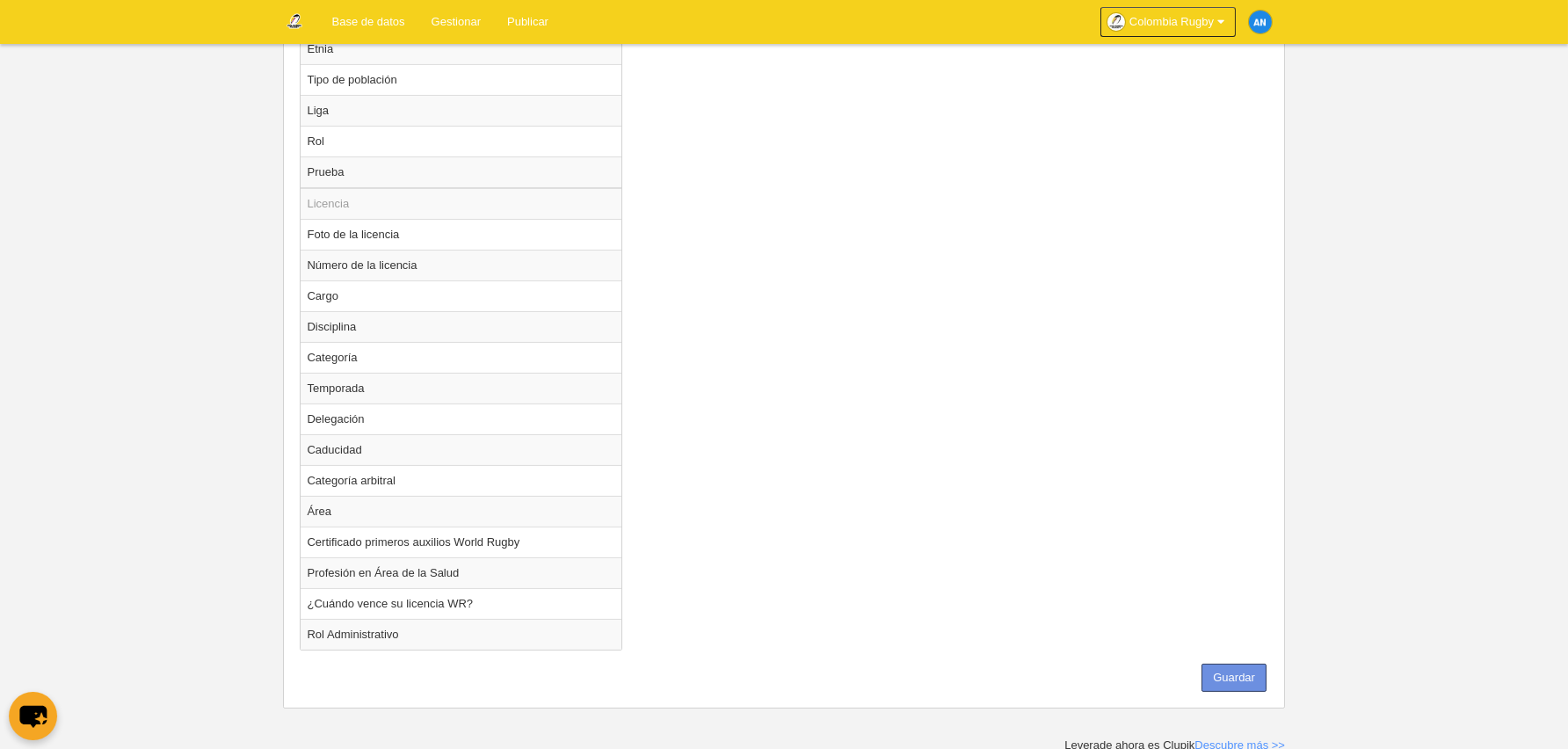
click at [1242, 671] on button "Guardar" at bounding box center [1234, 677] width 65 height 28
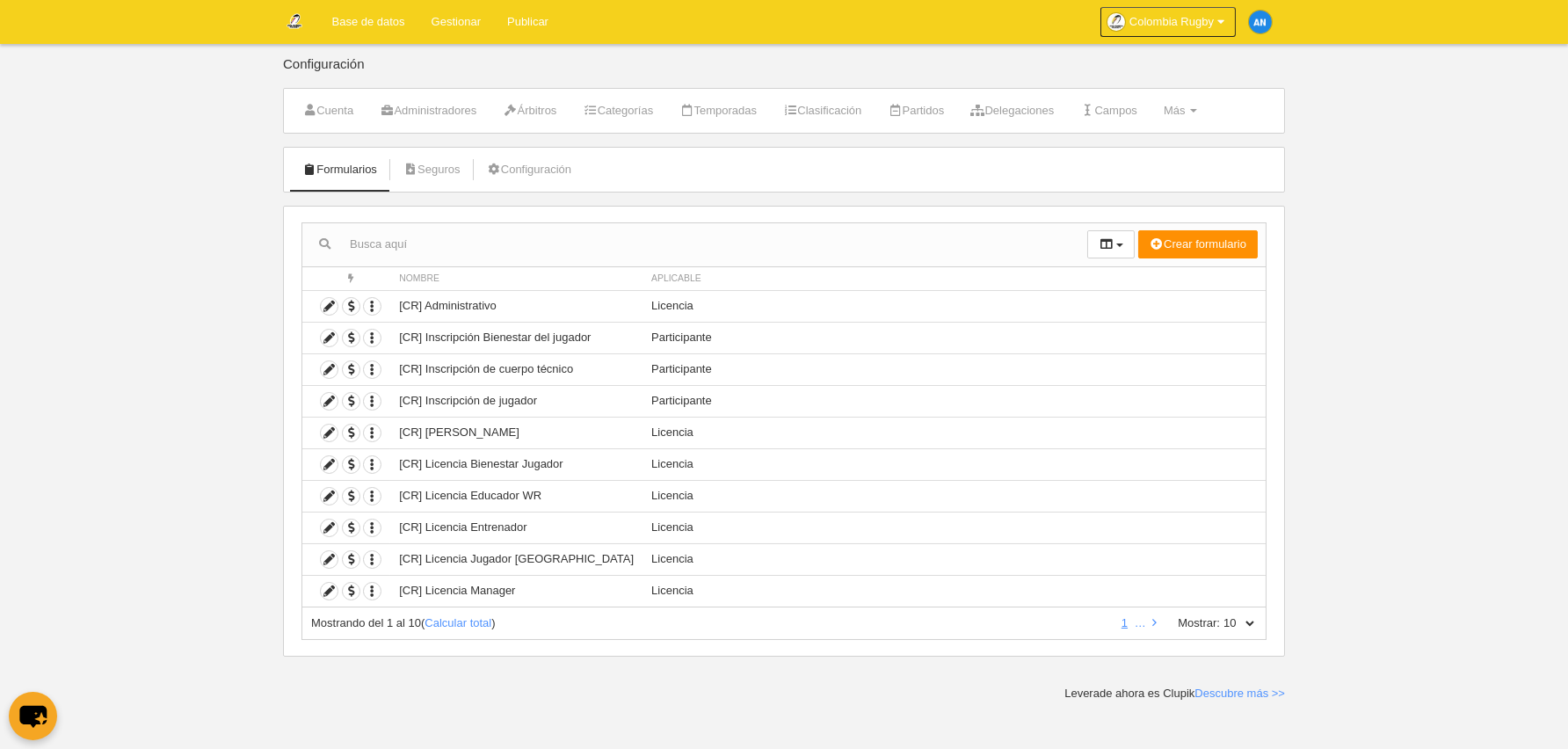
click at [461, 16] on link "Gestionar" at bounding box center [456, 22] width 76 height 44
